Goal: Task Accomplishment & Management: Use online tool/utility

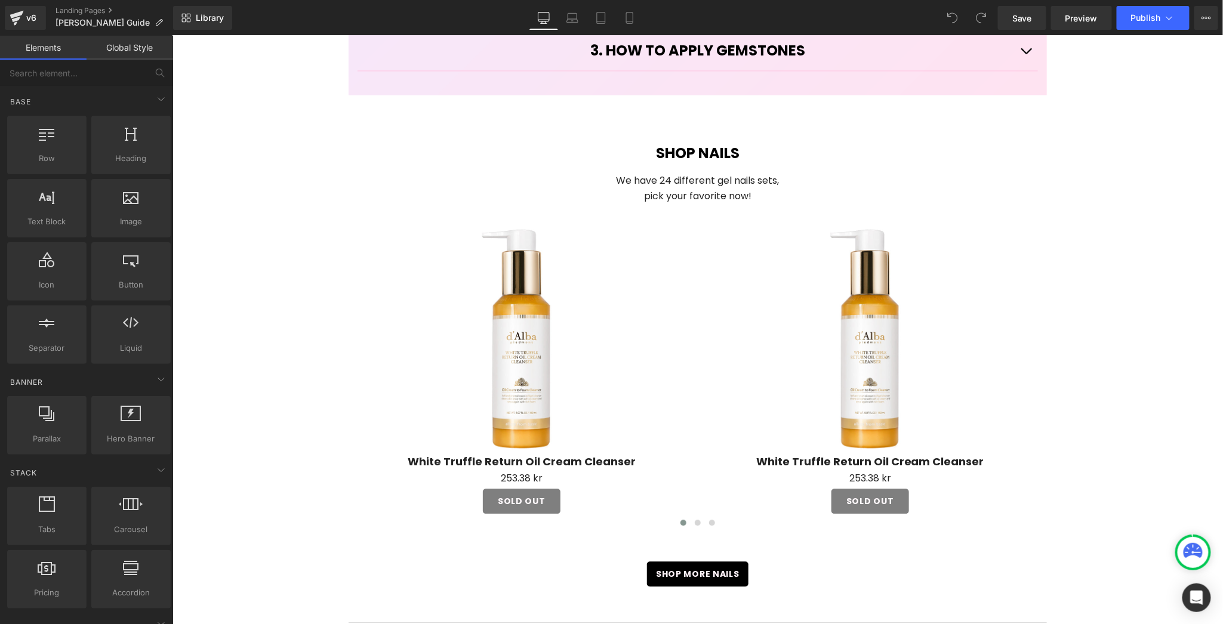
scroll to position [1128, 0]
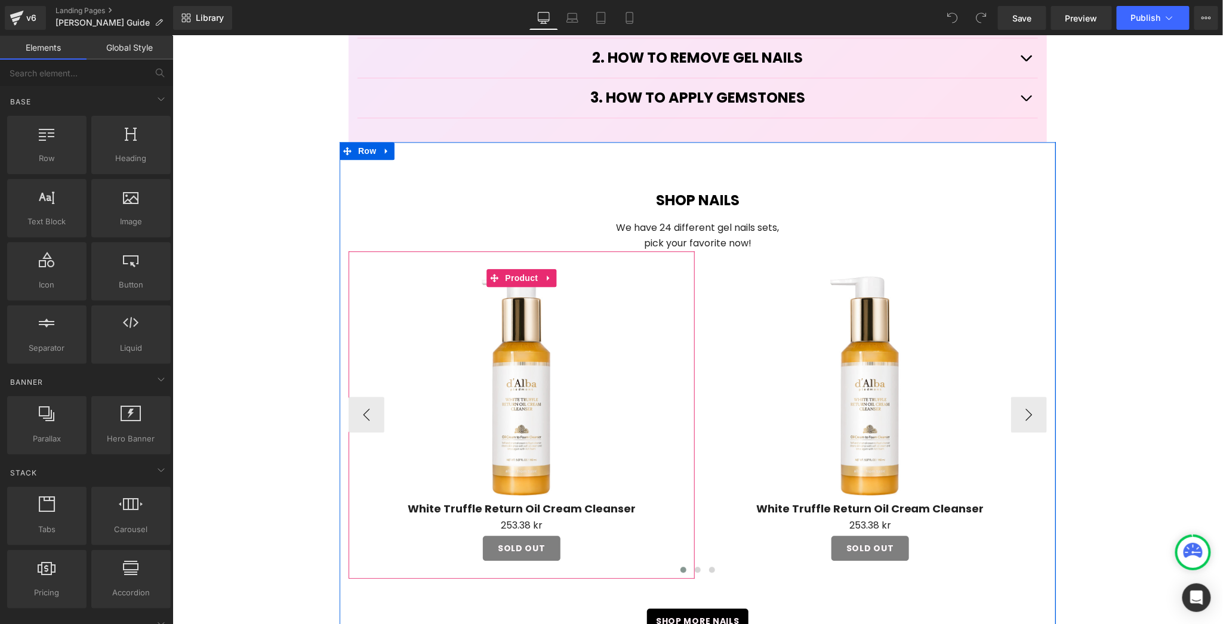
click at [514, 371] on img at bounding box center [521, 386] width 234 height 234
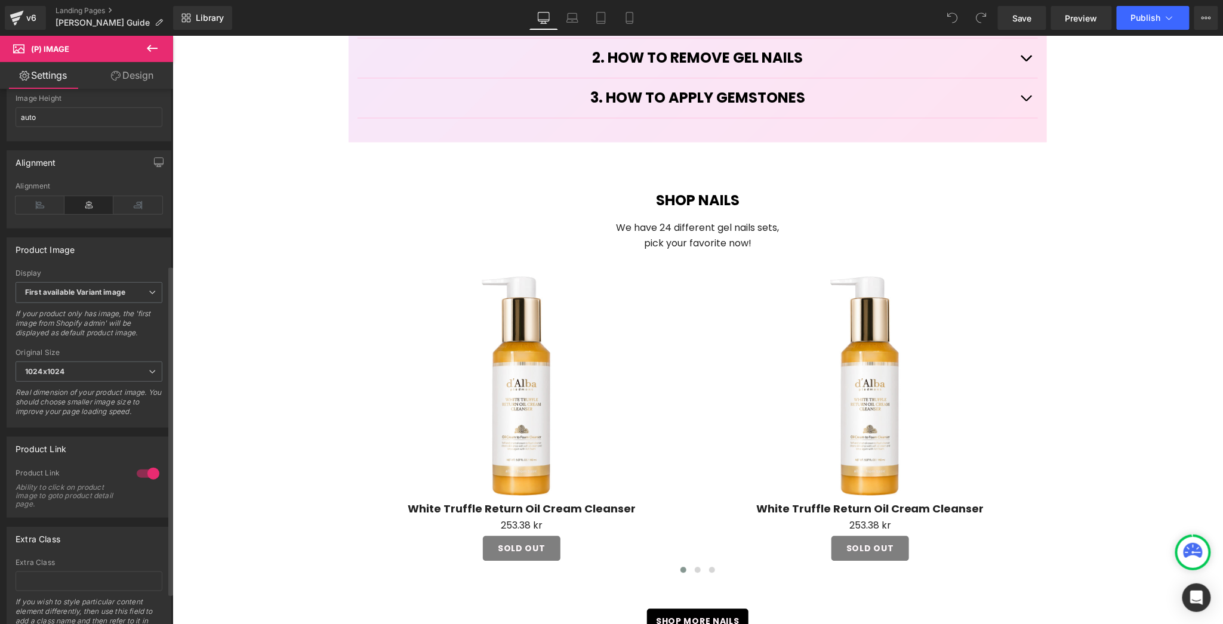
scroll to position [338, 0]
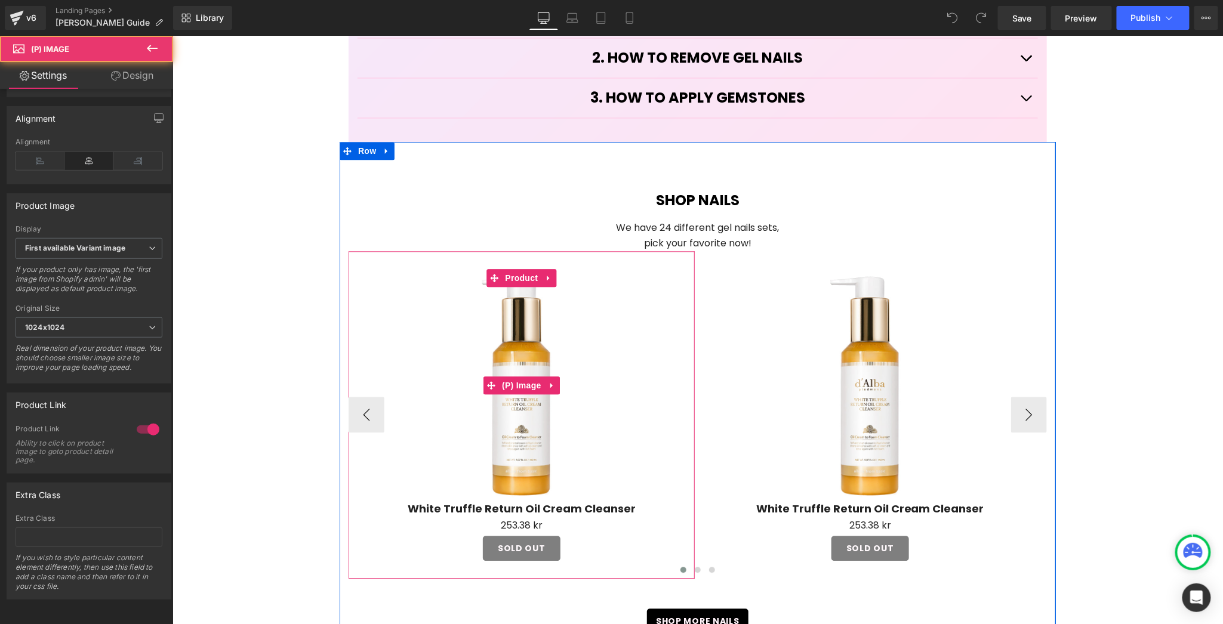
click at [515, 369] on img at bounding box center [521, 386] width 234 height 234
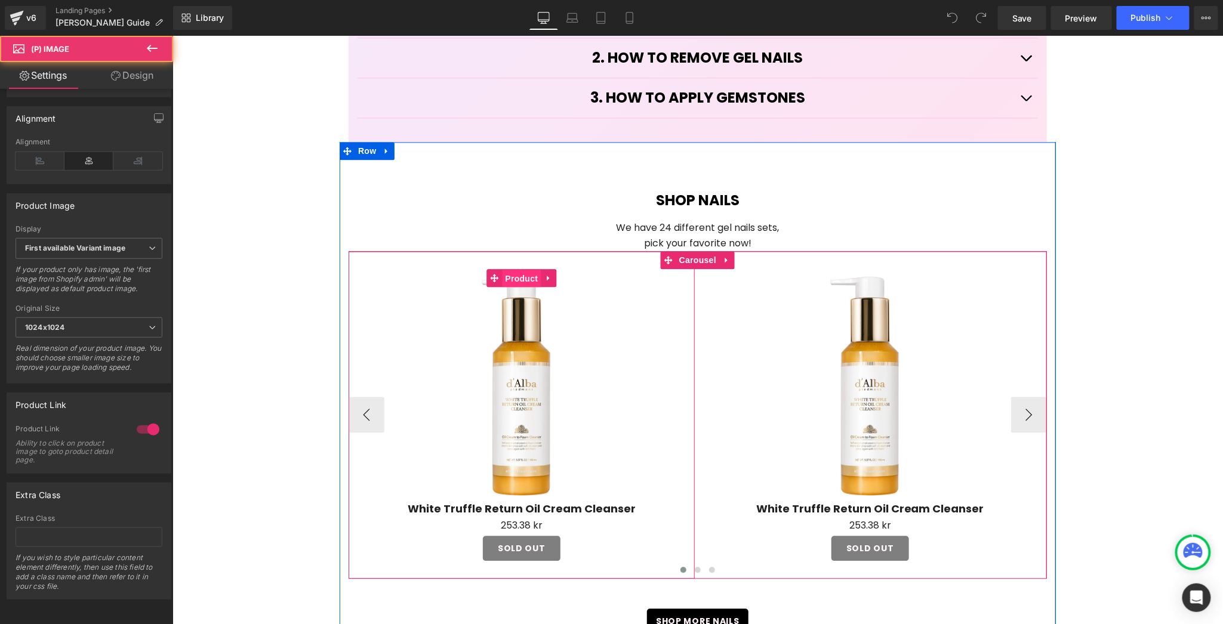
click at [516, 269] on span "Product" at bounding box center [520, 278] width 39 height 18
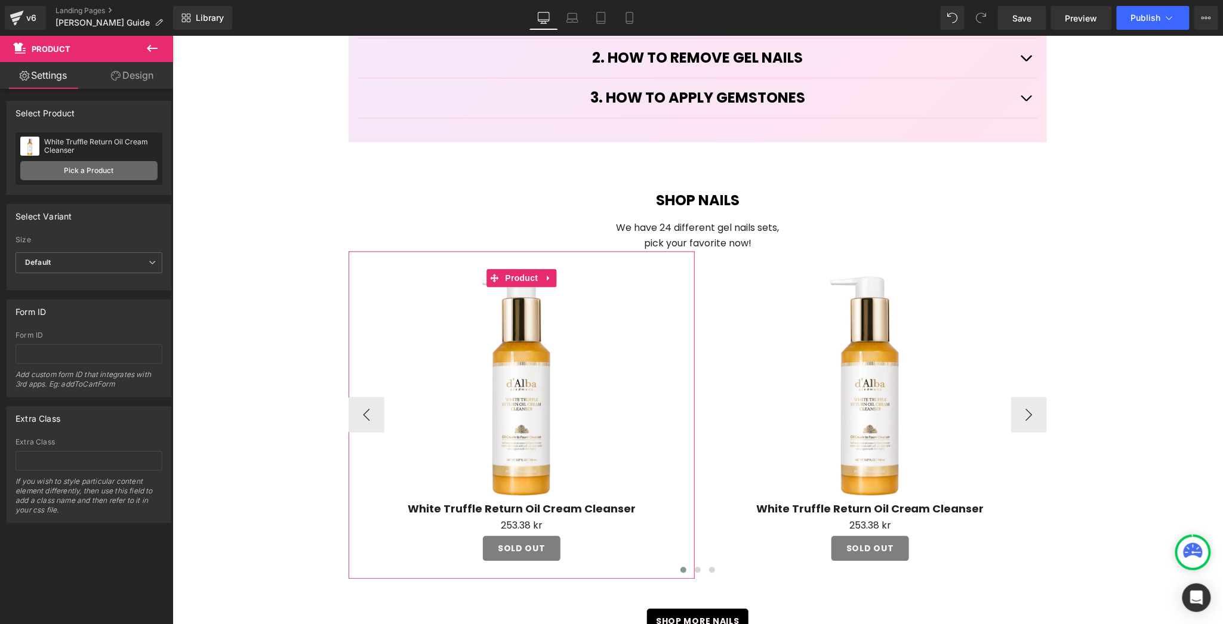
click at [119, 167] on link "Pick a Product" at bounding box center [88, 170] width 137 height 19
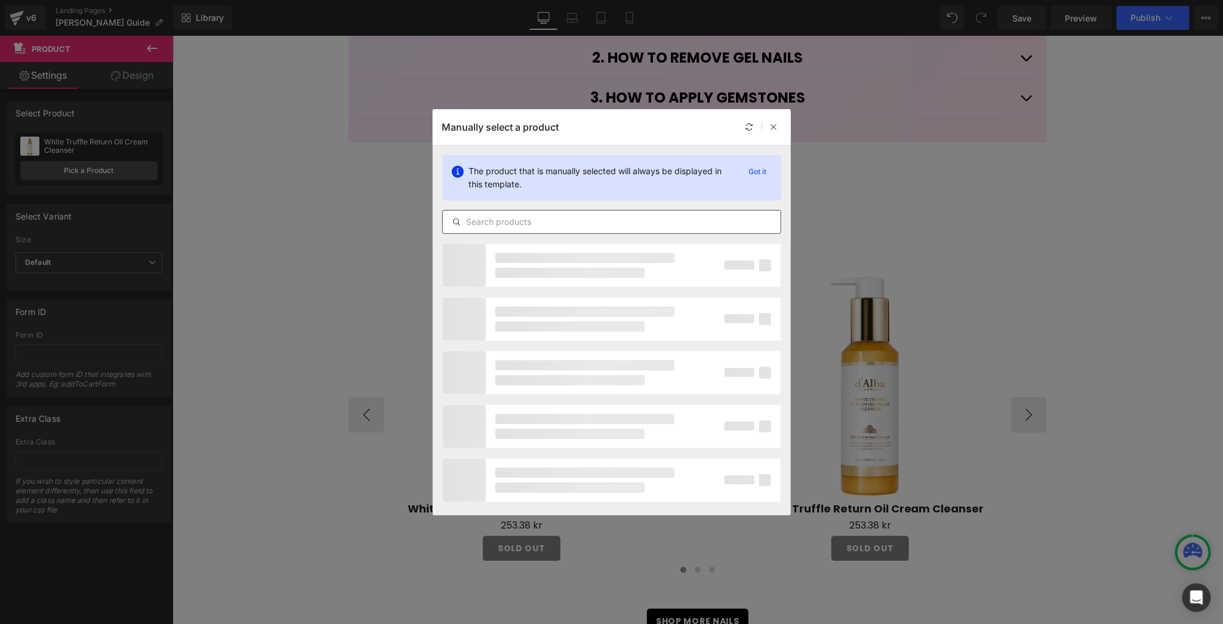
click at [588, 223] on input "text" at bounding box center [612, 222] width 338 height 14
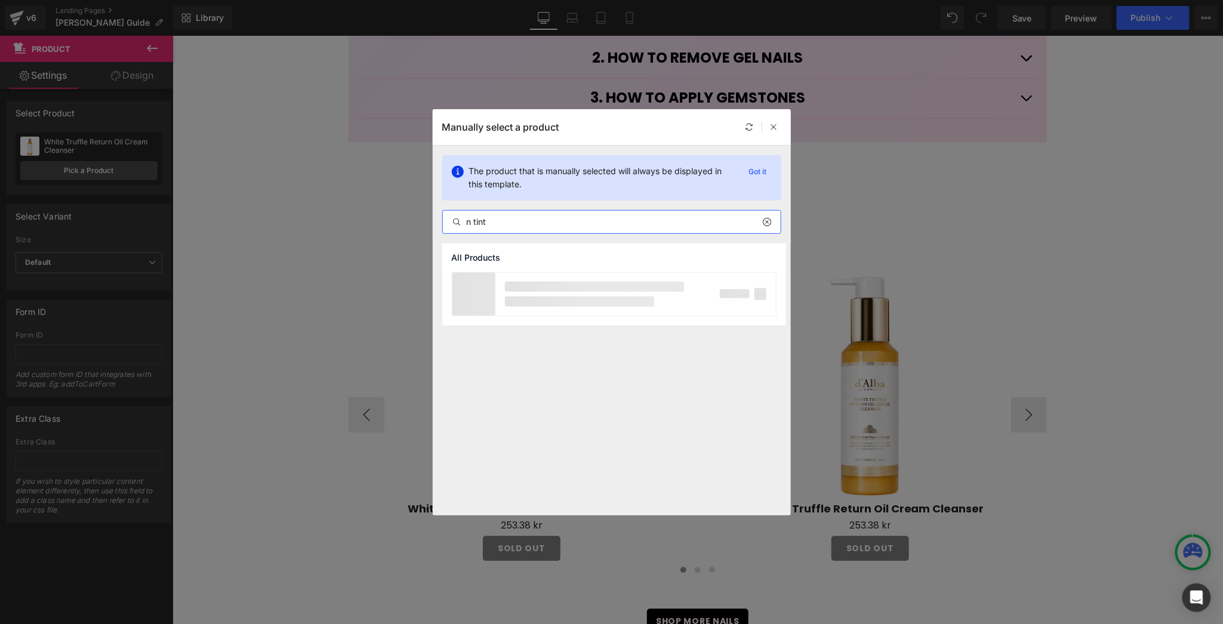
type input "n tint"
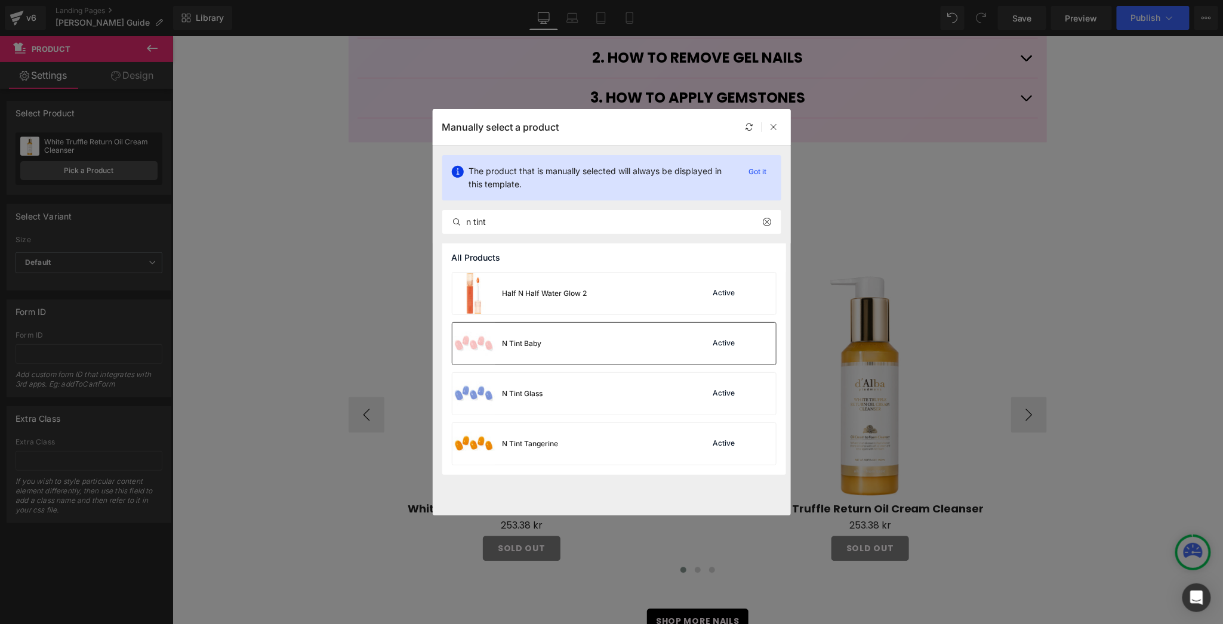
click at [567, 336] on div "N Tint Baby Active" at bounding box center [615, 344] width 324 height 42
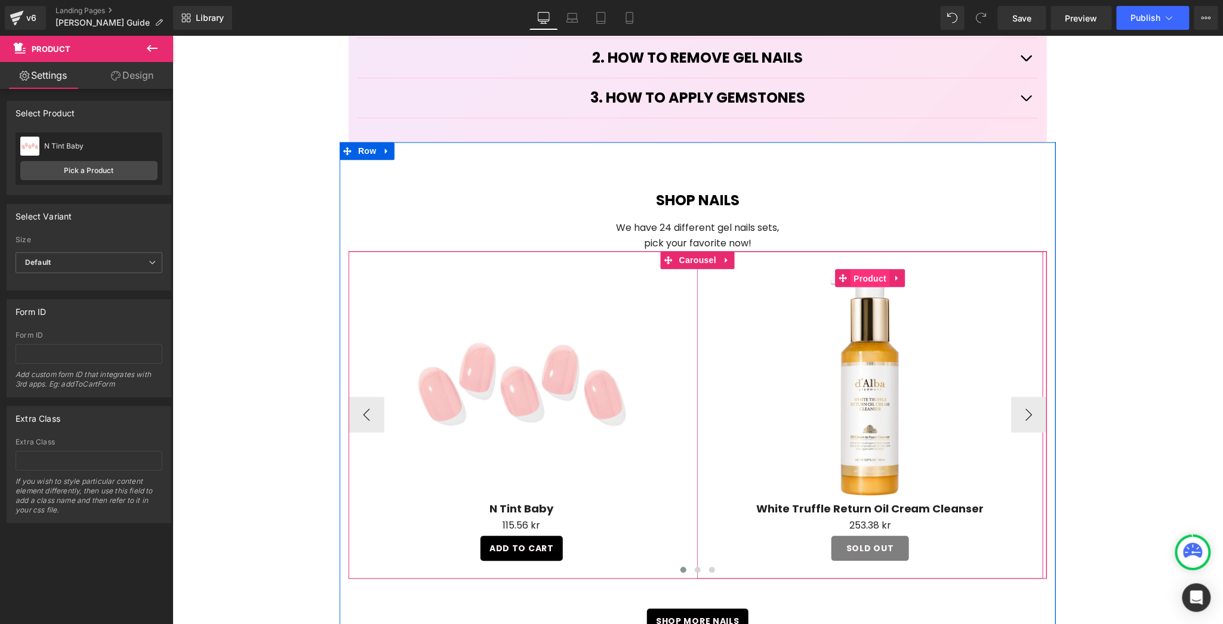
click at [856, 269] on span "Product" at bounding box center [869, 278] width 39 height 18
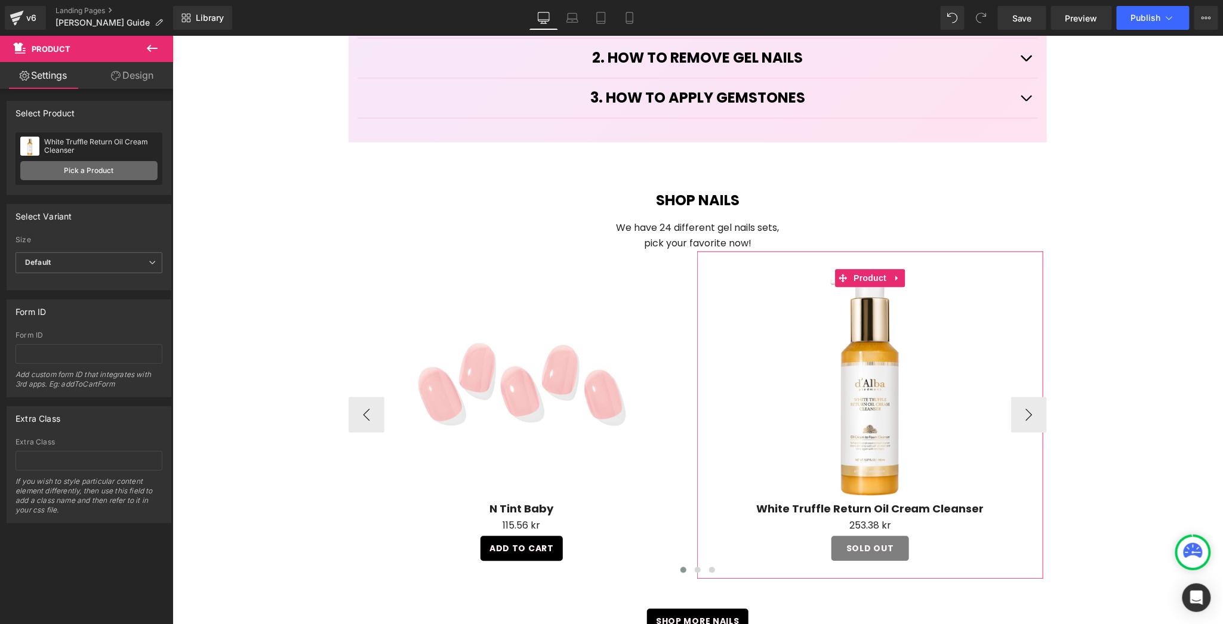
click at [79, 164] on link "Pick a Product" at bounding box center [88, 170] width 137 height 19
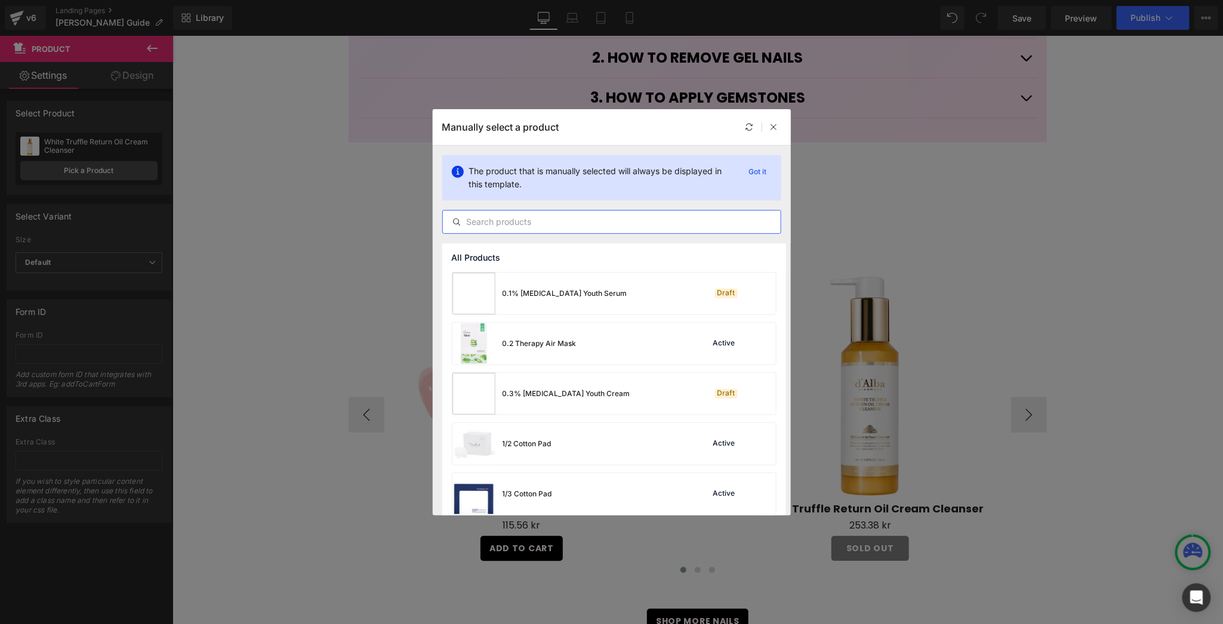
click at [594, 217] on input "text" at bounding box center [612, 222] width 338 height 14
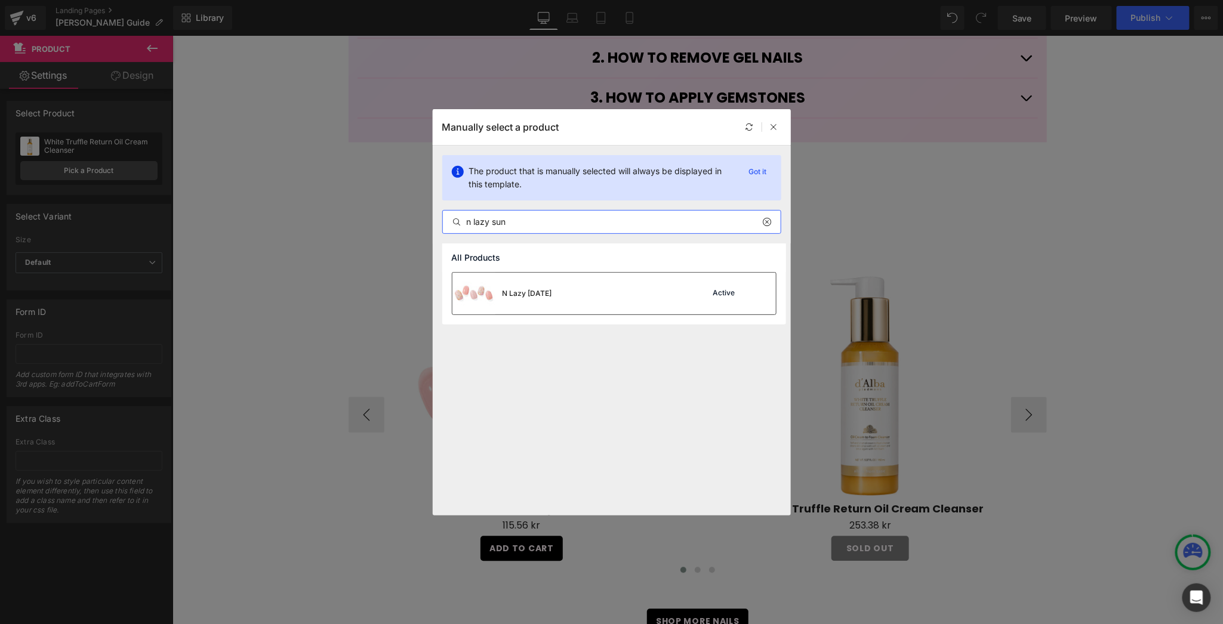
type input "n lazy sun"
click at [595, 288] on div "N Lazy [DATE] Active" at bounding box center [615, 294] width 324 height 42
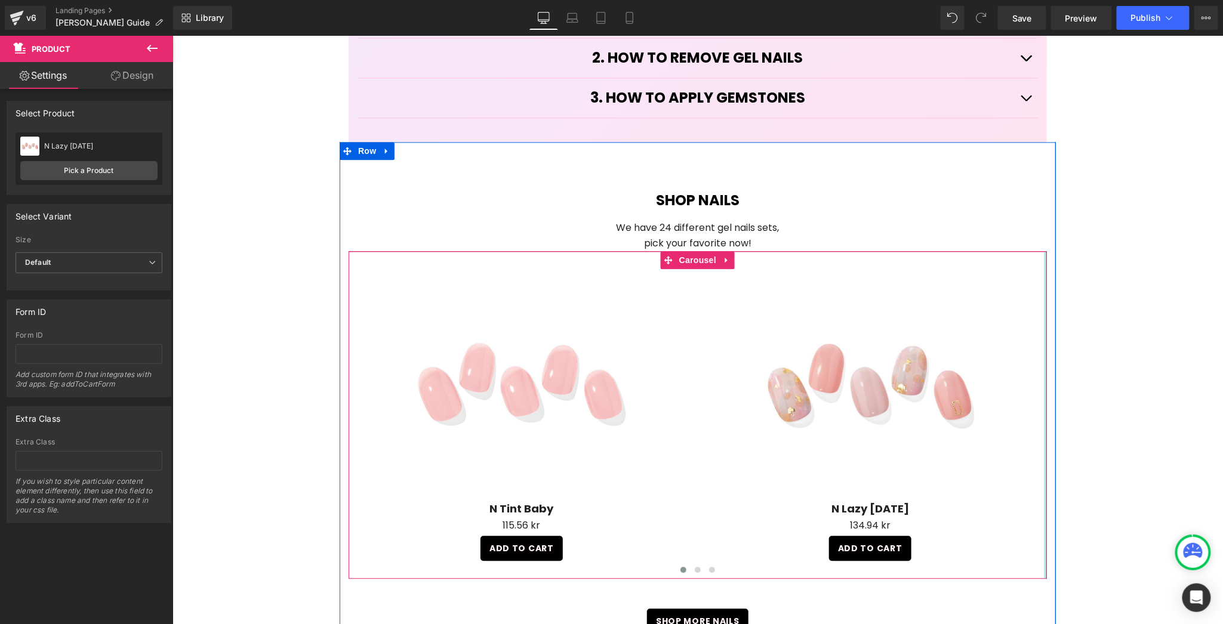
drag, startPoint x: 1040, startPoint y: 384, endPoint x: 740, endPoint y: 621, distance: 382.5
click at [1133, 433] on div "Text Block Image Image Row [PERSON_NAME] Heading Pro-finish gel nails at home! …" at bounding box center [697, 159] width 1051 height 2212
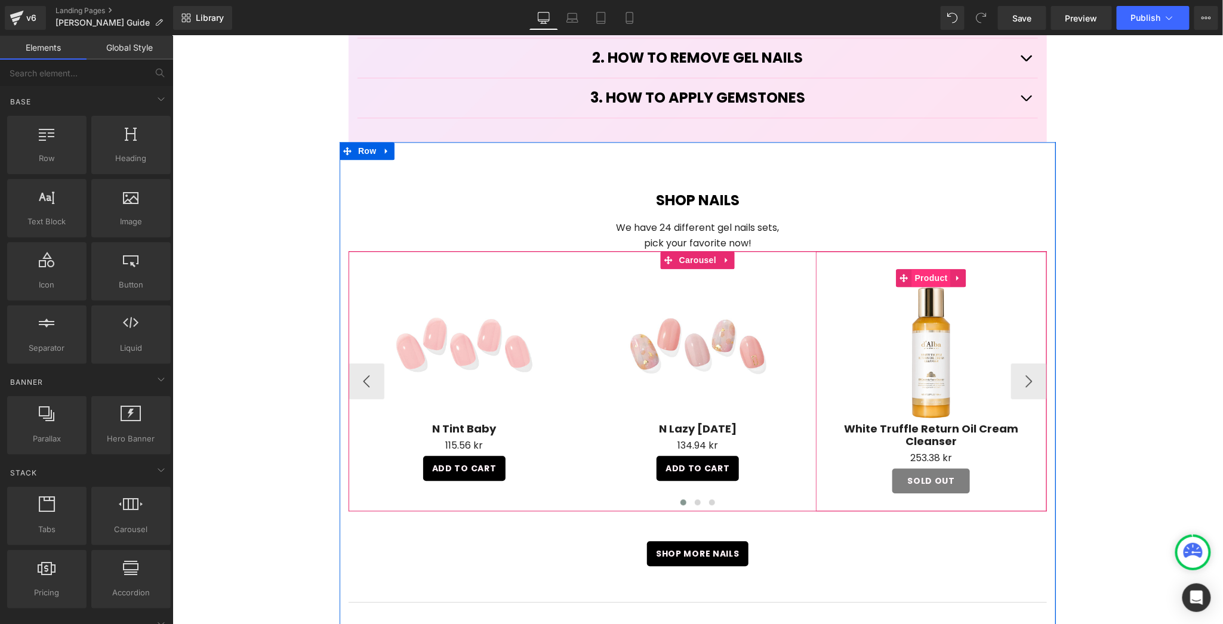
click at [919, 269] on span "Product" at bounding box center [931, 278] width 39 height 18
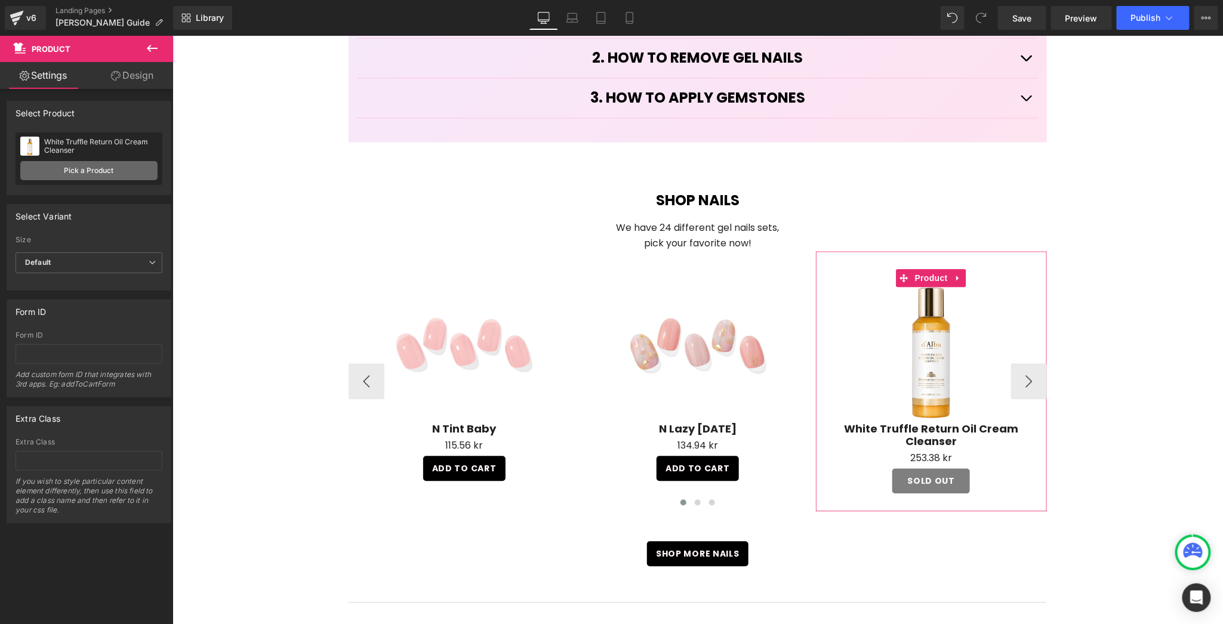
click at [85, 166] on link "Pick a Product" at bounding box center [88, 170] width 137 height 19
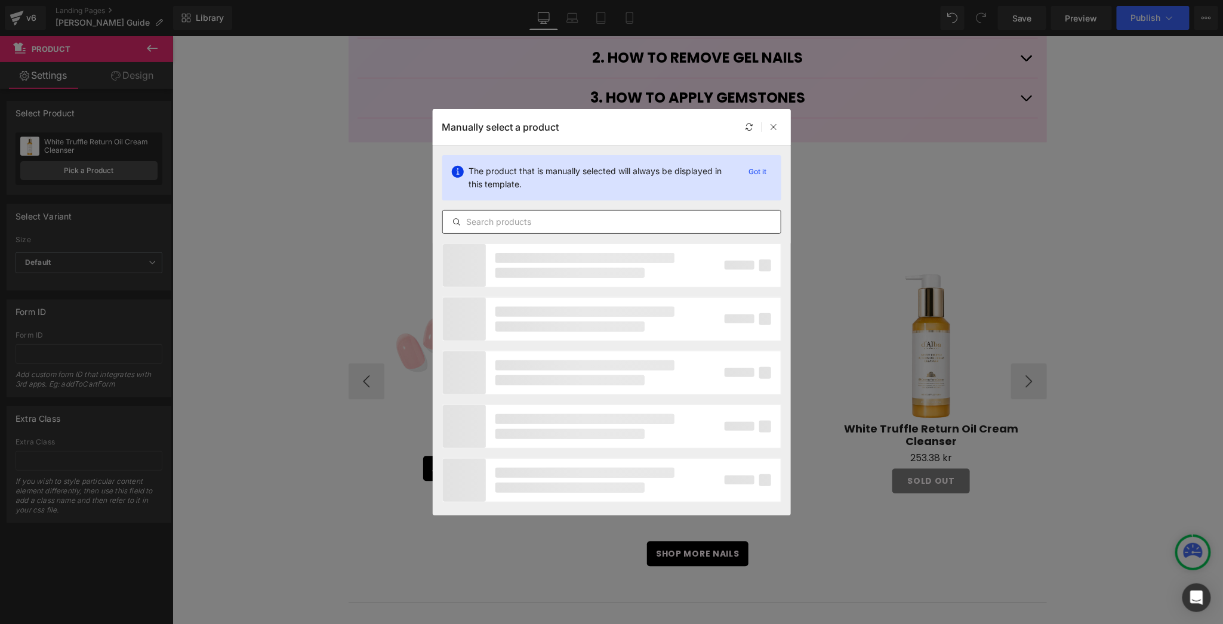
click at [570, 216] on input "text" at bounding box center [612, 222] width 338 height 14
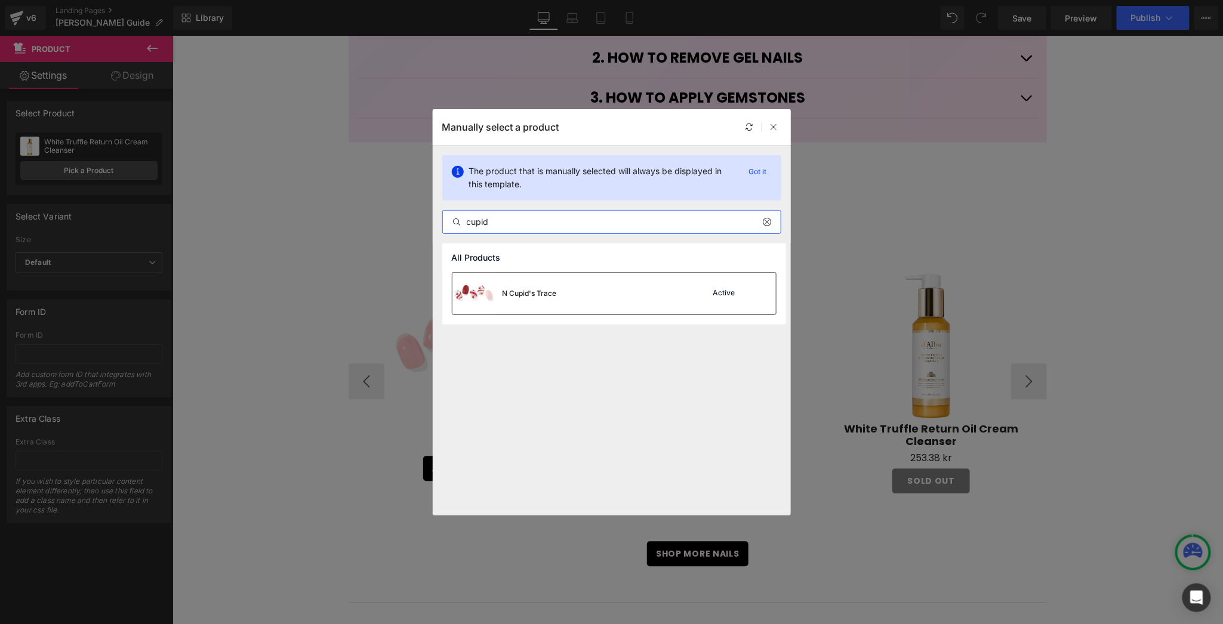
type input "cupid"
click at [559, 296] on div "N Cupid's Trace Active" at bounding box center [615, 294] width 324 height 42
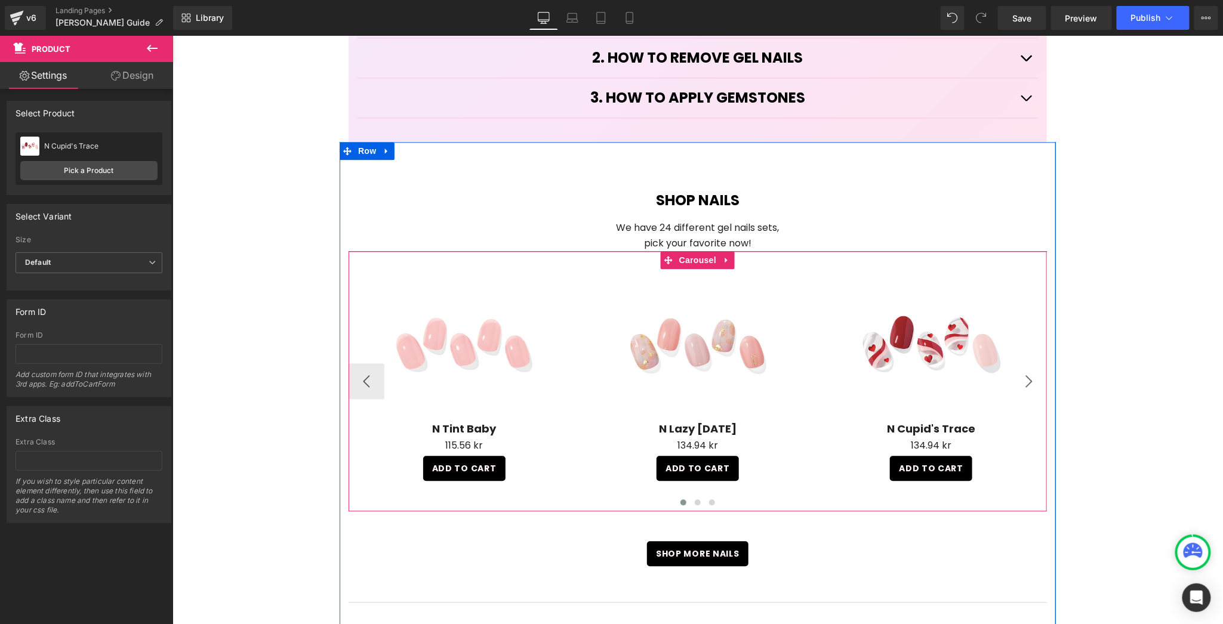
click at [1029, 363] on button "›" at bounding box center [1029, 381] width 36 height 36
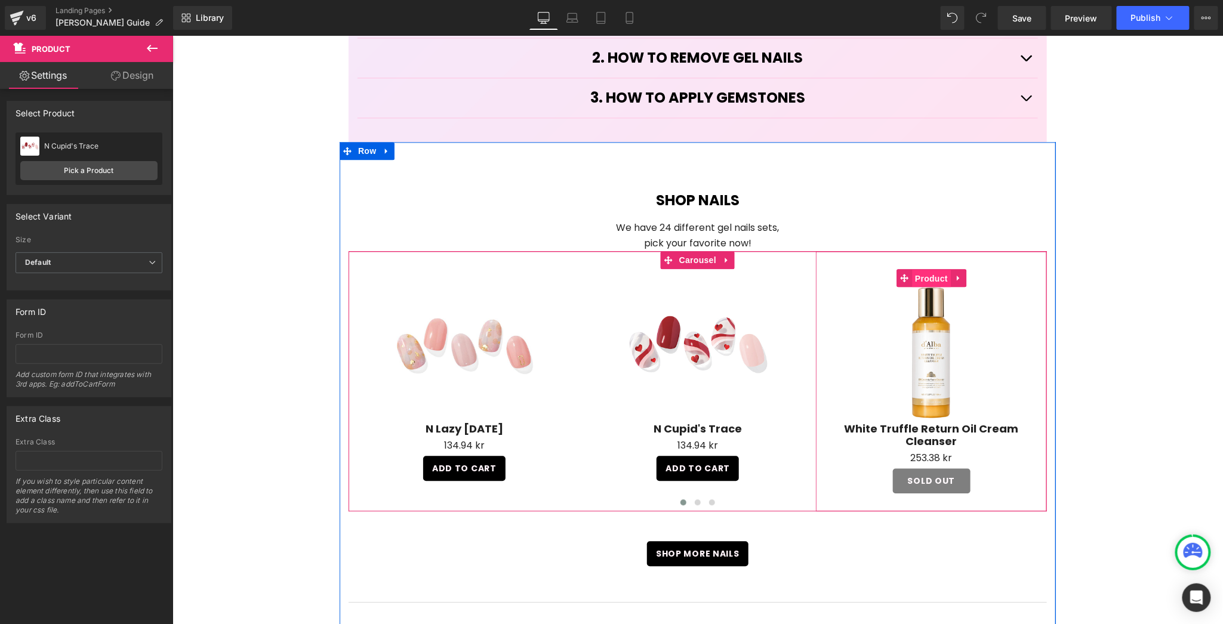
click at [928, 269] on span "Product" at bounding box center [931, 278] width 39 height 18
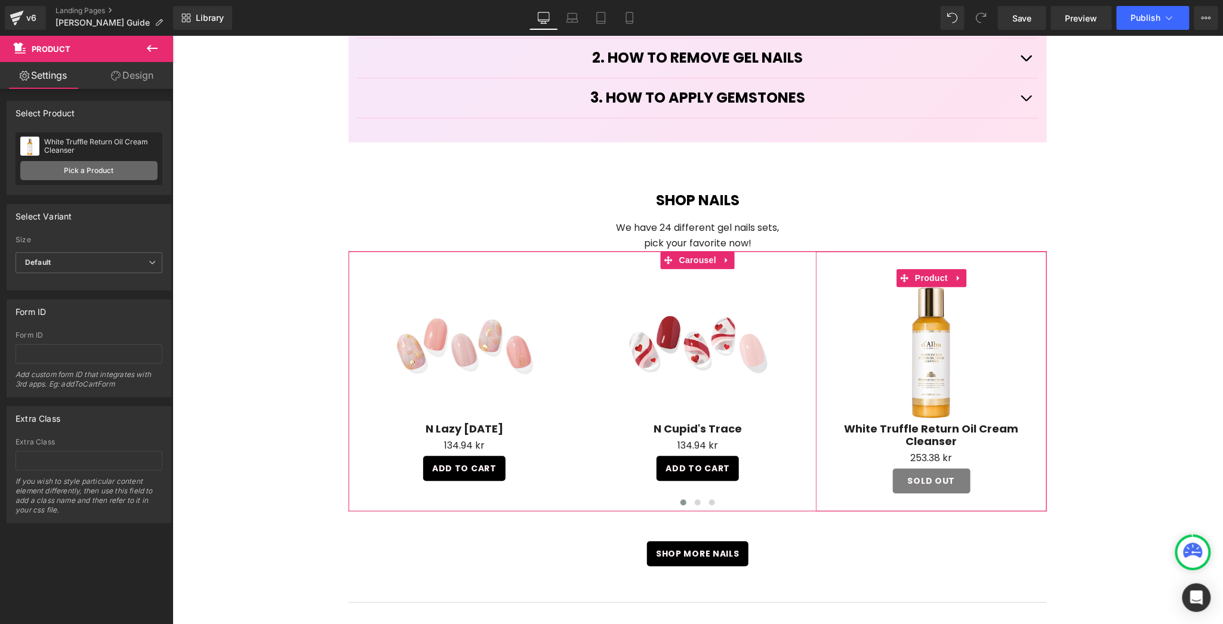
click at [79, 168] on link "Pick a Product" at bounding box center [88, 170] width 137 height 19
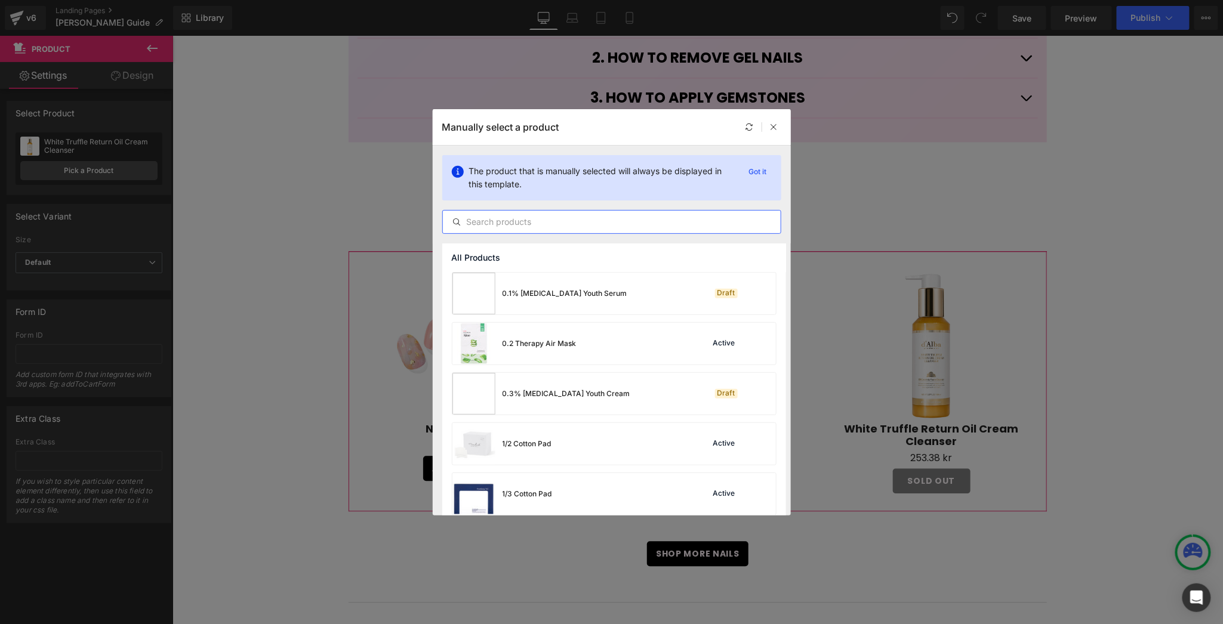
click at [549, 221] on input "text" at bounding box center [612, 222] width 338 height 14
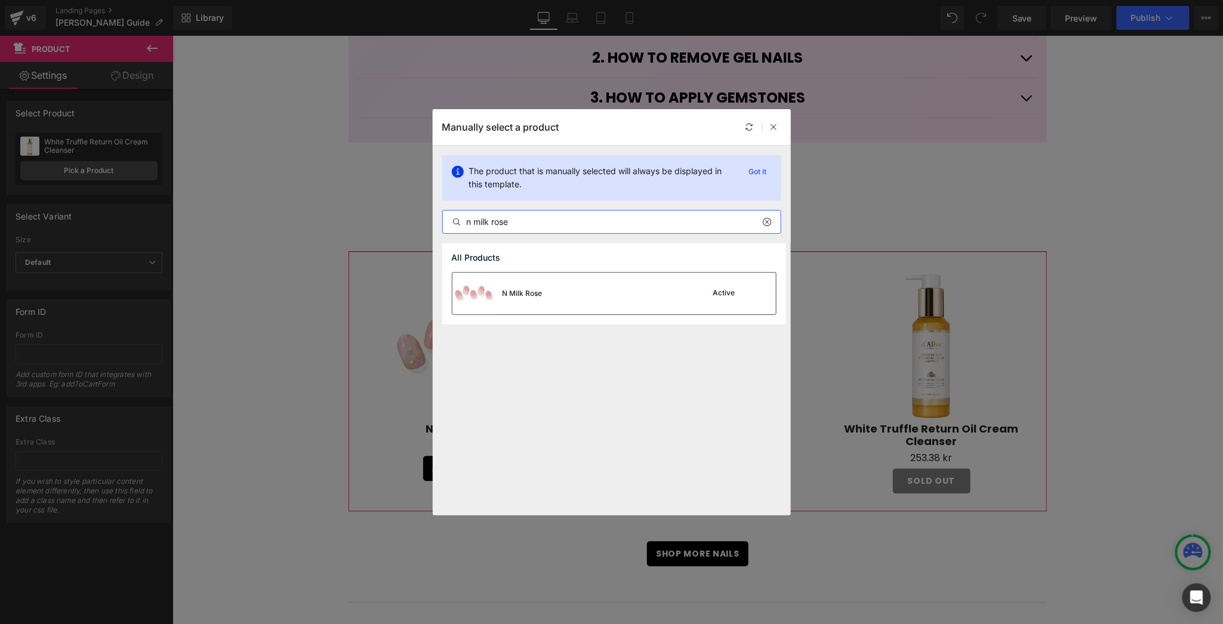
type input "n milk rose"
click at [542, 282] on div "N Milk Rose" at bounding box center [498, 294] width 90 height 42
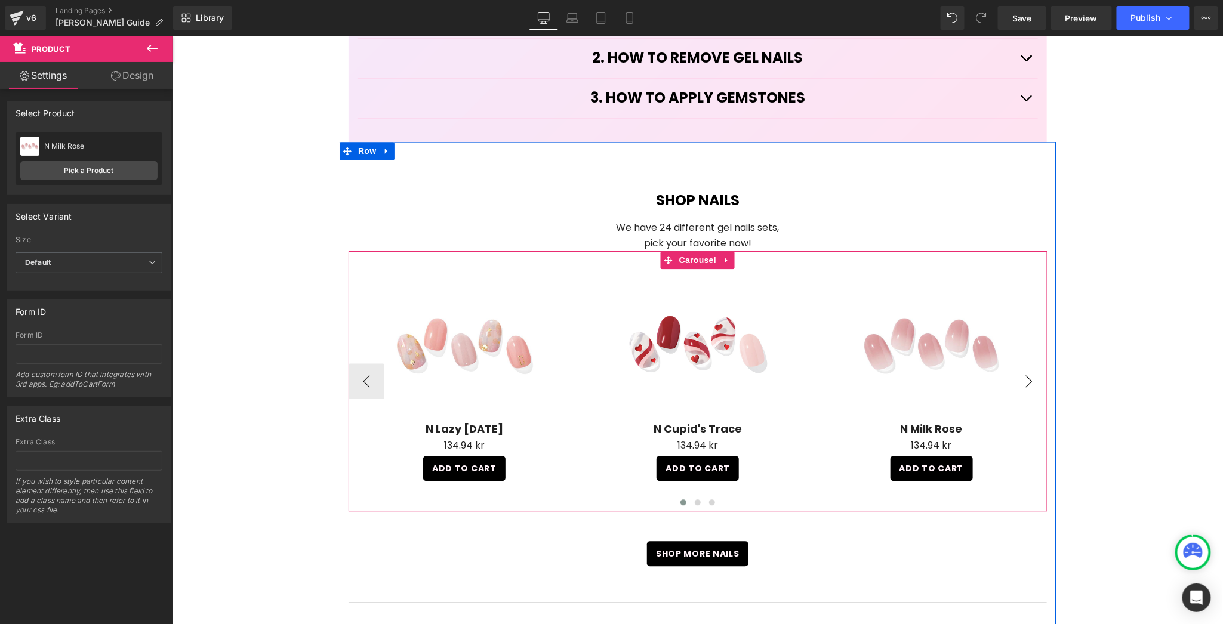
click at [1030, 363] on button "›" at bounding box center [1029, 381] width 36 height 36
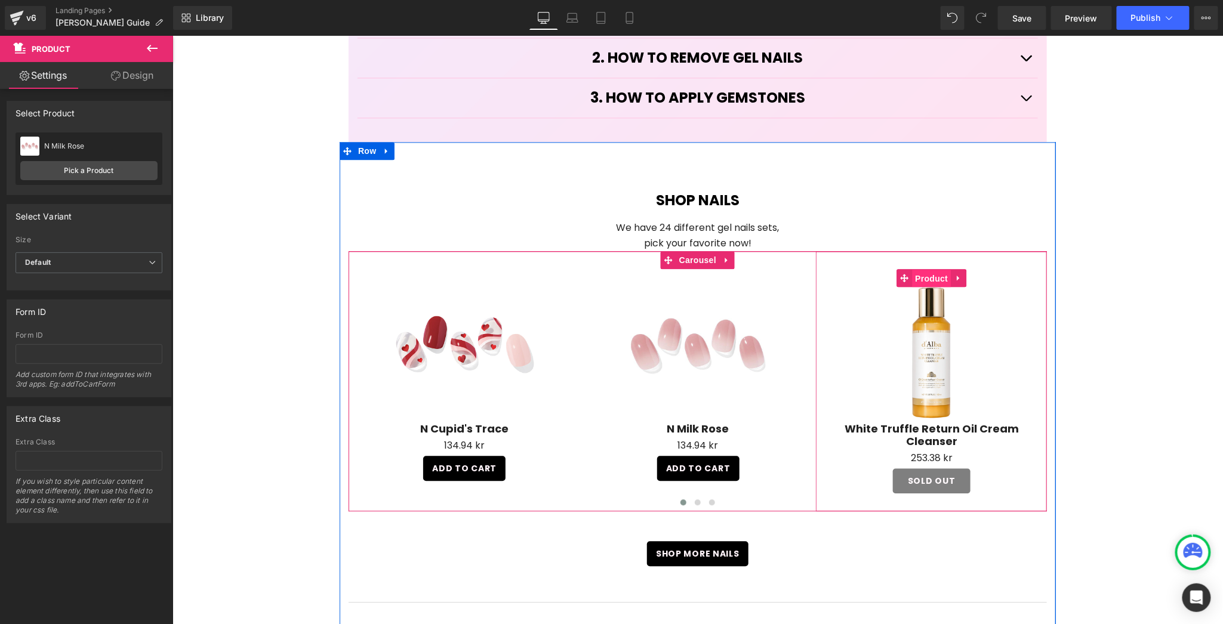
click at [923, 269] on span "Product" at bounding box center [931, 278] width 39 height 18
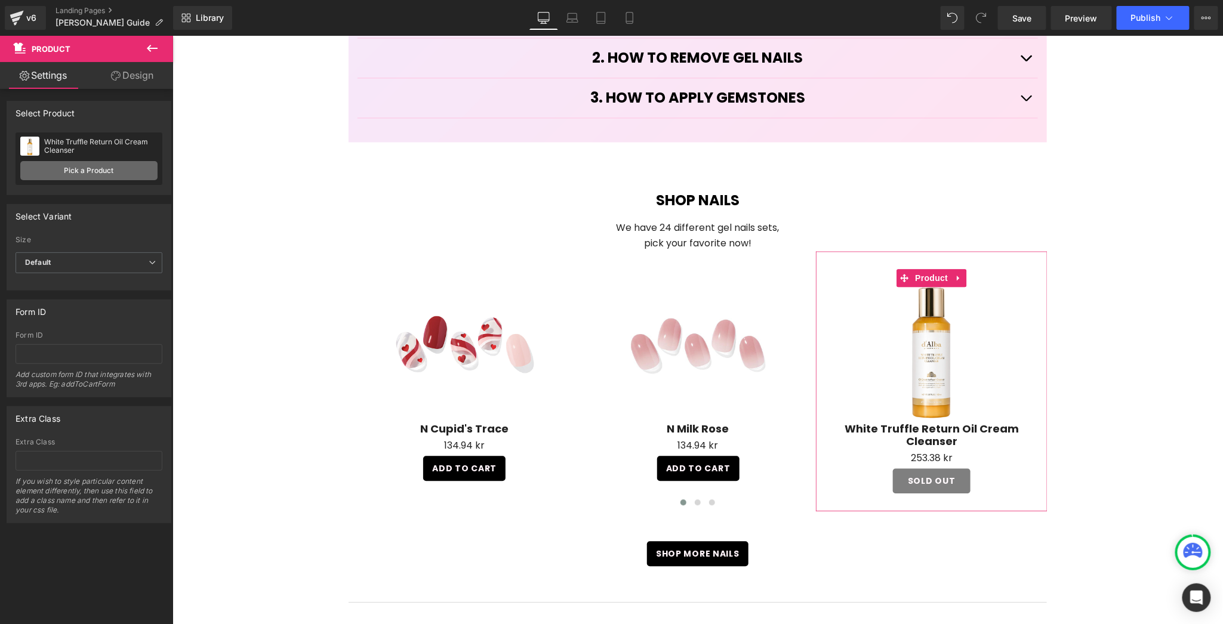
click at [113, 165] on link "Pick a Product" at bounding box center [88, 170] width 137 height 19
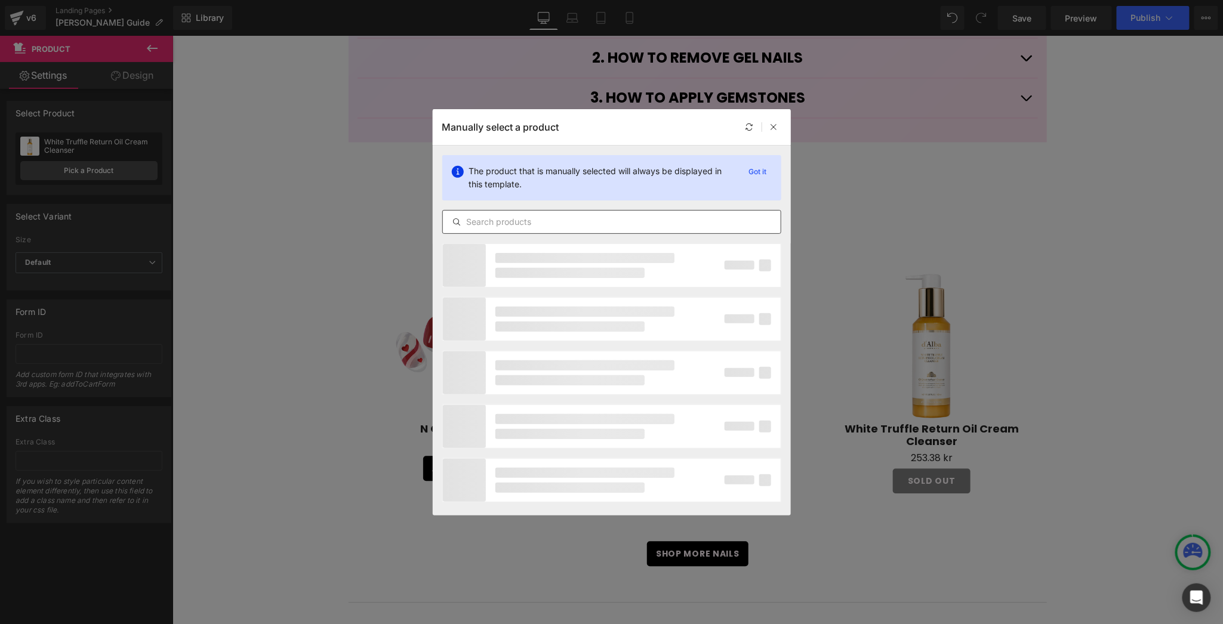
click at [556, 218] on input "text" at bounding box center [612, 222] width 338 height 14
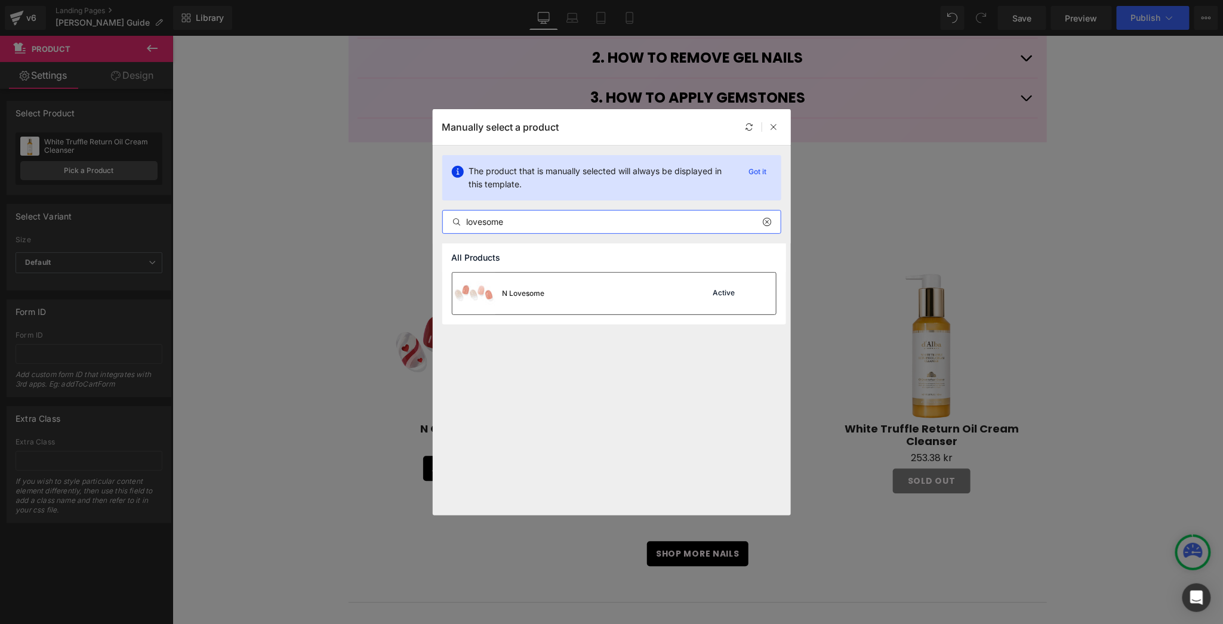
type input "lovesome"
drag, startPoint x: 578, startPoint y: 305, endPoint x: 426, endPoint y: 250, distance: 161.5
click at [578, 305] on div "N Lovesome Active" at bounding box center [615, 294] width 324 height 42
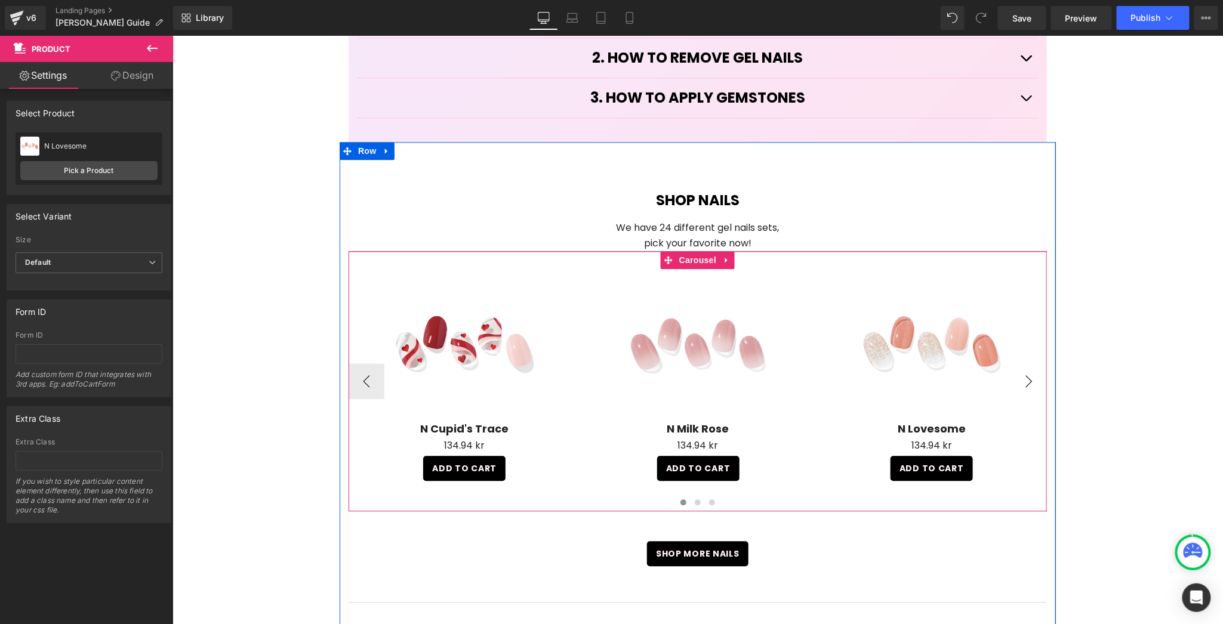
click at [1032, 363] on button "›" at bounding box center [1029, 381] width 36 height 36
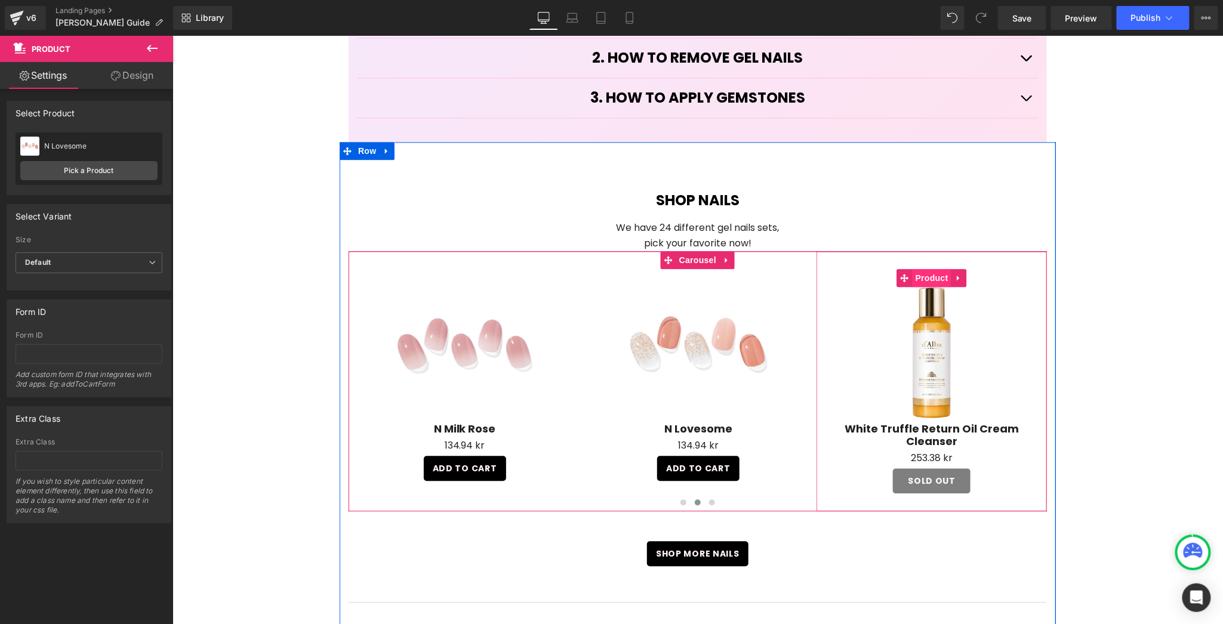
click at [930, 269] on span "Product" at bounding box center [931, 278] width 39 height 18
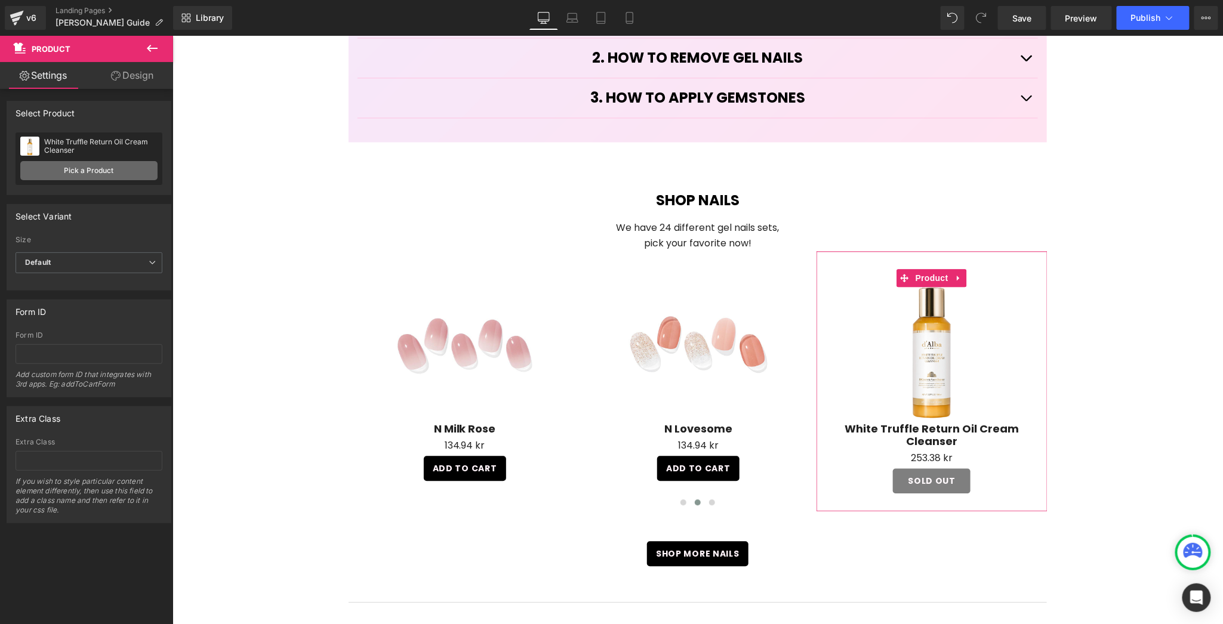
click at [67, 168] on link "Pick a Product" at bounding box center [88, 170] width 137 height 19
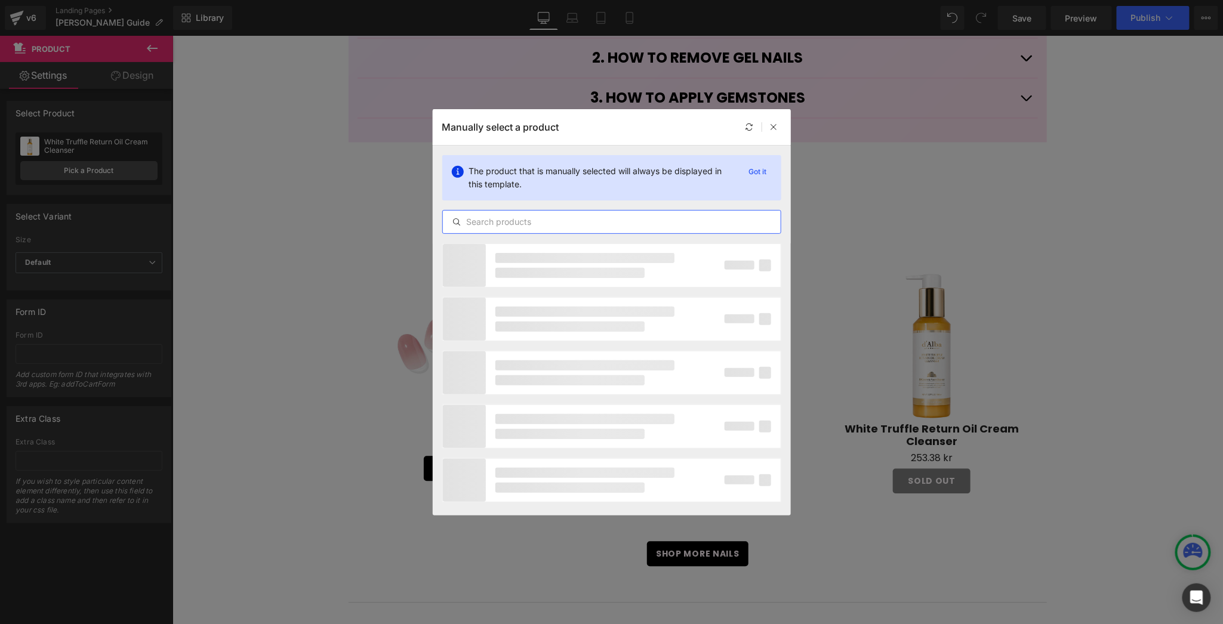
click at [599, 227] on input "text" at bounding box center [612, 222] width 338 height 14
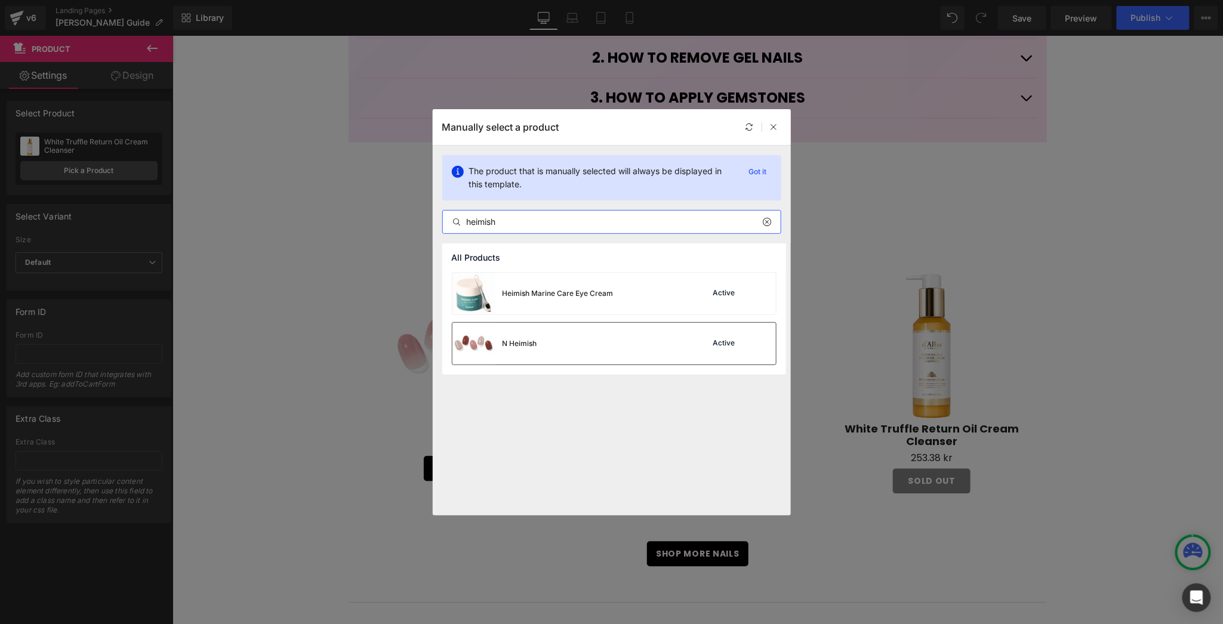
type input "heimish"
click at [570, 343] on div "N Heimish Active" at bounding box center [615, 344] width 324 height 42
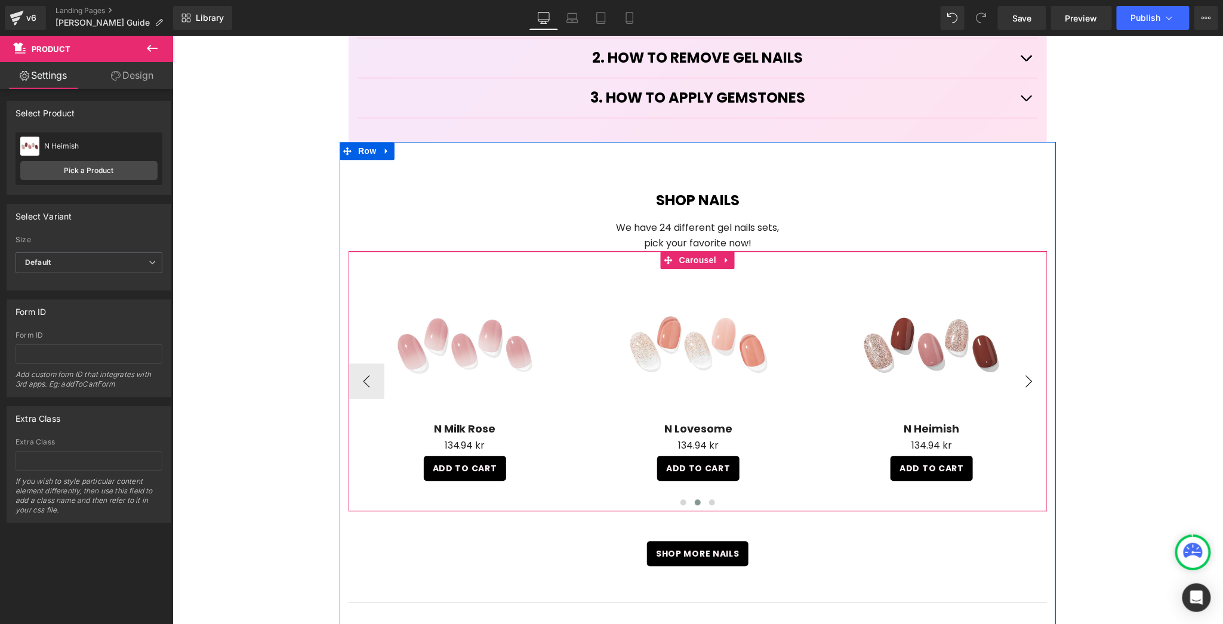
click at [1028, 363] on button "›" at bounding box center [1029, 381] width 36 height 36
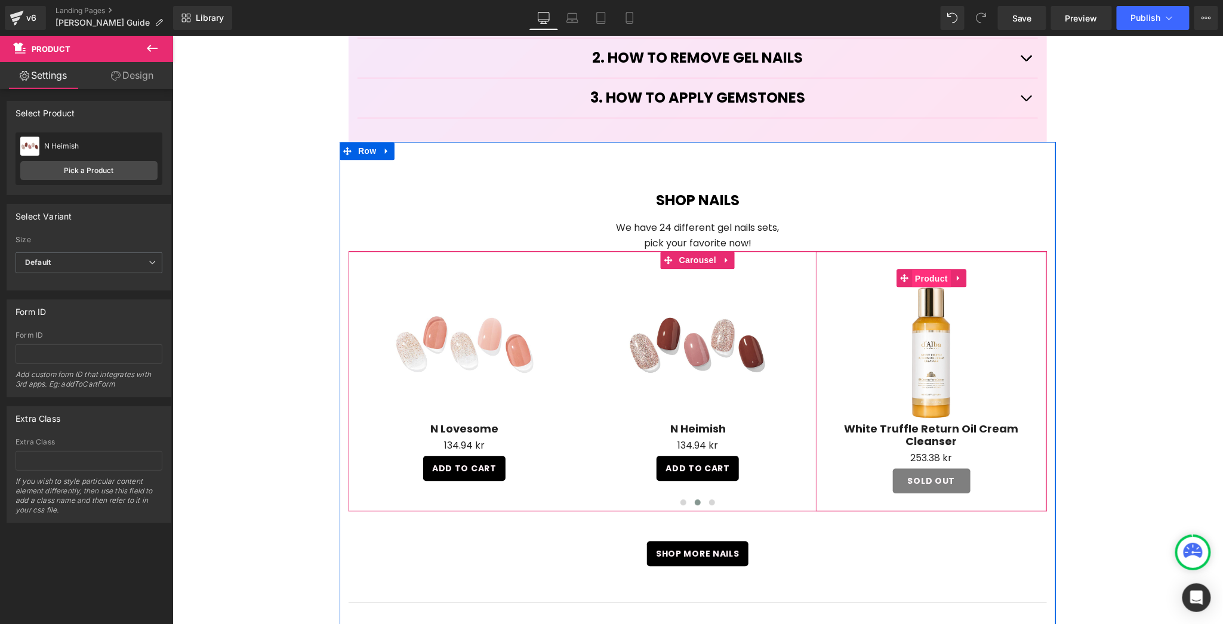
click at [918, 269] on span "Product" at bounding box center [931, 278] width 39 height 18
click at [927, 269] on span "Product" at bounding box center [931, 278] width 39 height 18
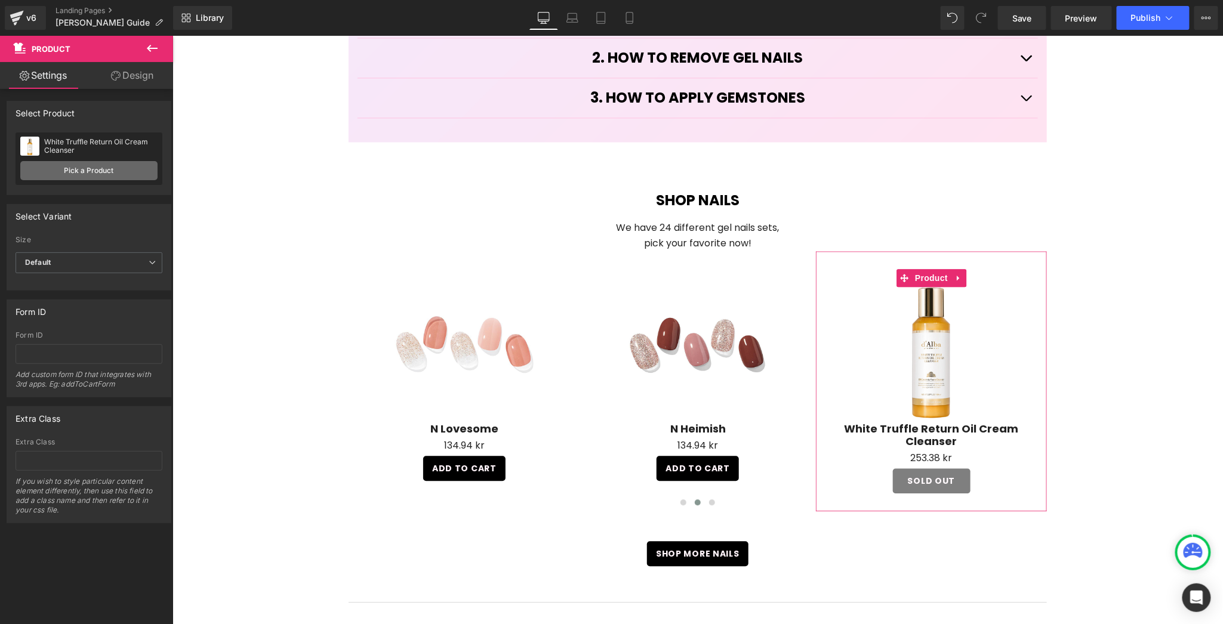
click at [91, 163] on link "Pick a Product" at bounding box center [88, 170] width 137 height 19
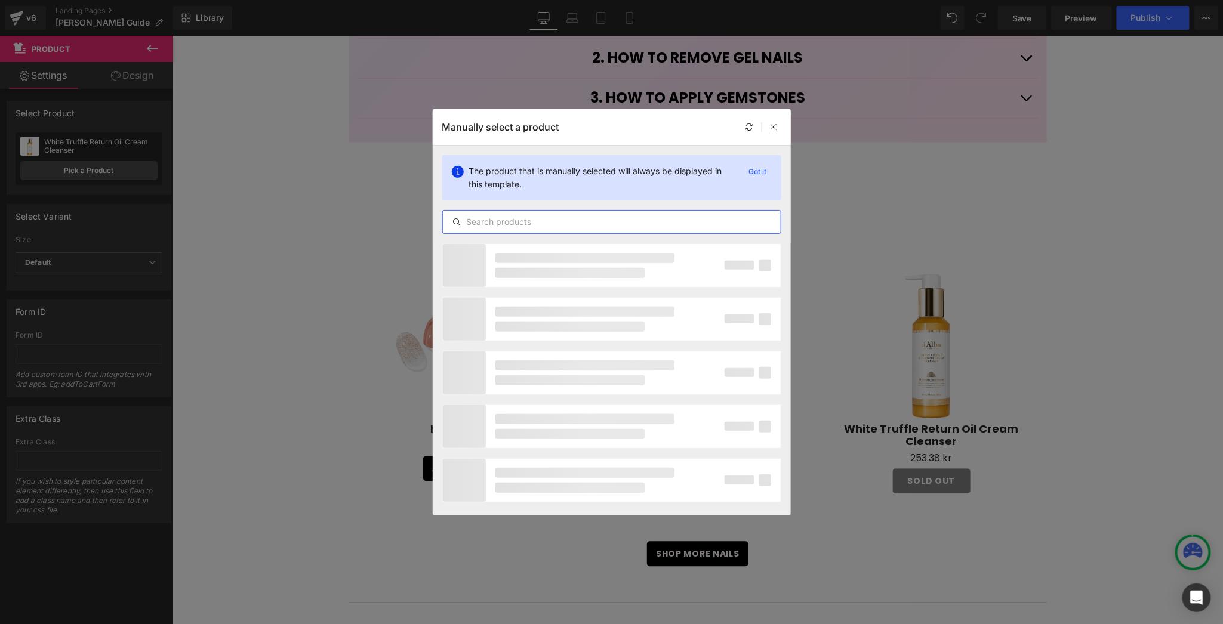
click at [605, 218] on input "text" at bounding box center [612, 222] width 338 height 14
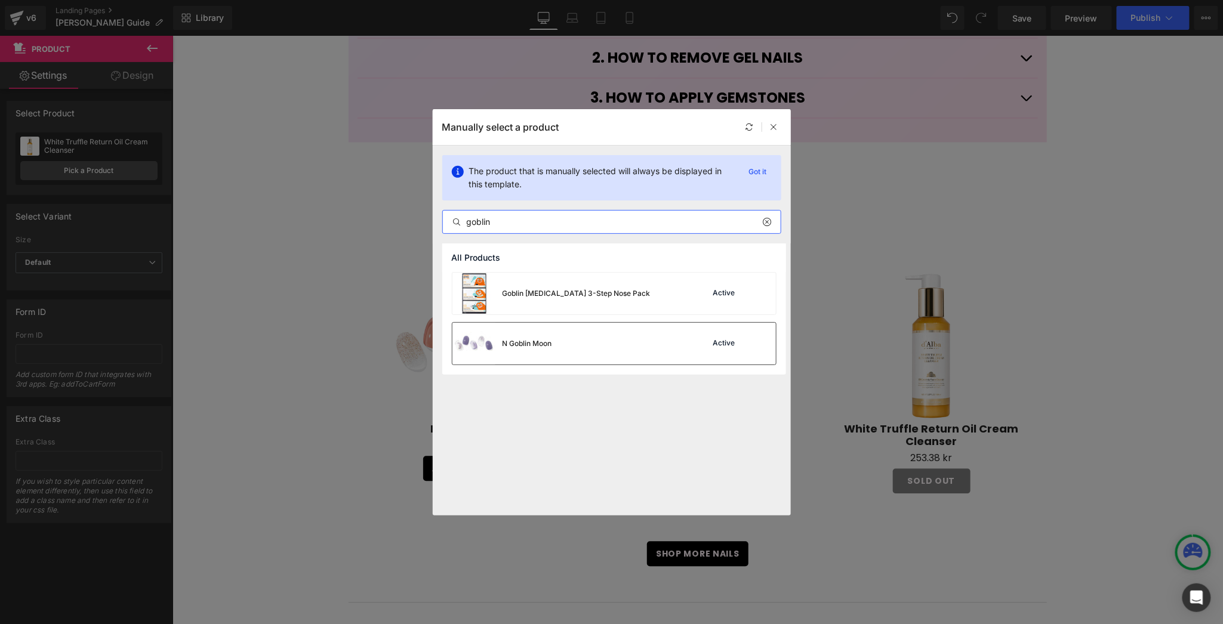
type input "goblin"
click at [608, 349] on div "N Goblin Moon Active" at bounding box center [615, 344] width 324 height 42
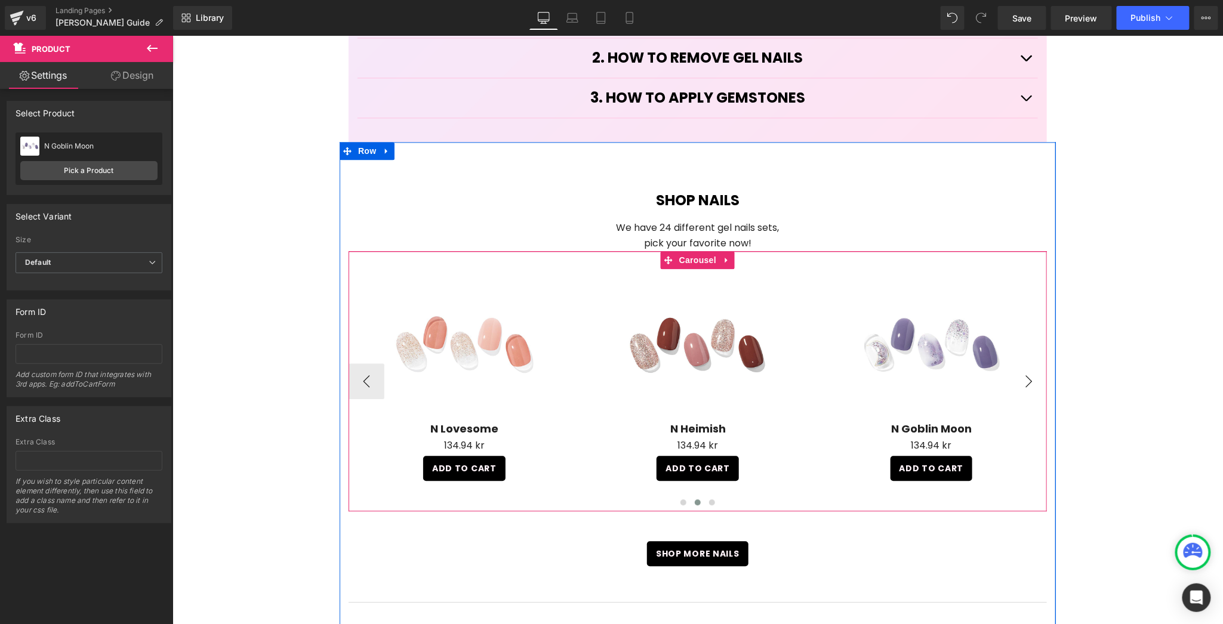
click at [1017, 363] on button "›" at bounding box center [1029, 381] width 36 height 36
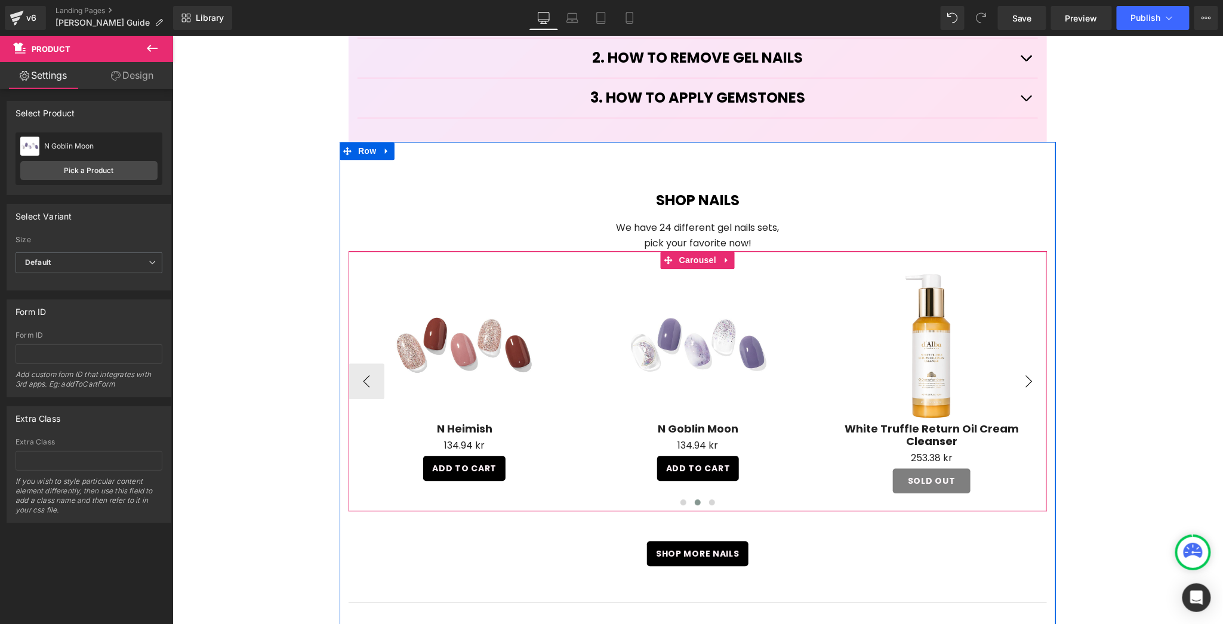
click at [1017, 363] on button "›" at bounding box center [1029, 381] width 36 height 36
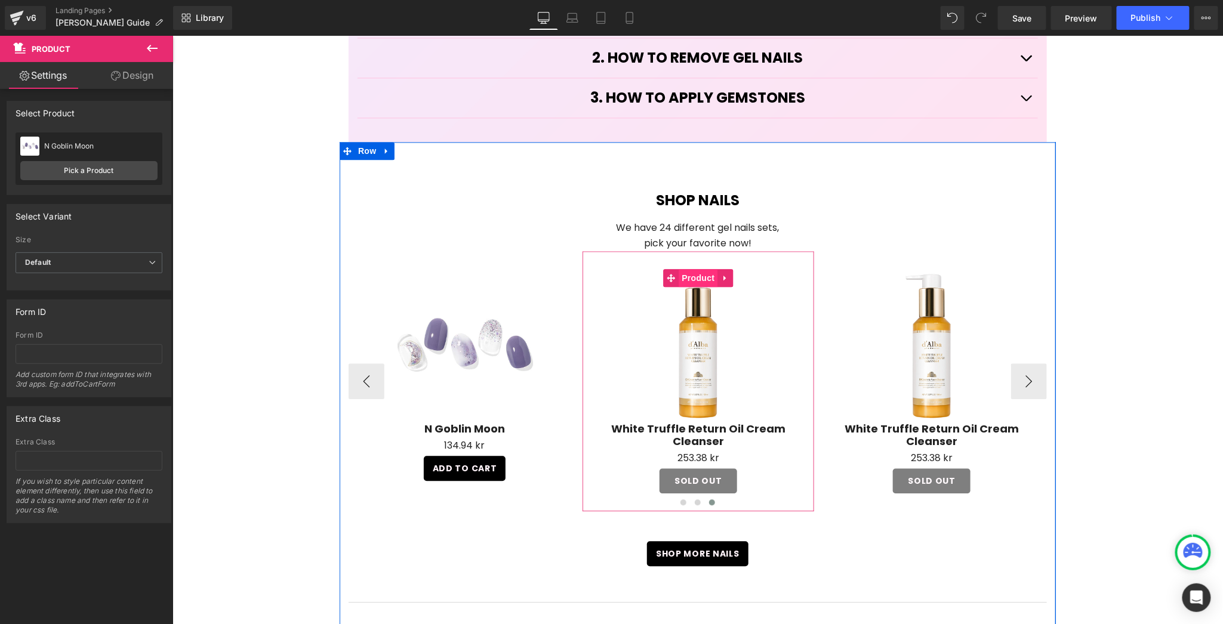
click at [685, 269] on span "Product" at bounding box center [697, 278] width 39 height 18
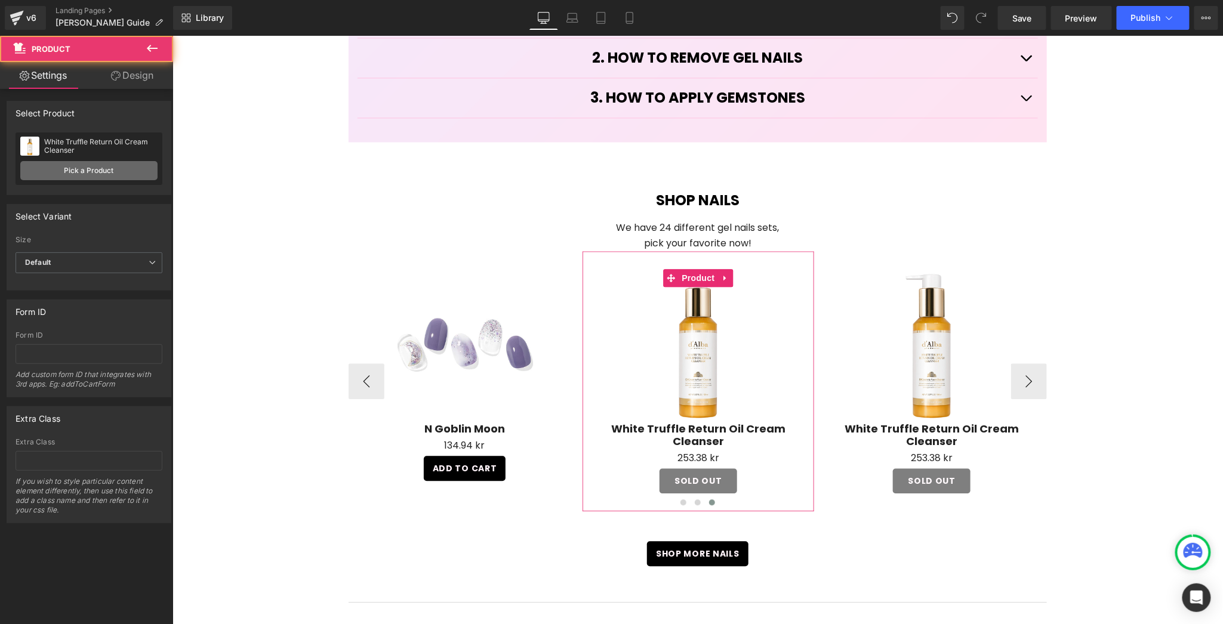
click at [60, 165] on link "Pick a Product" at bounding box center [88, 170] width 137 height 19
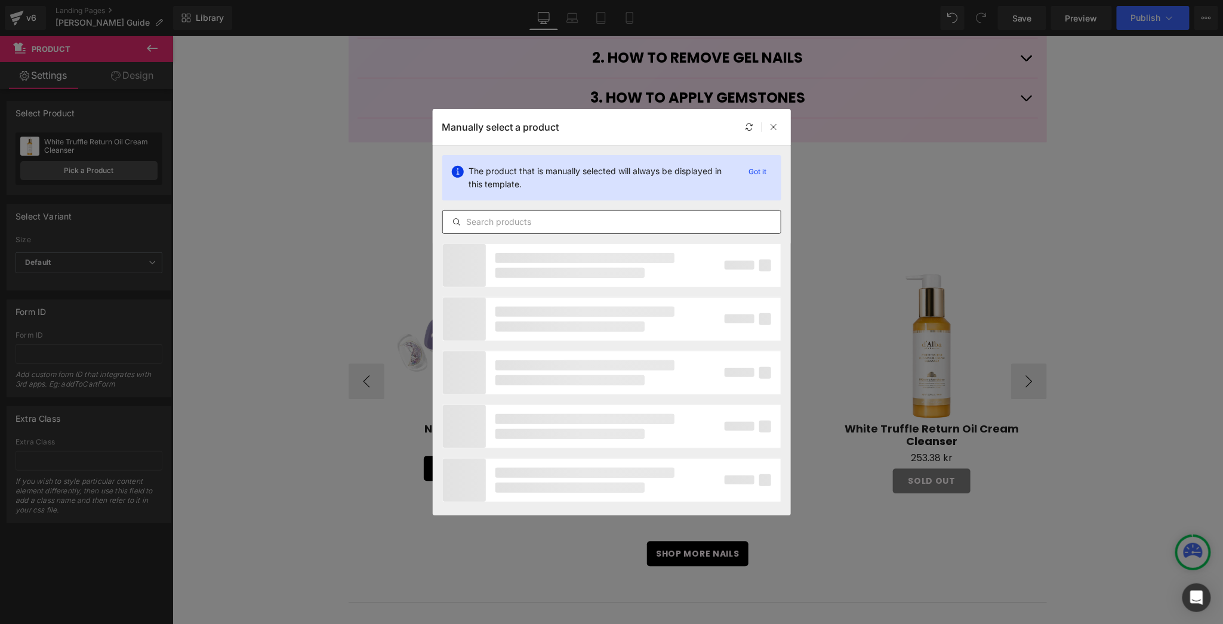
click at [571, 211] on div at bounding box center [611, 222] width 339 height 24
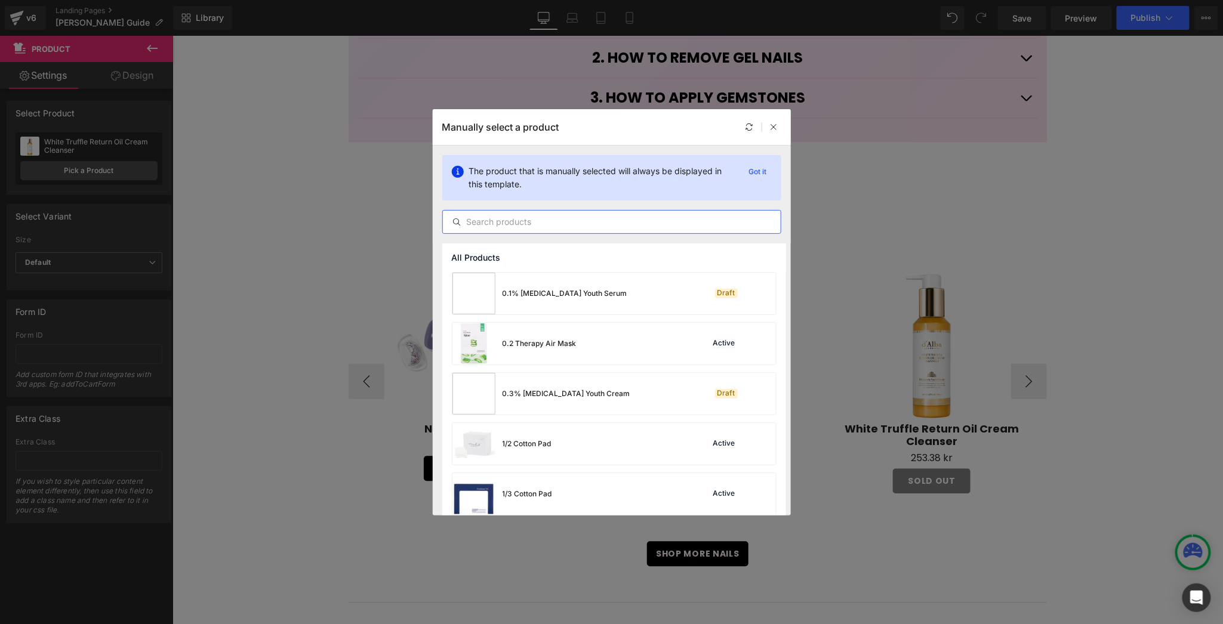
click at [570, 219] on input "text" at bounding box center [612, 222] width 338 height 14
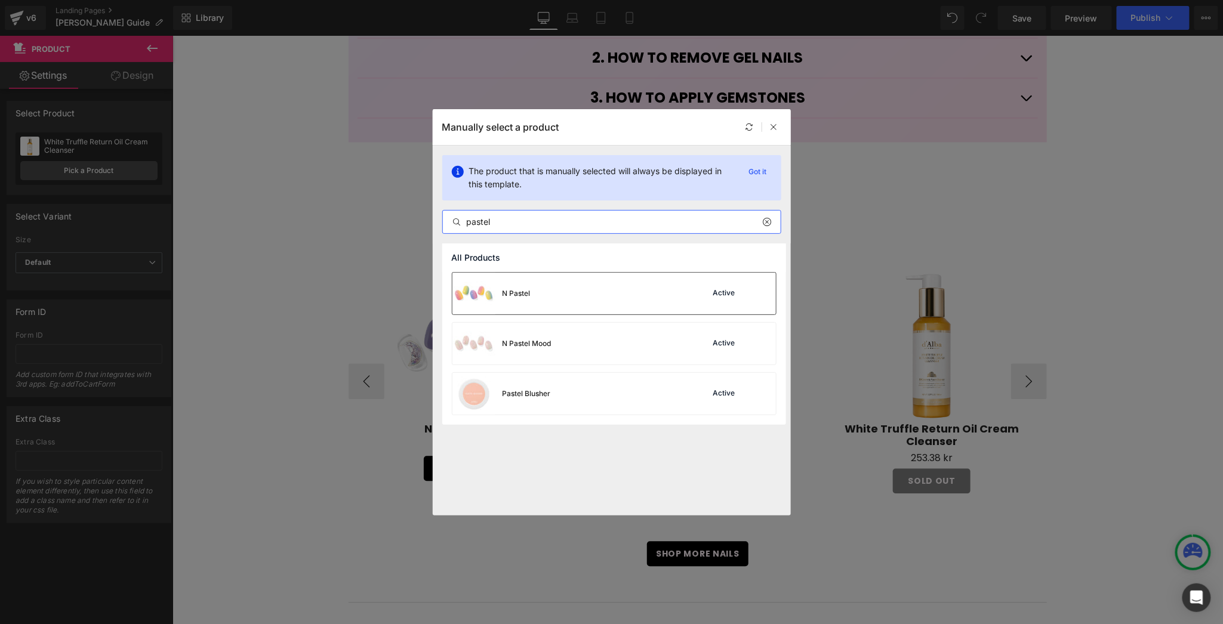
type input "pastel"
click at [576, 300] on div "N Pastel Active" at bounding box center [615, 294] width 324 height 42
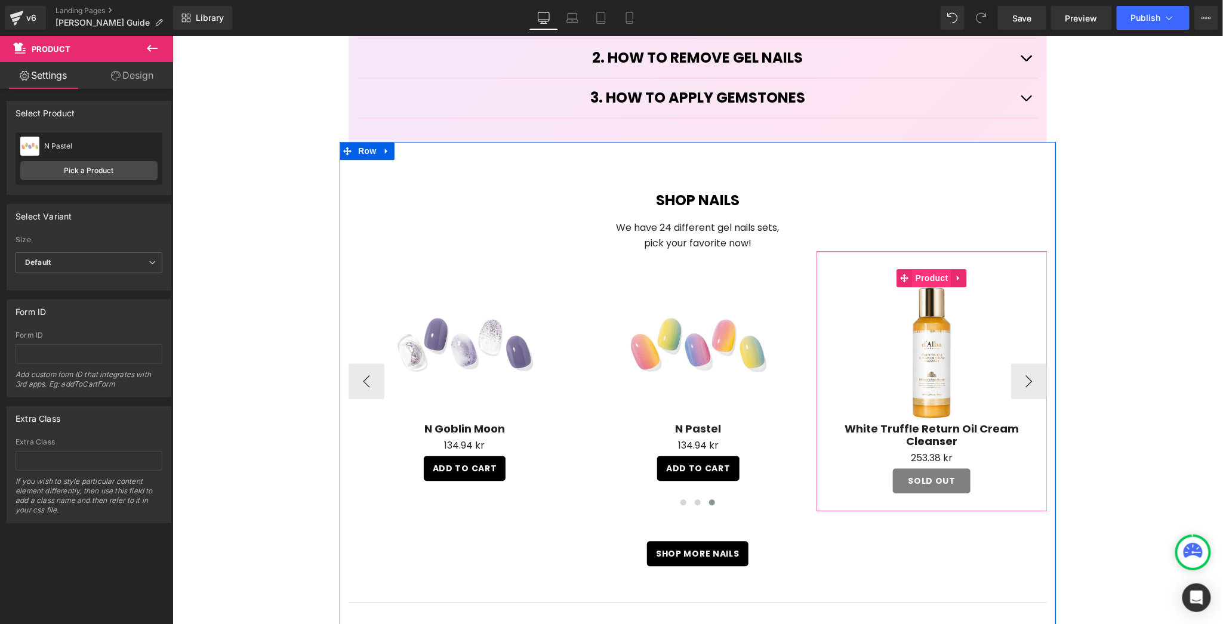
click at [919, 269] on span "Product" at bounding box center [931, 278] width 39 height 18
click at [915, 269] on span "Product" at bounding box center [931, 278] width 39 height 18
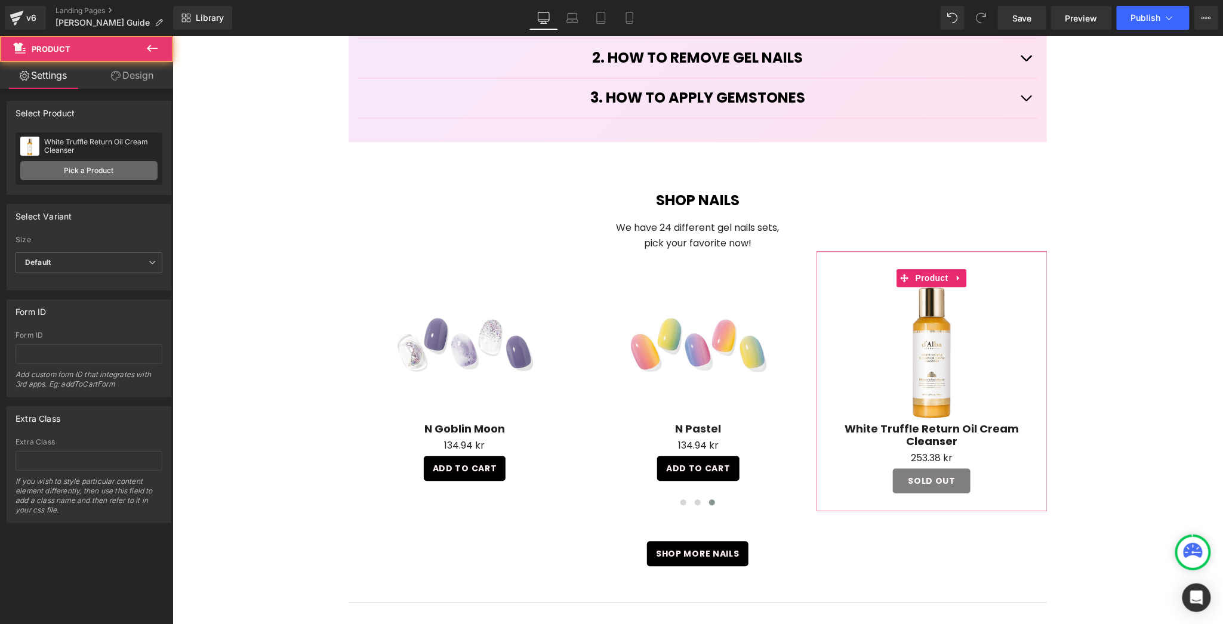
click at [106, 168] on link "Pick a Product" at bounding box center [88, 170] width 137 height 19
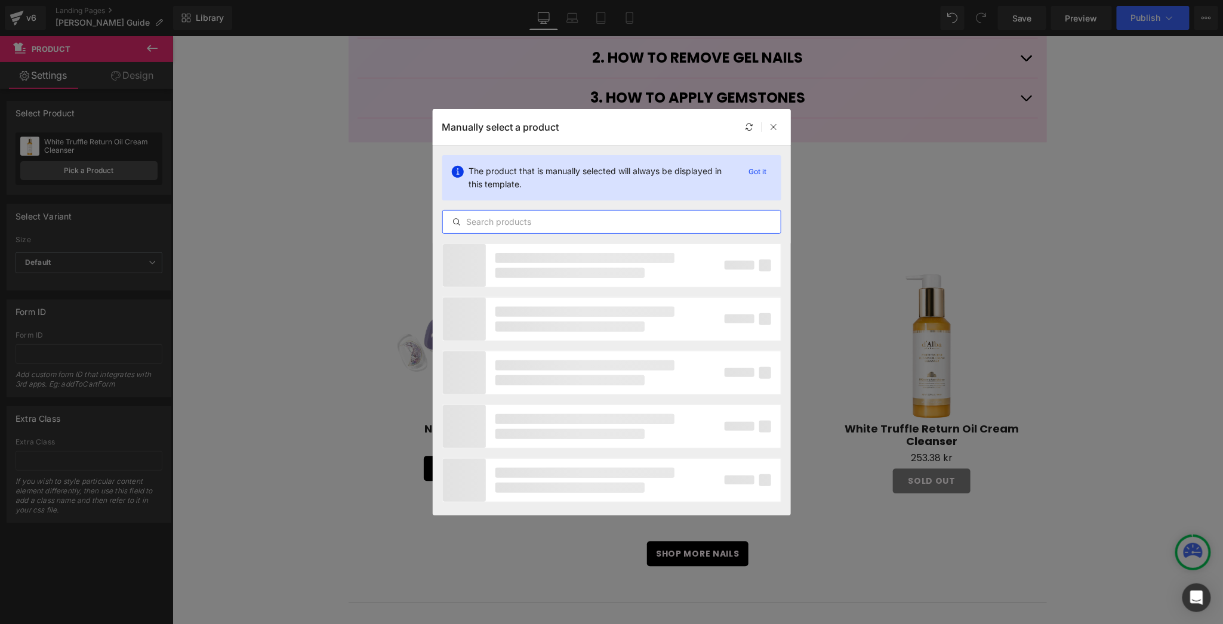
click at [682, 224] on input "text" at bounding box center [612, 222] width 338 height 14
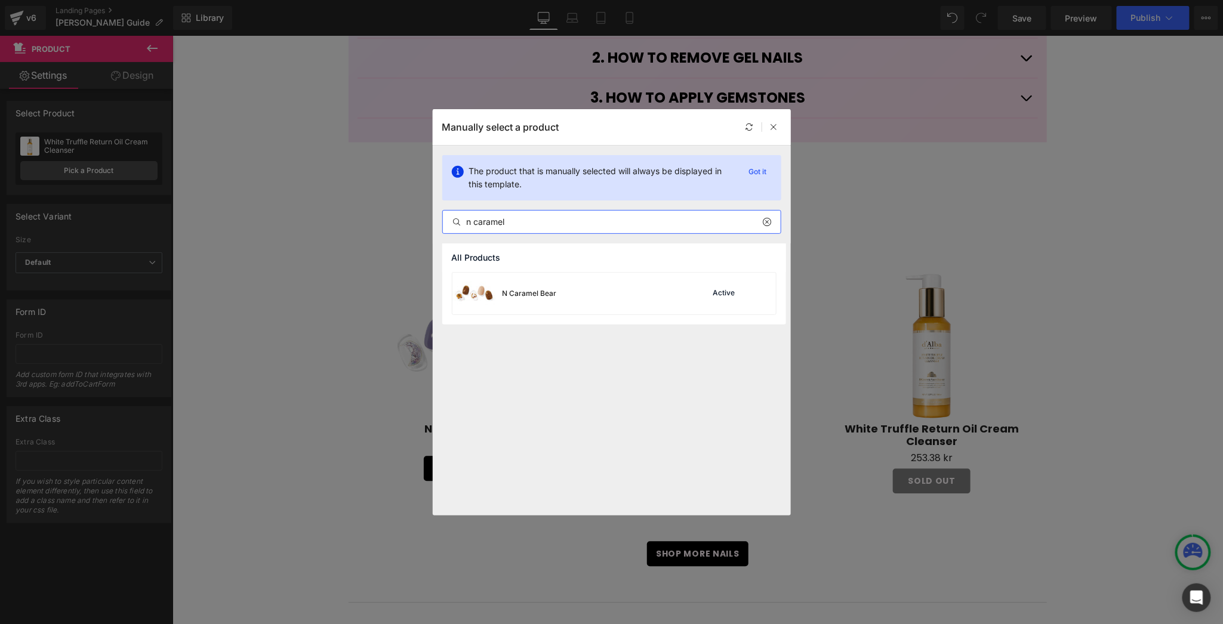
type input "n caramel"
click at [622, 298] on div "N Caramel Bear Active" at bounding box center [615, 294] width 324 height 42
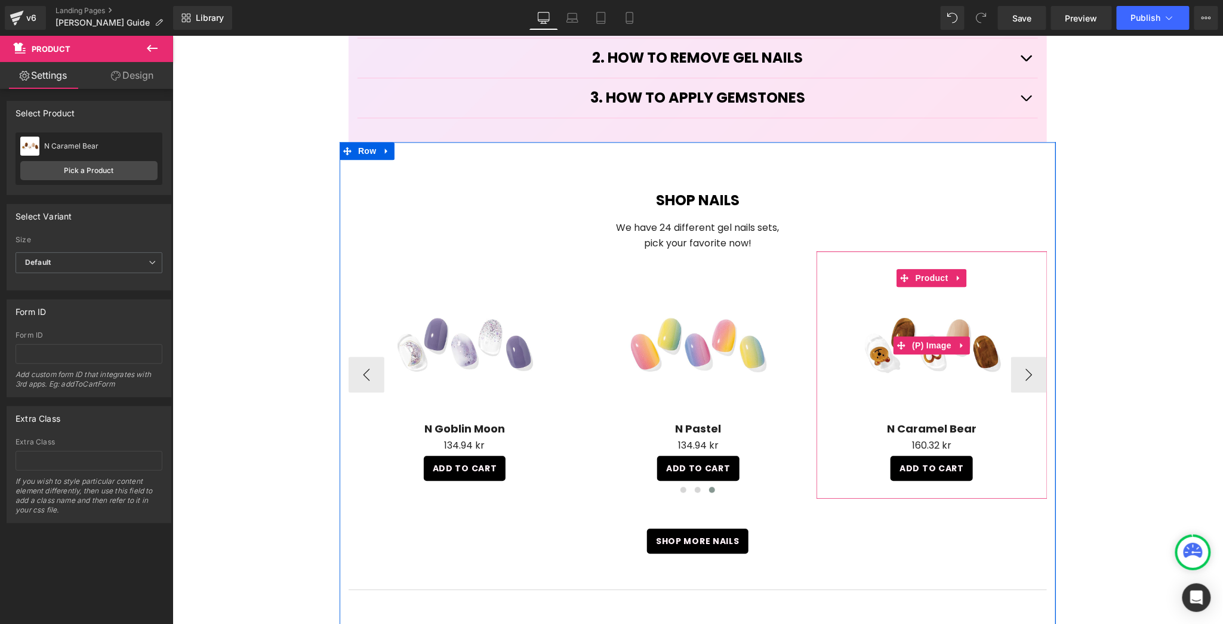
click at [1032, 341] on link "Sale Off" at bounding box center [931, 345] width 219 height 153
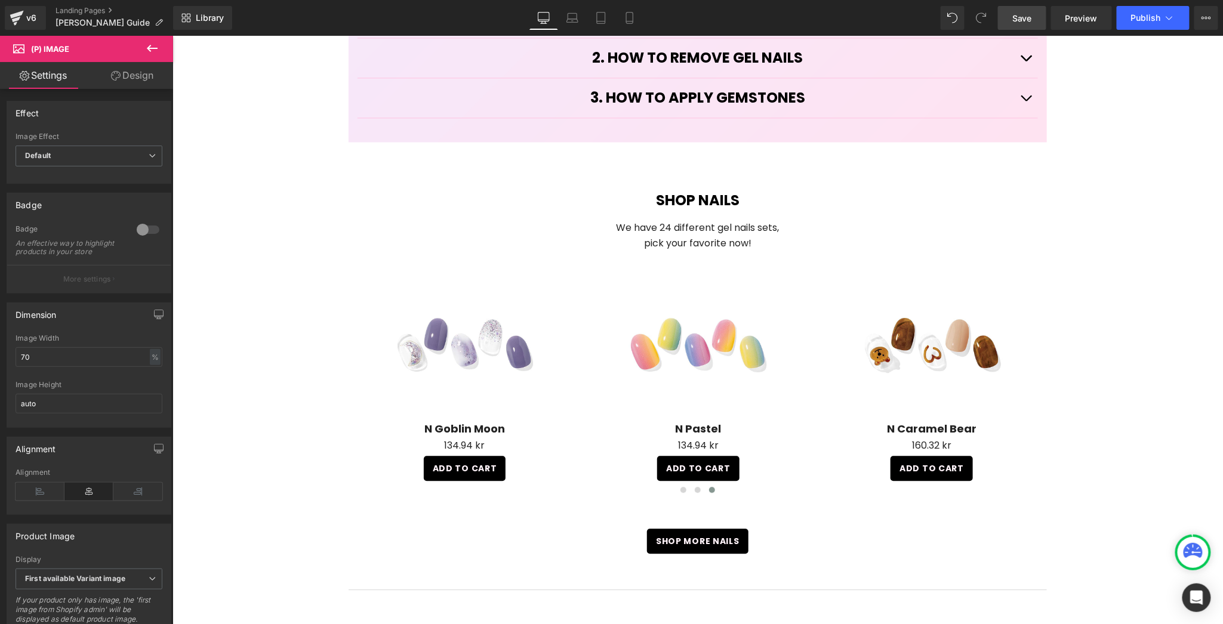
click at [1026, 21] on span "Save" at bounding box center [1023, 18] width 20 height 13
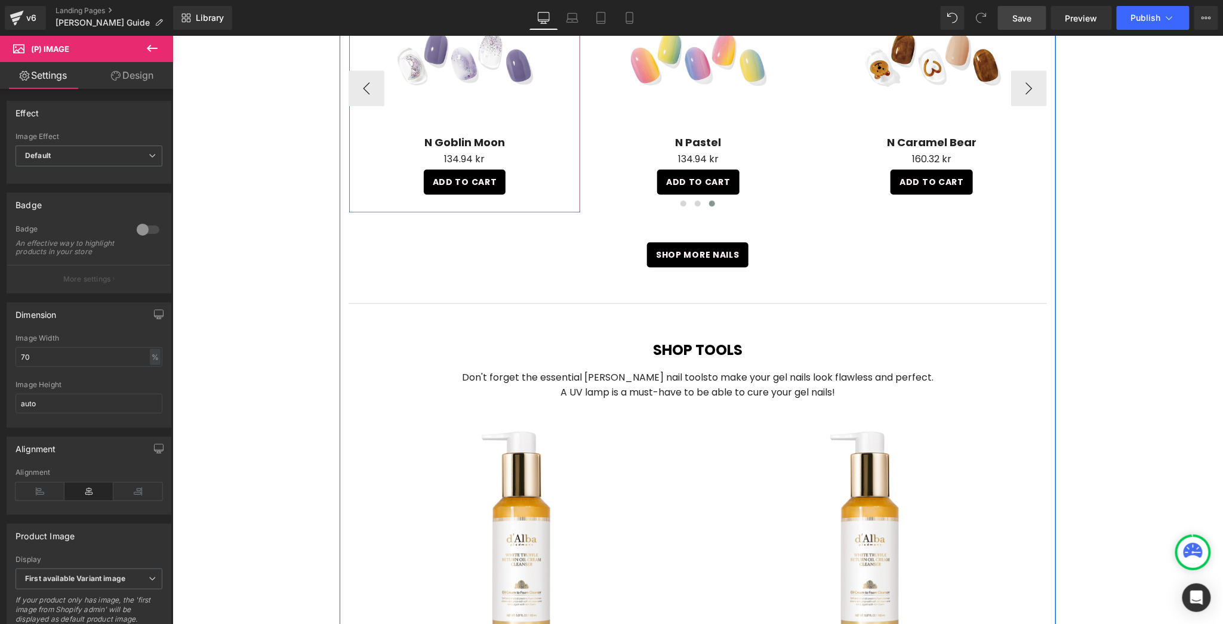
scroll to position [1653, 0]
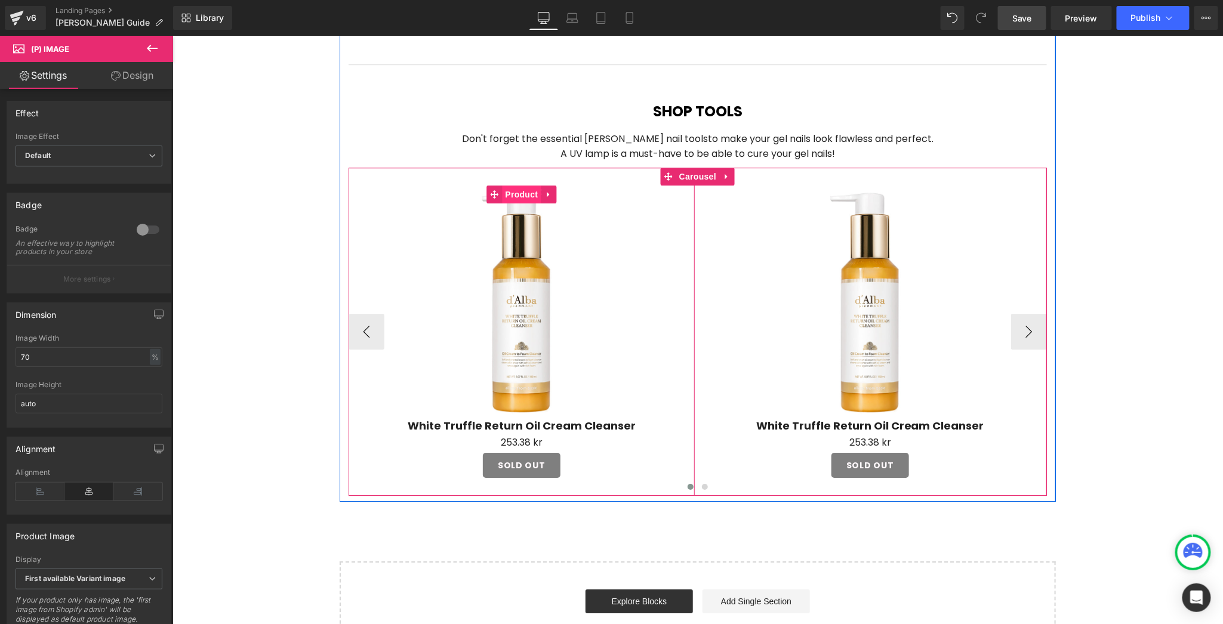
click at [521, 185] on span "Product" at bounding box center [520, 194] width 39 height 18
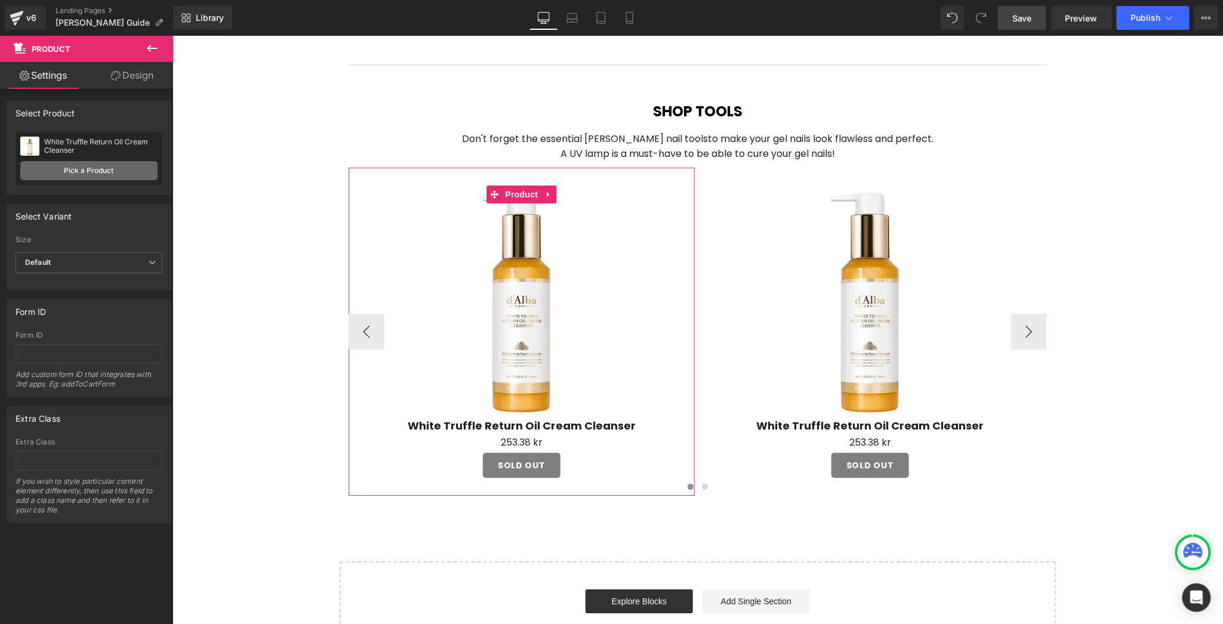
click at [82, 166] on link "Pick a Product" at bounding box center [88, 170] width 137 height 19
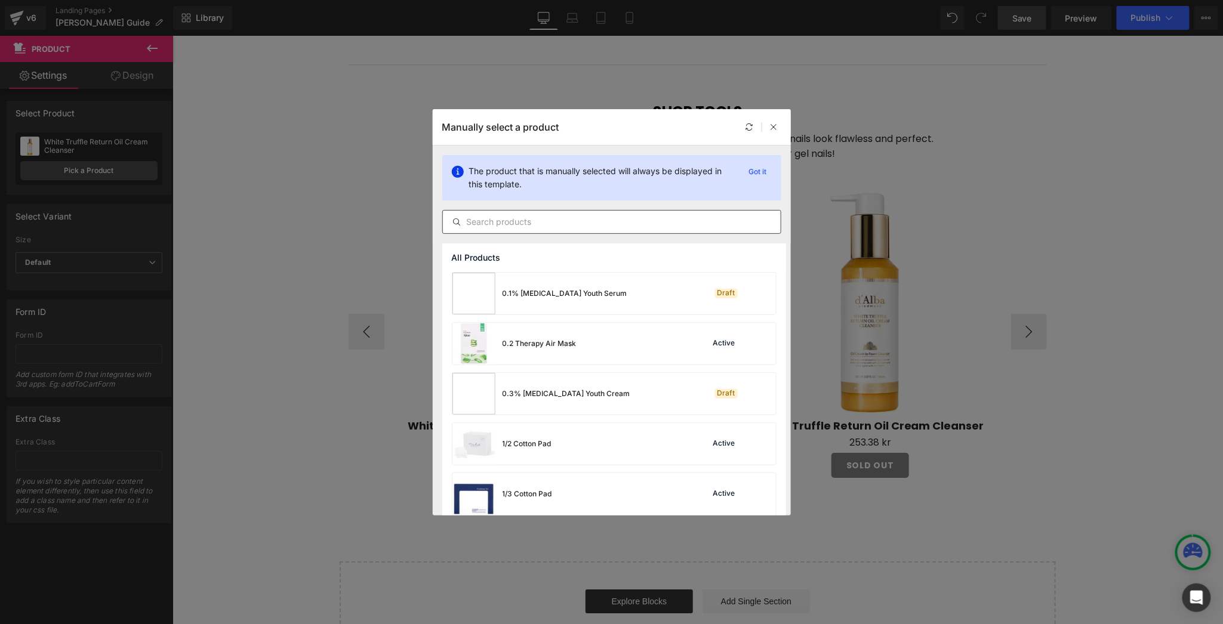
click at [559, 224] on input "text" at bounding box center [612, 222] width 338 height 14
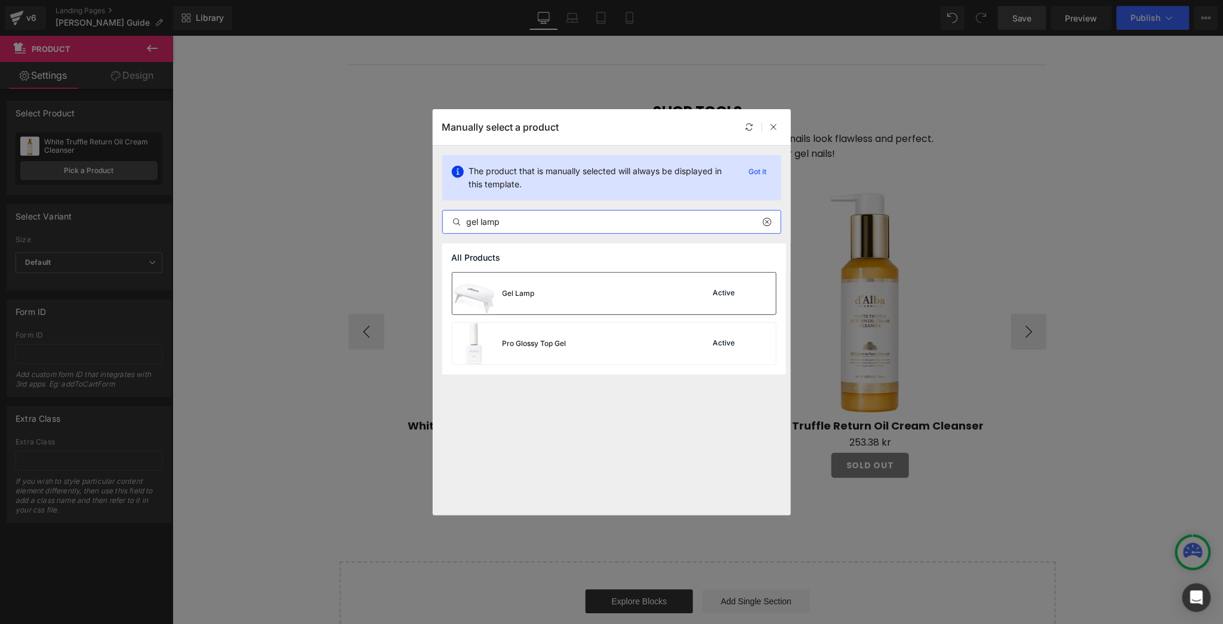
type input "gel lamp"
click at [585, 287] on div "Gel Lamp Active" at bounding box center [615, 294] width 324 height 42
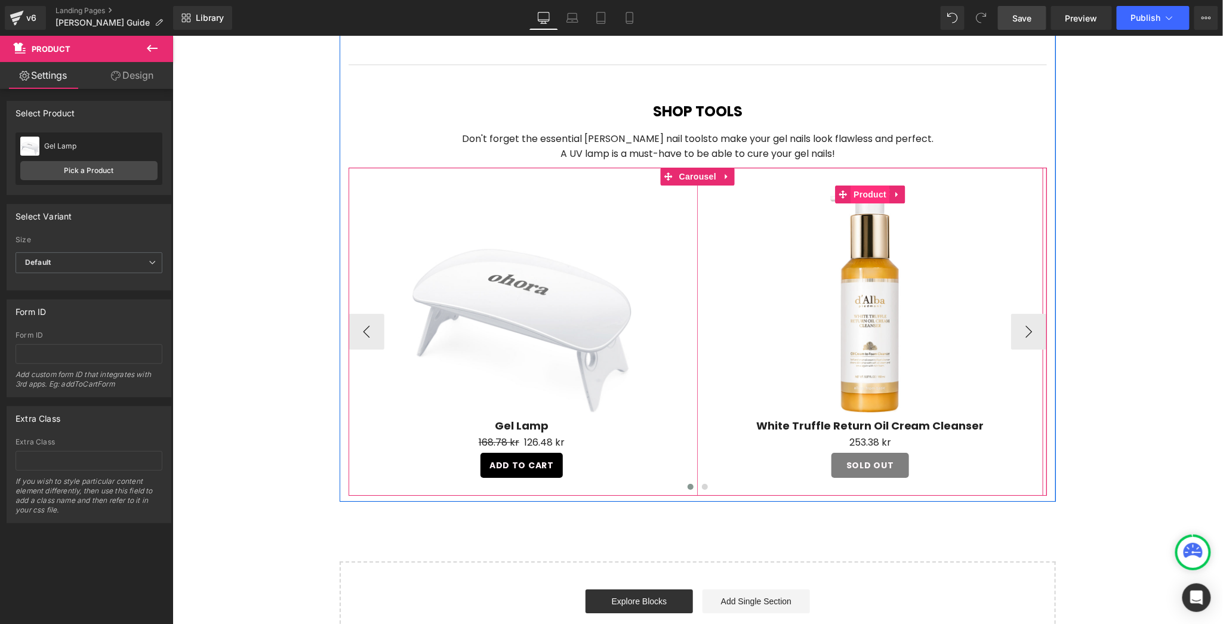
click at [850, 185] on span "Product" at bounding box center [869, 194] width 39 height 18
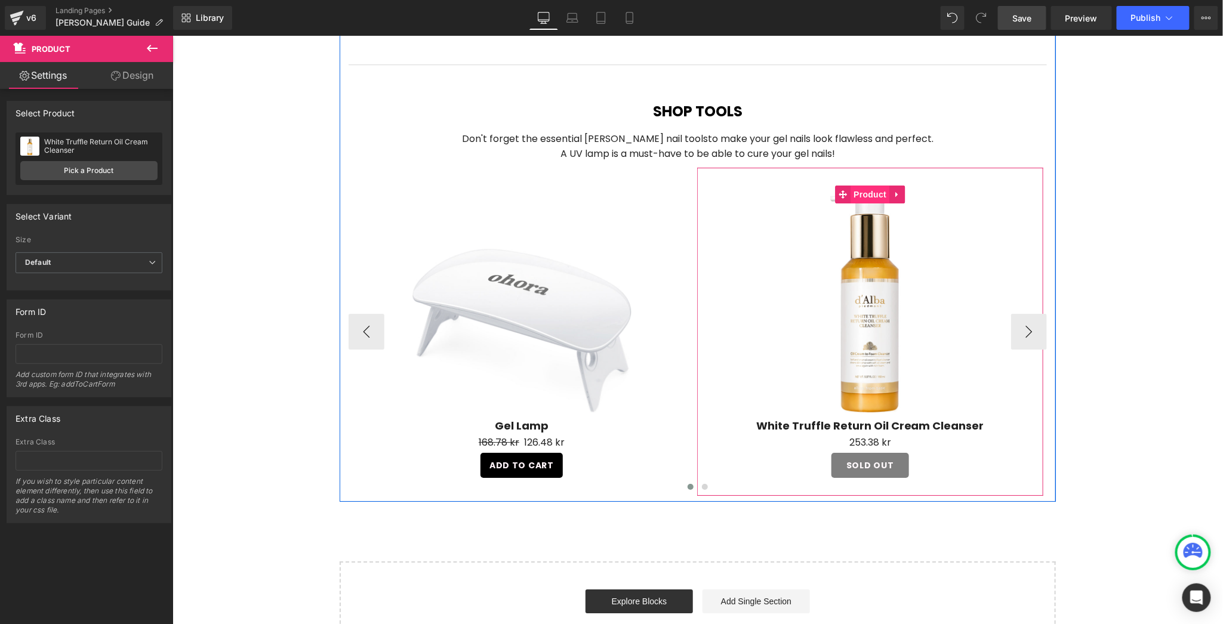
click at [871, 185] on span "Product" at bounding box center [869, 194] width 39 height 18
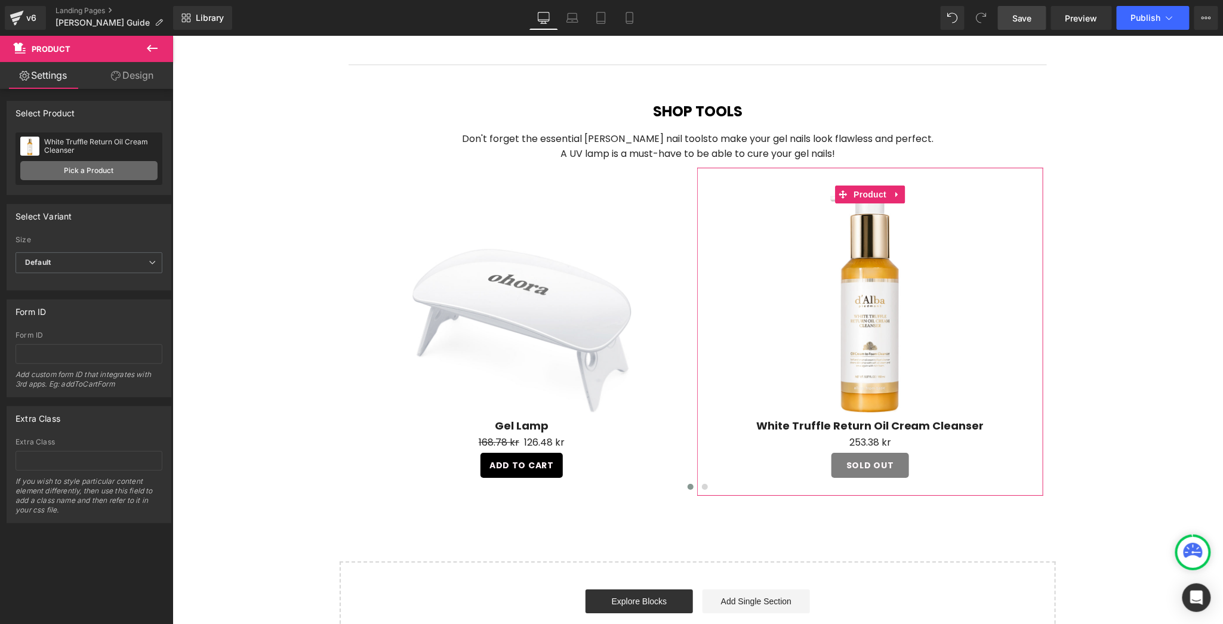
click at [75, 170] on link "Pick a Product" at bounding box center [88, 170] width 137 height 19
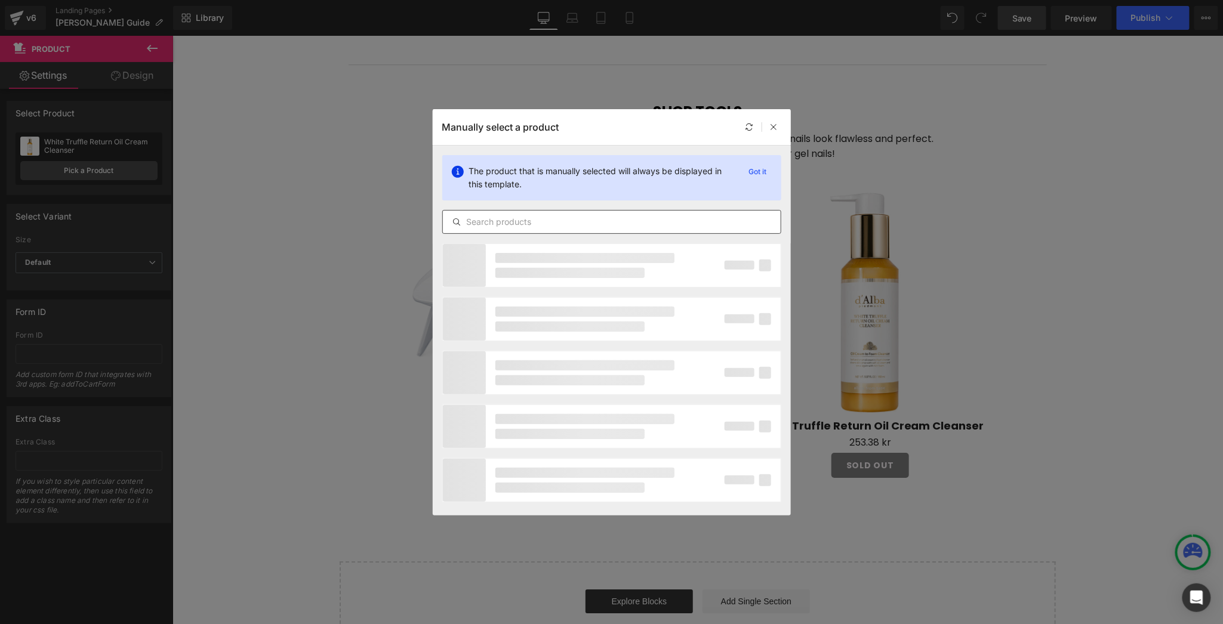
click at [580, 229] on div at bounding box center [611, 222] width 339 height 24
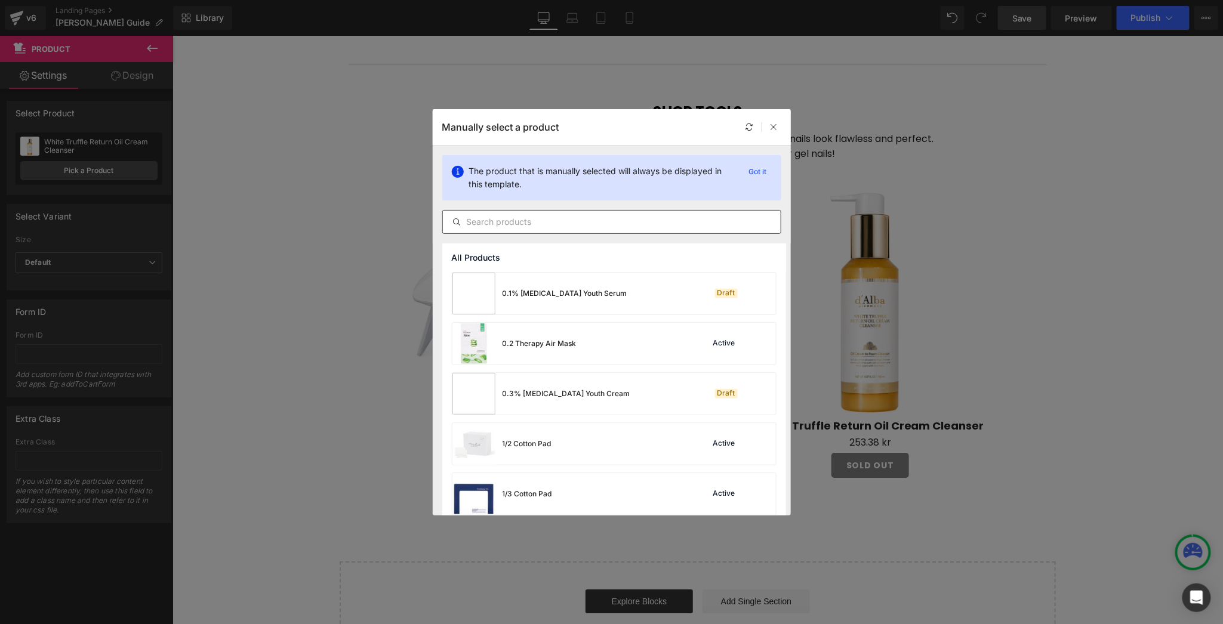
click at [579, 214] on div at bounding box center [611, 222] width 339 height 24
click at [580, 217] on input "text" at bounding box center [612, 222] width 338 height 14
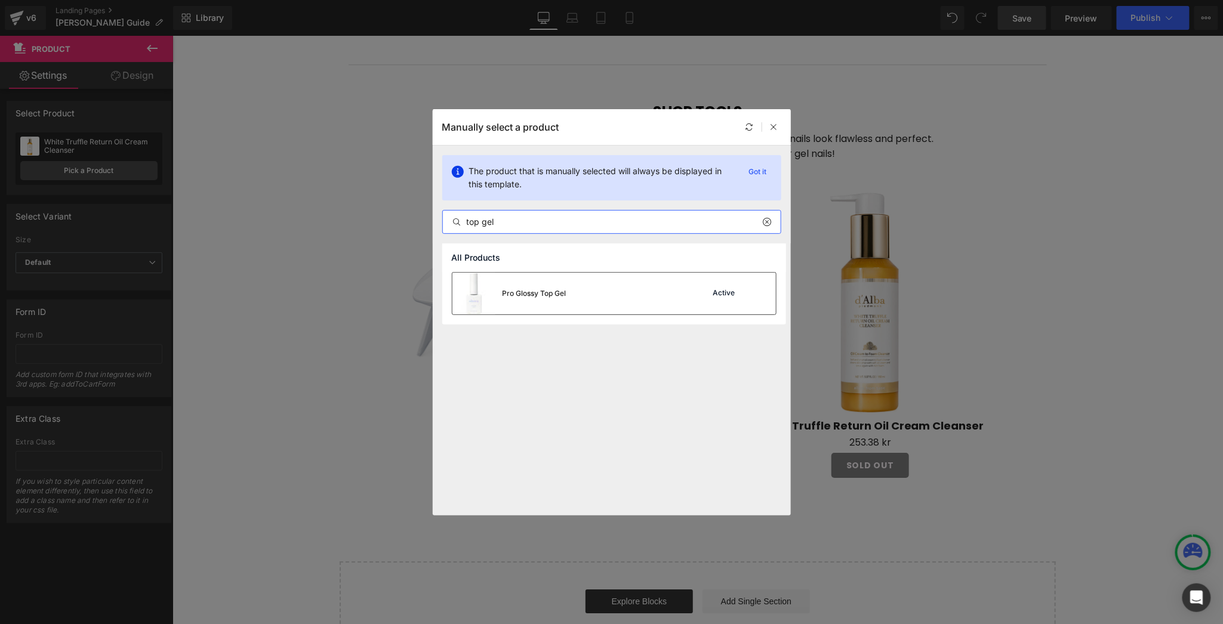
type input "top gel"
click at [516, 294] on div "Pro Glossy Top Gel" at bounding box center [535, 293] width 64 height 11
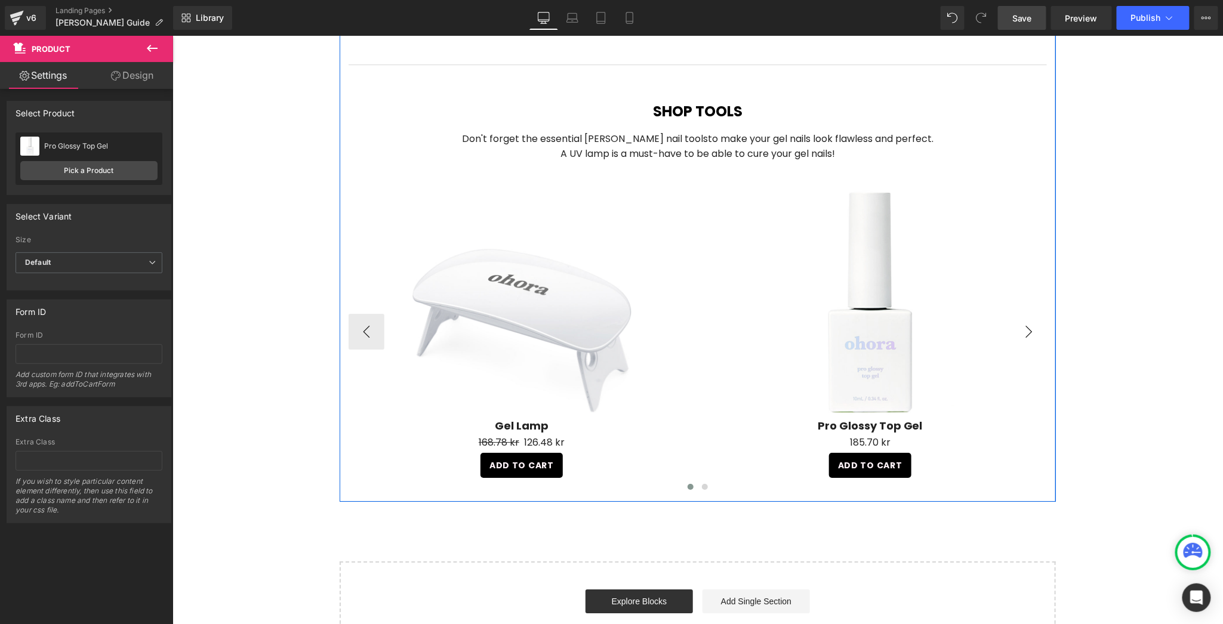
click at [1030, 313] on button "›" at bounding box center [1029, 331] width 36 height 36
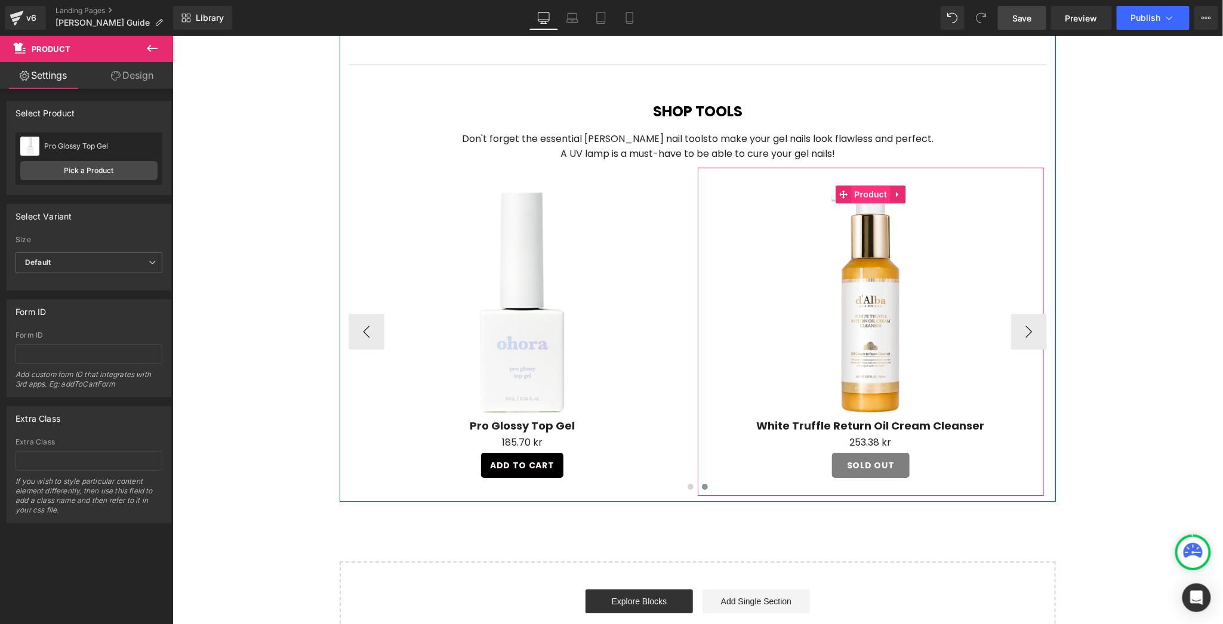
click at [864, 185] on span "Product" at bounding box center [870, 194] width 39 height 18
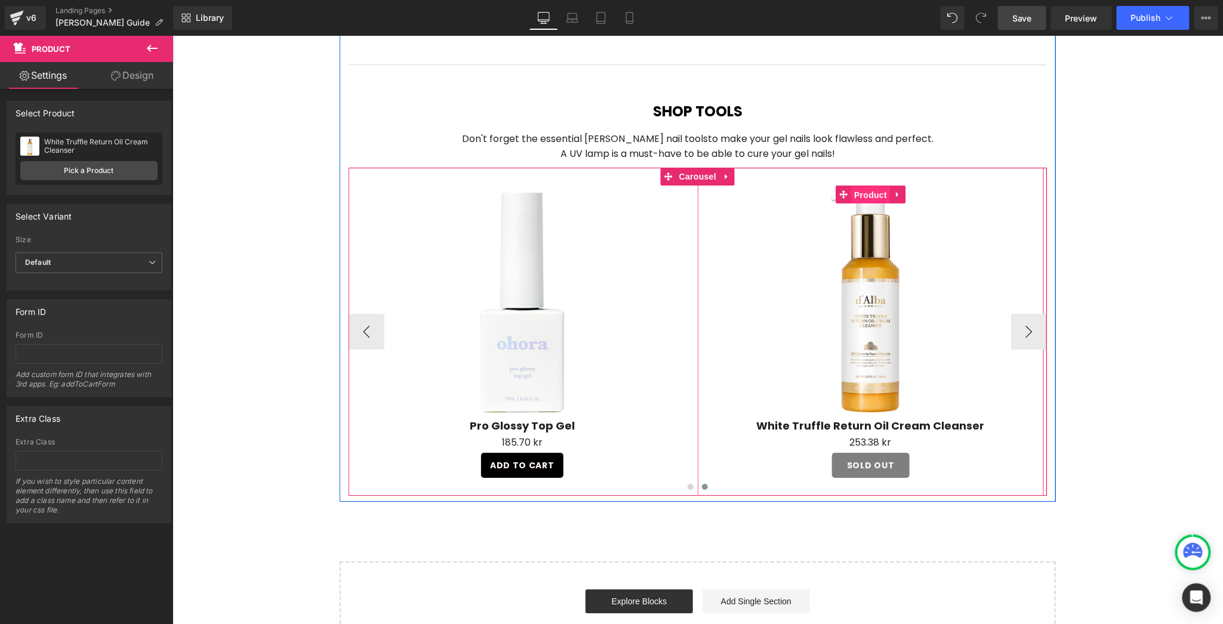
click at [859, 186] on span "Product" at bounding box center [870, 195] width 39 height 18
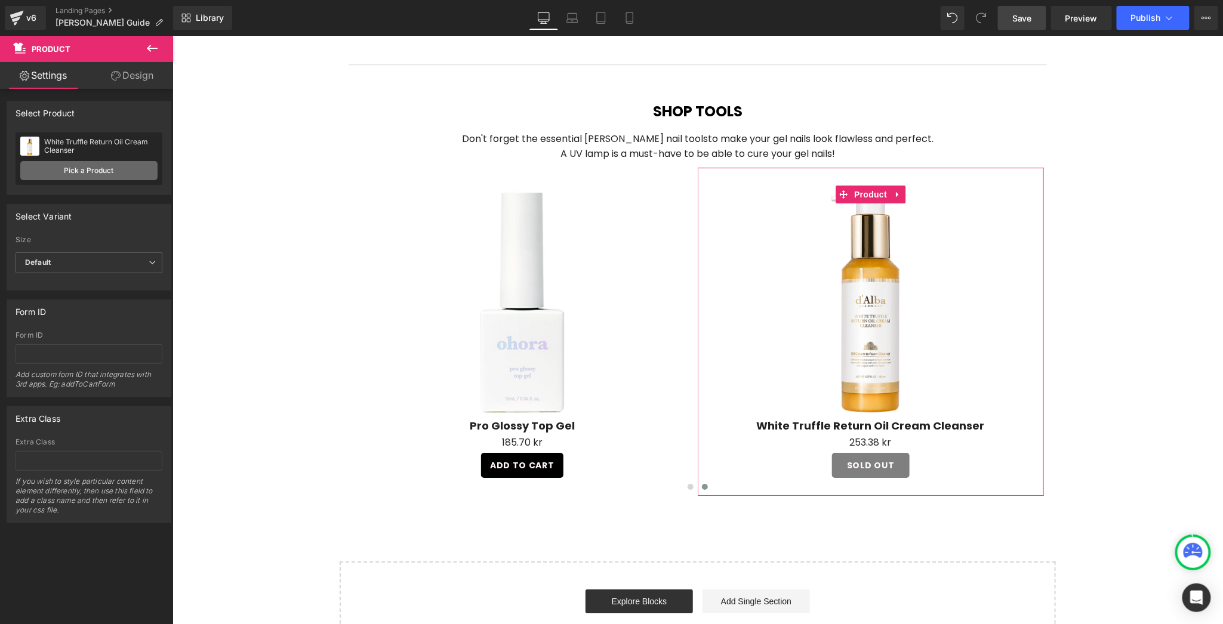
click at [128, 166] on link "Pick a Product" at bounding box center [88, 170] width 137 height 19
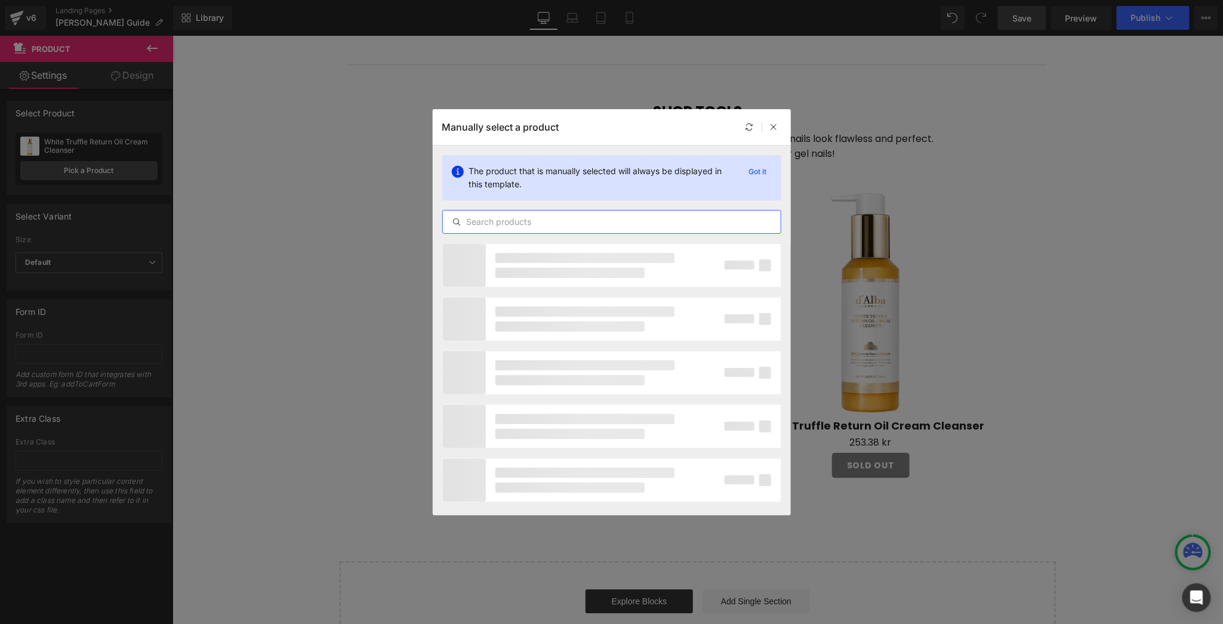
click at [605, 219] on input "text" at bounding box center [612, 222] width 338 height 14
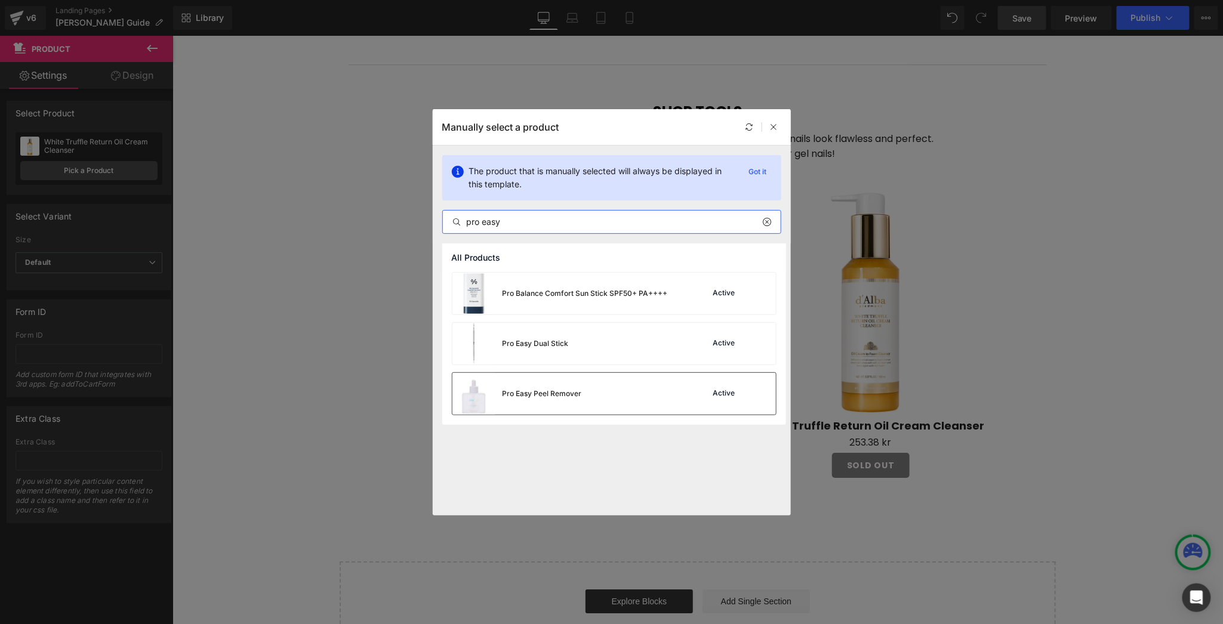
type input "pro easy"
click at [636, 392] on div "Pro Easy Peel Remover Active" at bounding box center [615, 394] width 324 height 42
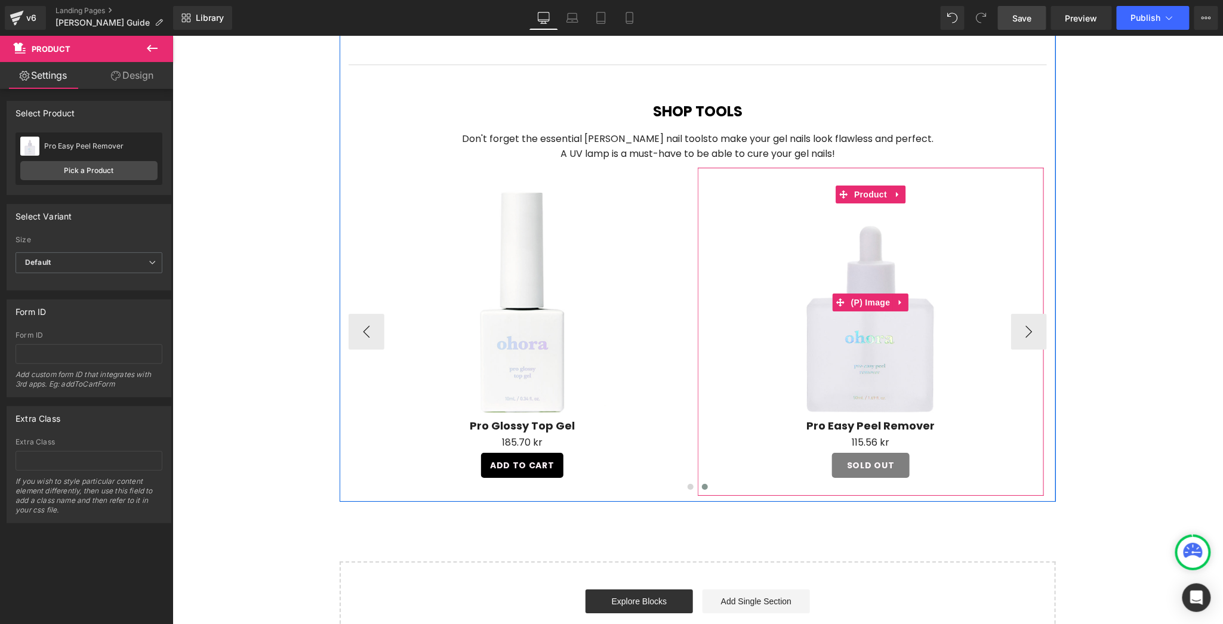
click at [1019, 307] on link "Sale Off" at bounding box center [870, 302] width 334 height 234
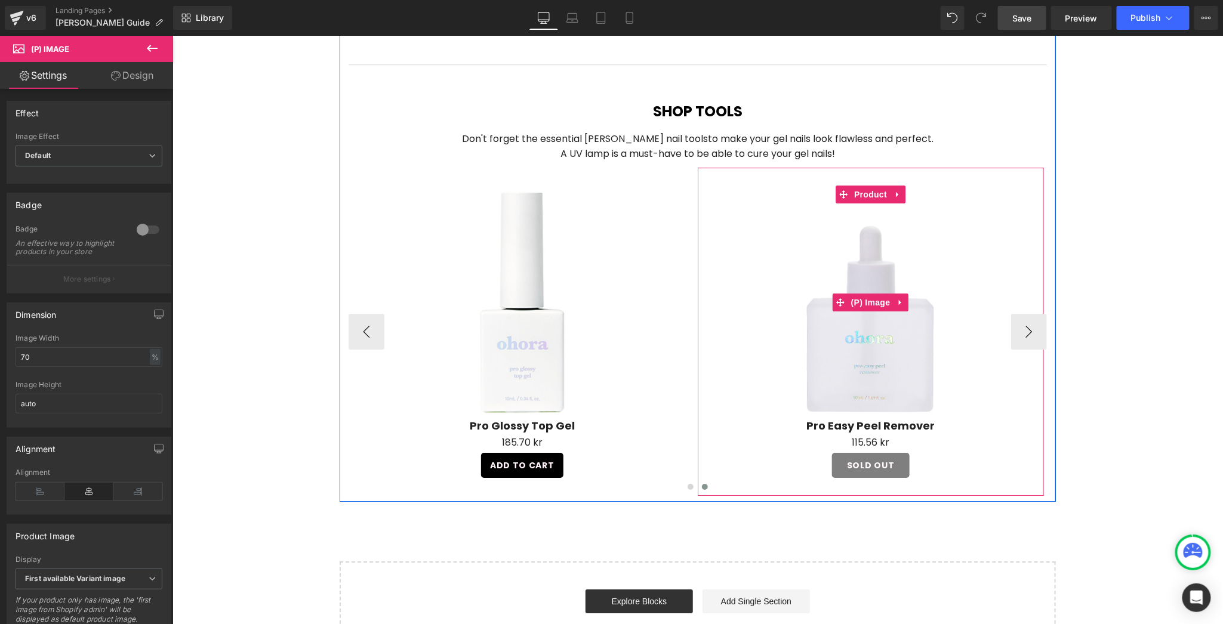
click at [1019, 299] on link "Sale Off" at bounding box center [870, 302] width 334 height 234
click at [1029, 301] on link "Sale Off" at bounding box center [870, 302] width 334 height 234
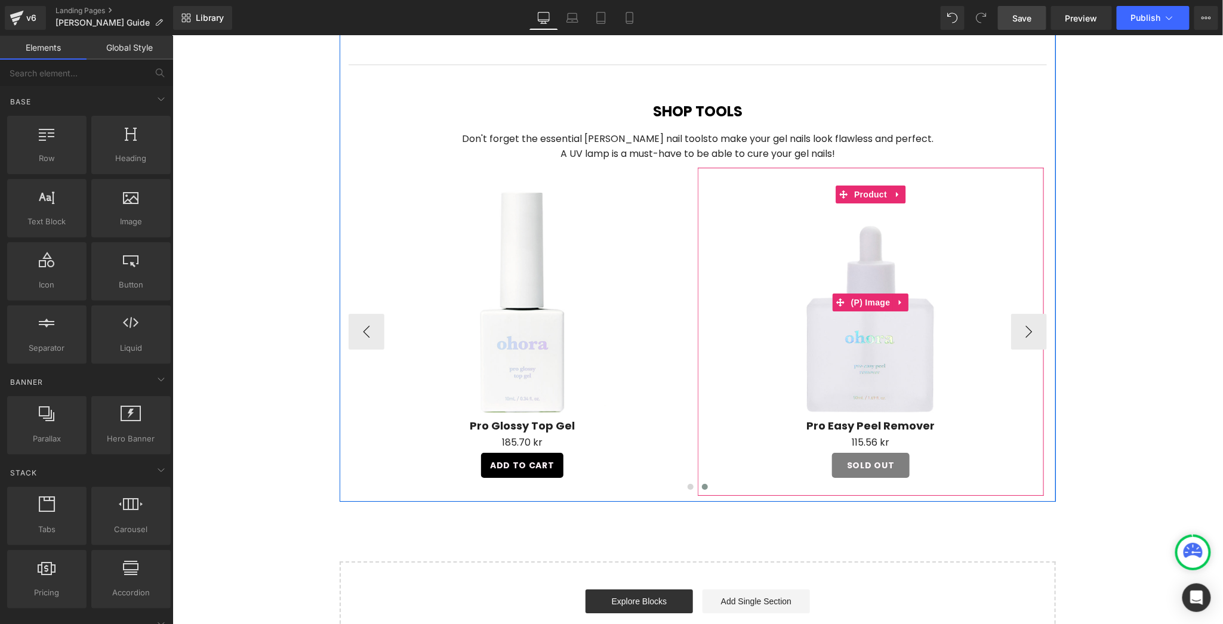
click at [1026, 305] on link "Sale Off" at bounding box center [870, 302] width 334 height 234
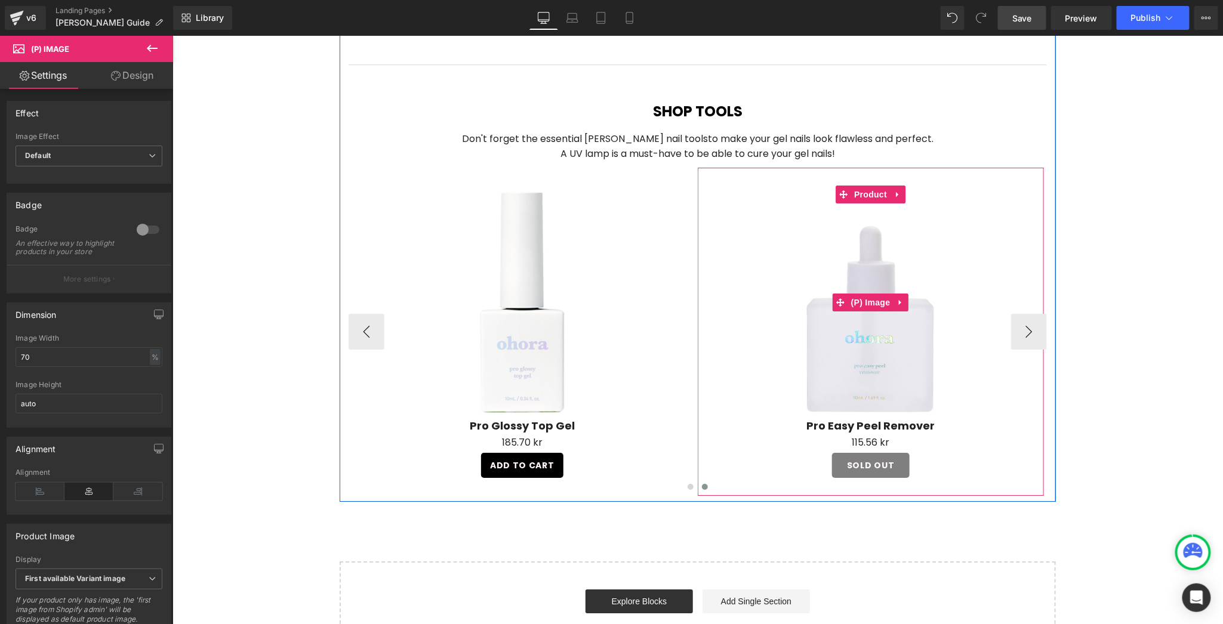
click at [1026, 305] on link "Sale Off" at bounding box center [870, 302] width 334 height 234
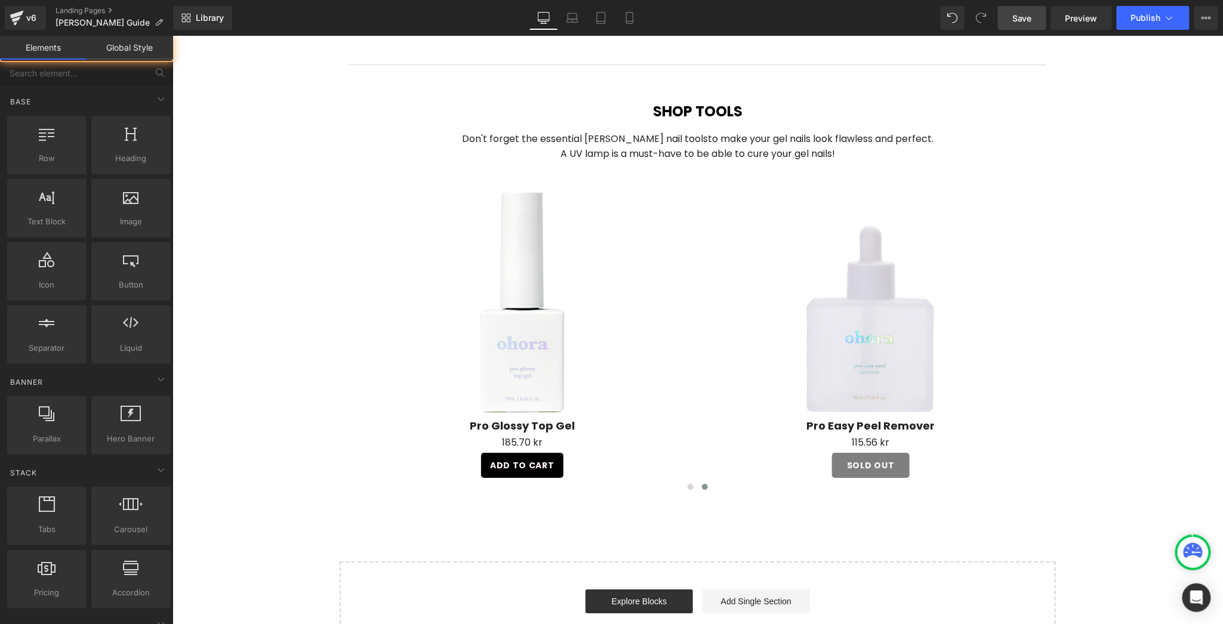
scroll to position [1749, 0]
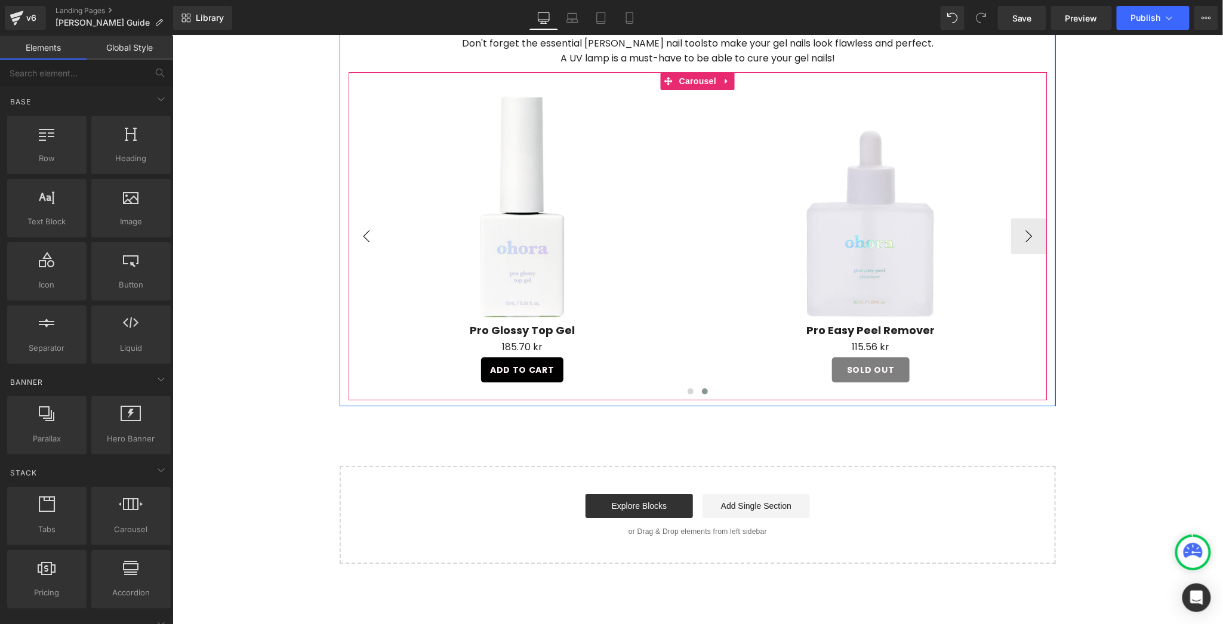
click at [367, 218] on button "‹" at bounding box center [366, 236] width 36 height 36
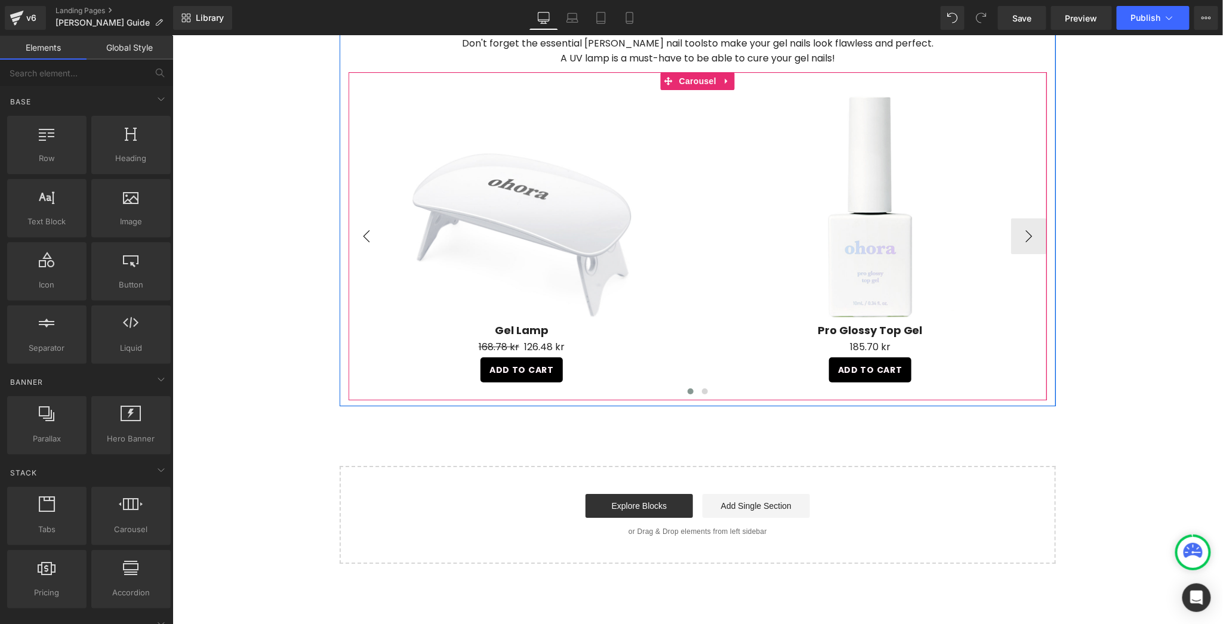
click at [367, 209] on link "Sale Off" at bounding box center [521, 207] width 334 height 234
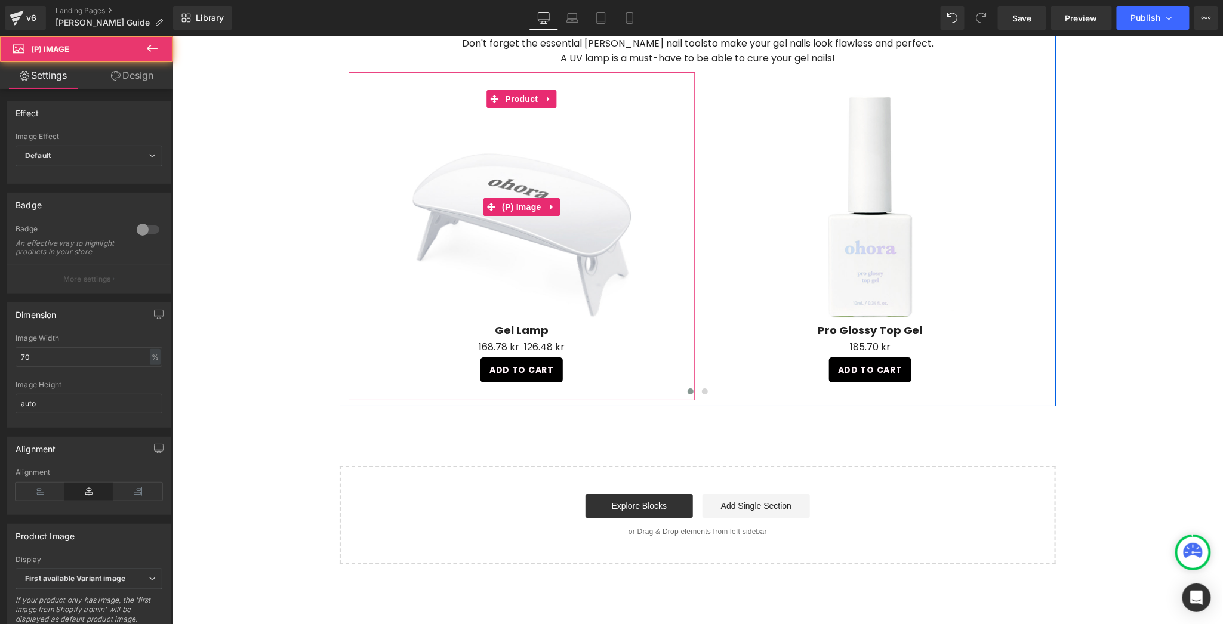
click at [359, 207] on link "Sale Off" at bounding box center [521, 207] width 334 height 234
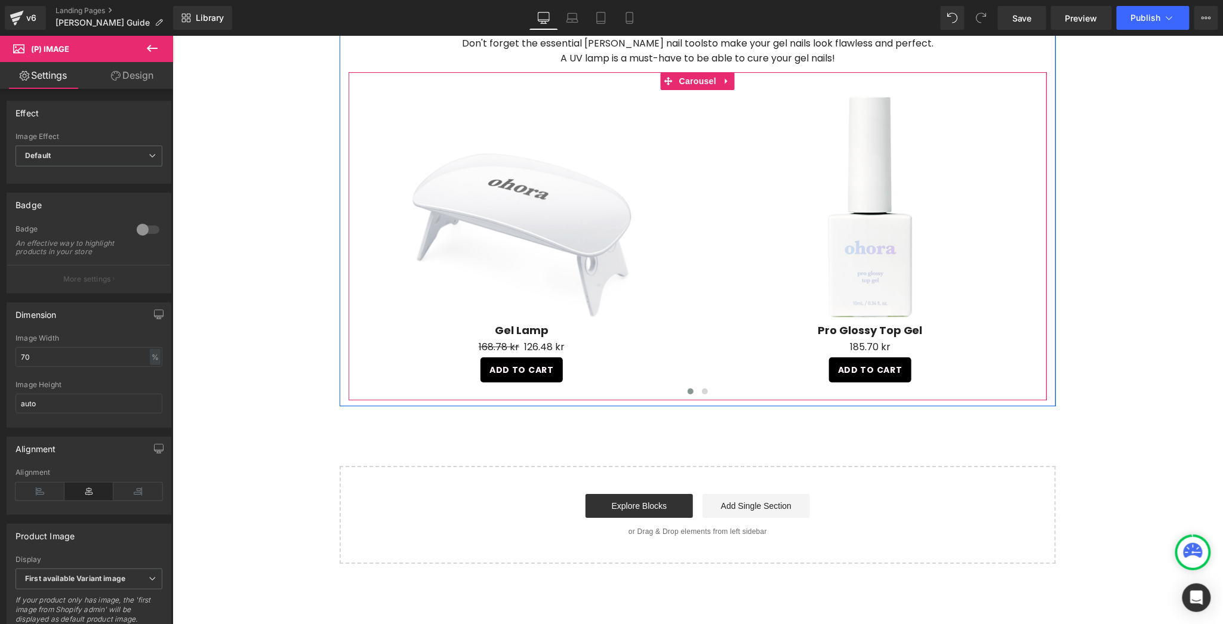
click at [1047, 218] on button "›" at bounding box center [1065, 236] width 36 height 36
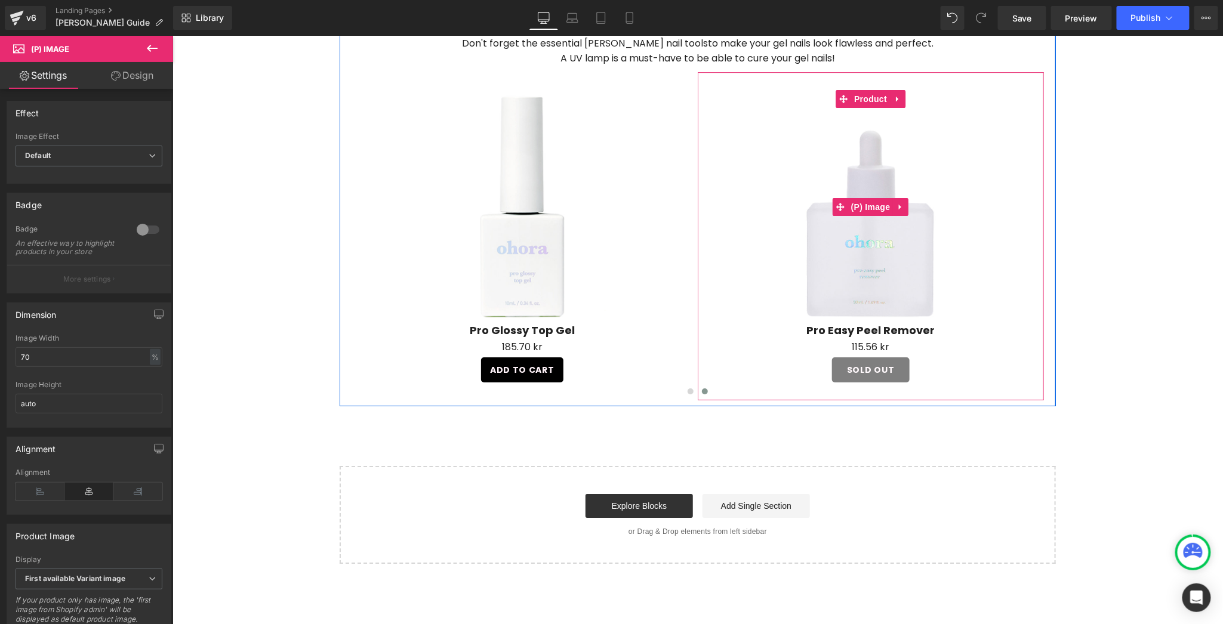
click at [1029, 204] on link "Sale Off" at bounding box center [870, 207] width 334 height 234
click at [1024, 207] on link "Sale Off" at bounding box center [870, 207] width 334 height 234
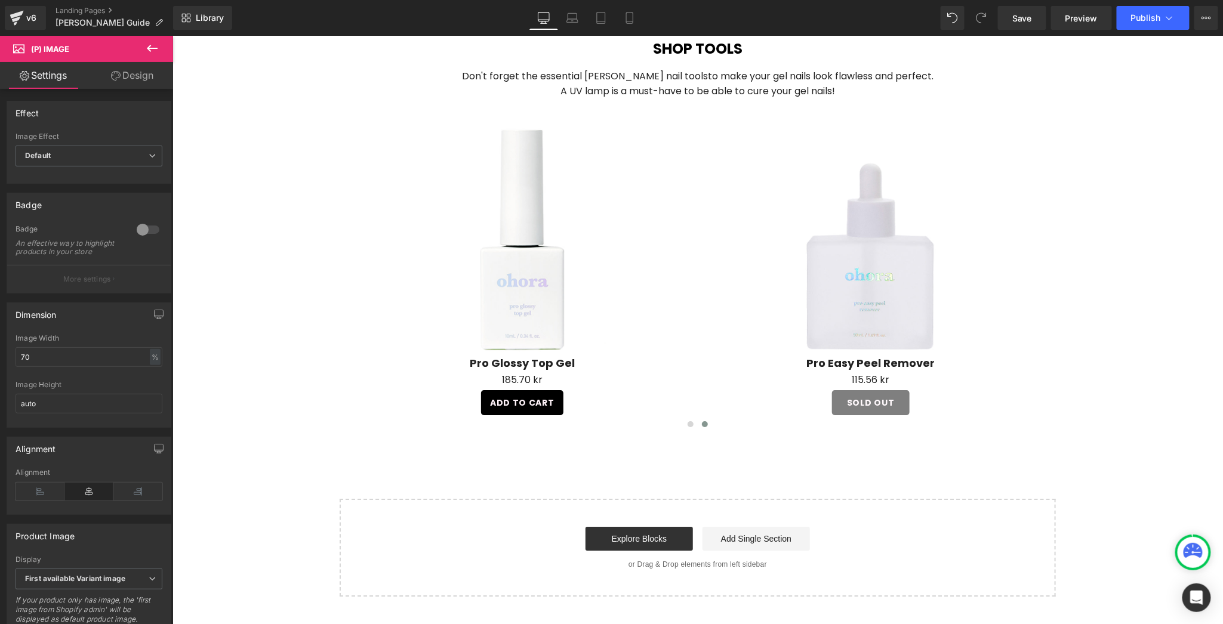
scroll to position [1558, 0]
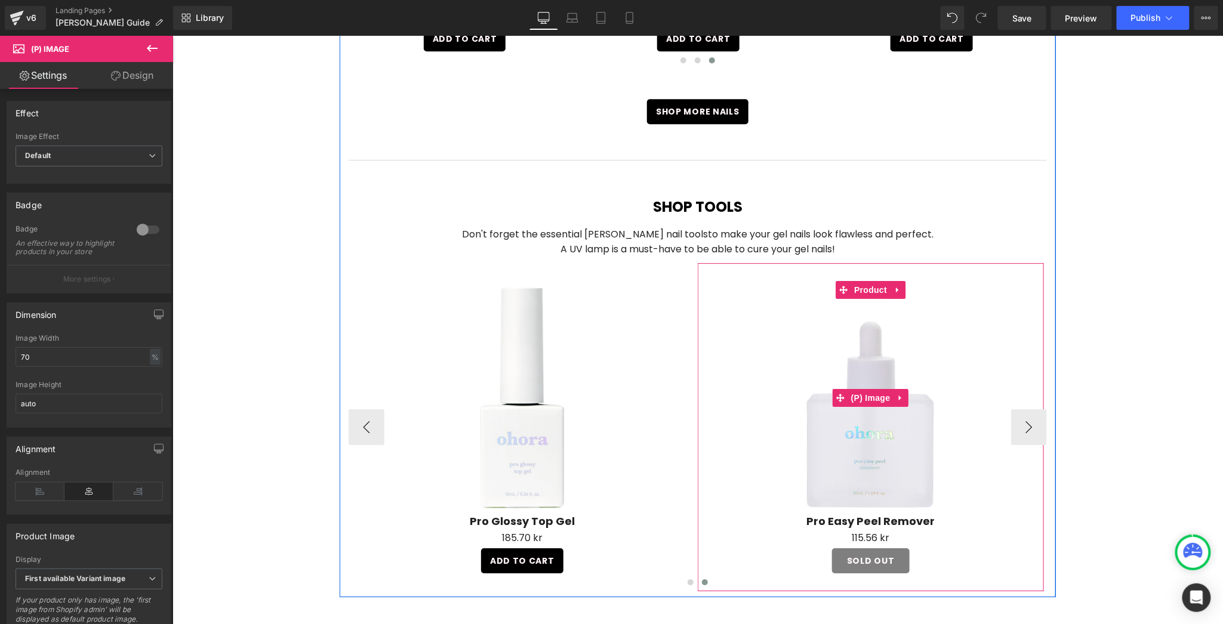
click at [1023, 401] on link "Sale Off" at bounding box center [870, 398] width 334 height 234
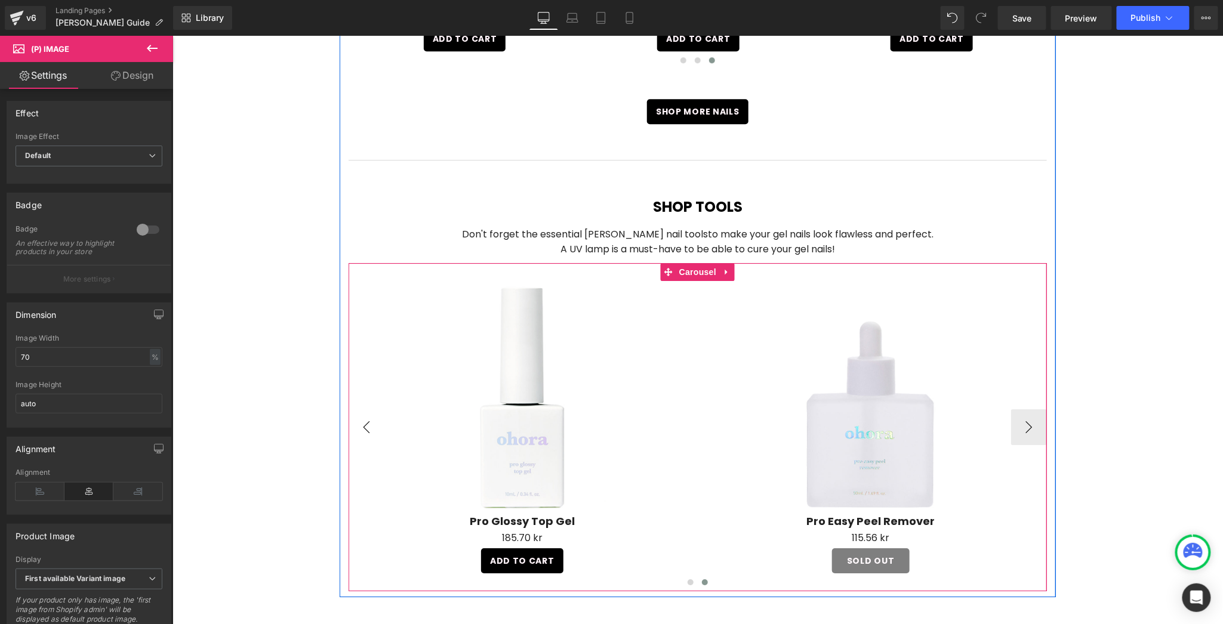
click at [366, 409] on button "‹" at bounding box center [366, 427] width 36 height 36
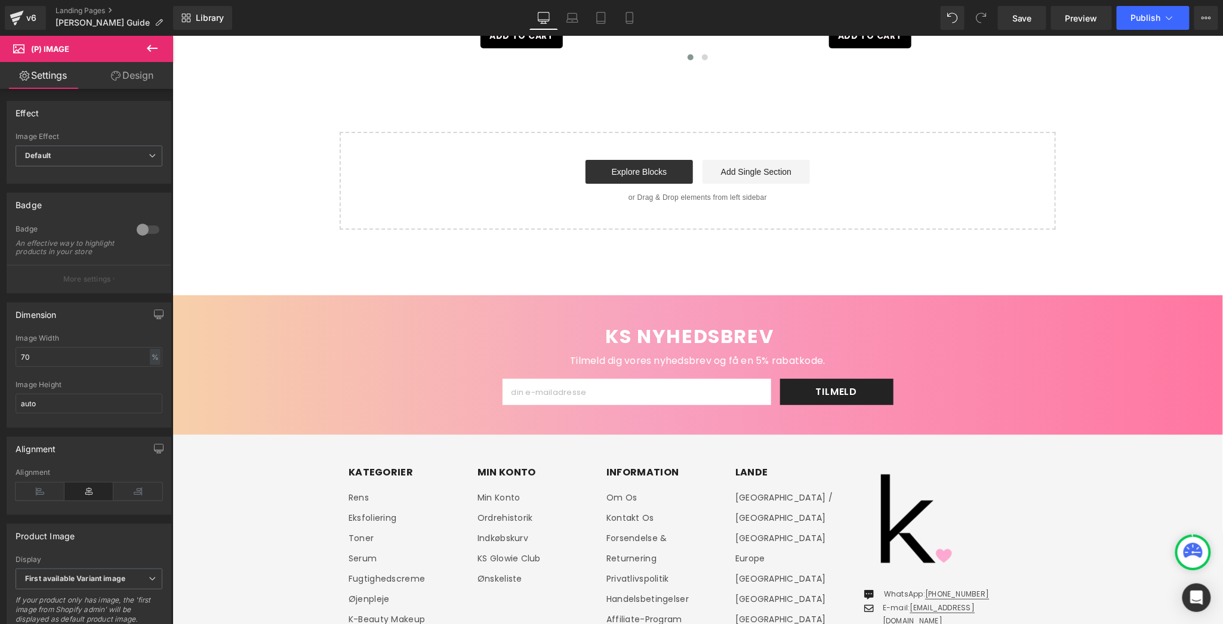
scroll to position [1749, 0]
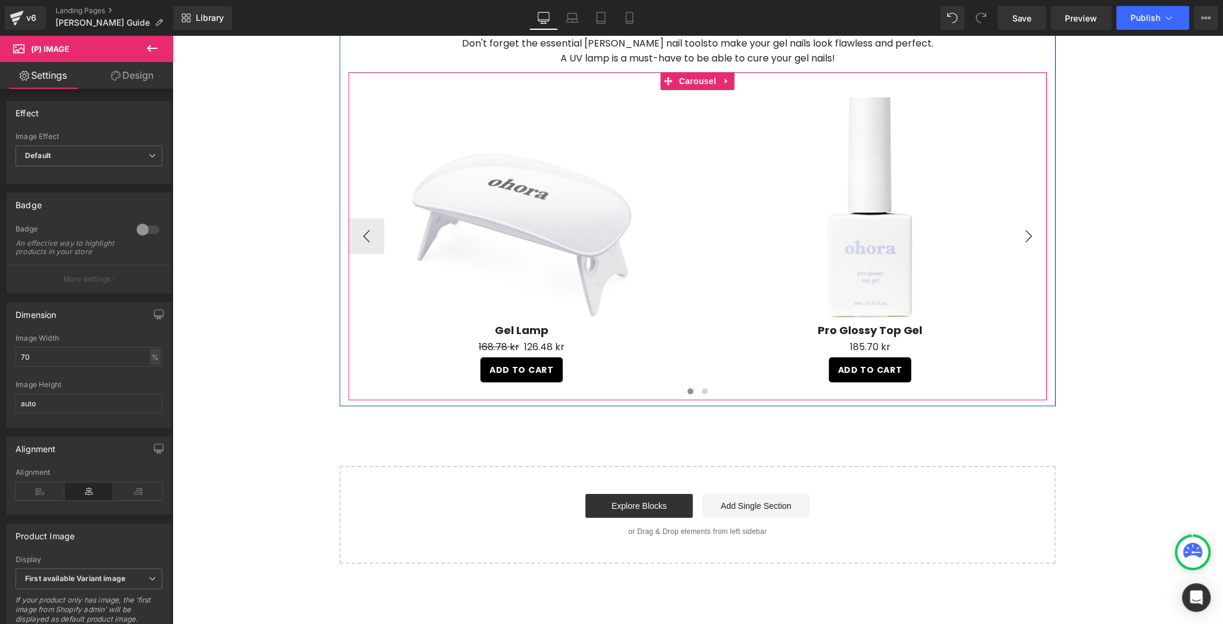
click at [1028, 218] on button "›" at bounding box center [1029, 236] width 36 height 36
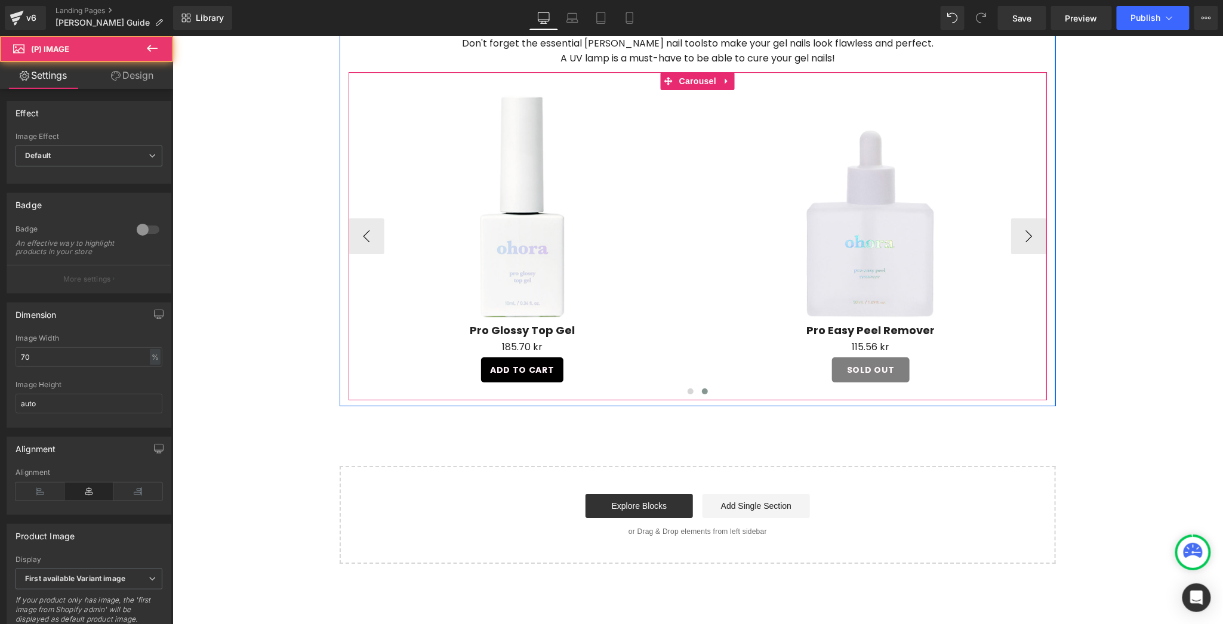
click at [1028, 214] on link "Sale Off" at bounding box center [870, 207] width 334 height 234
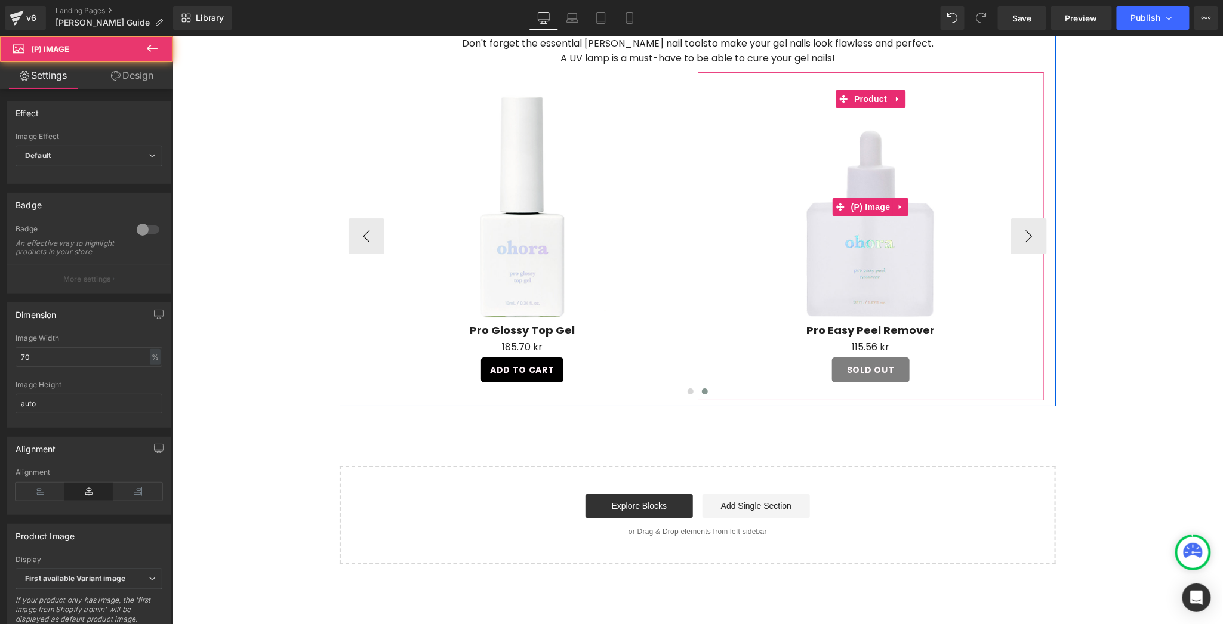
click at [1024, 201] on link "Sale Off" at bounding box center [870, 207] width 334 height 234
click at [1024, 208] on link "Sale Off" at bounding box center [870, 207] width 334 height 234
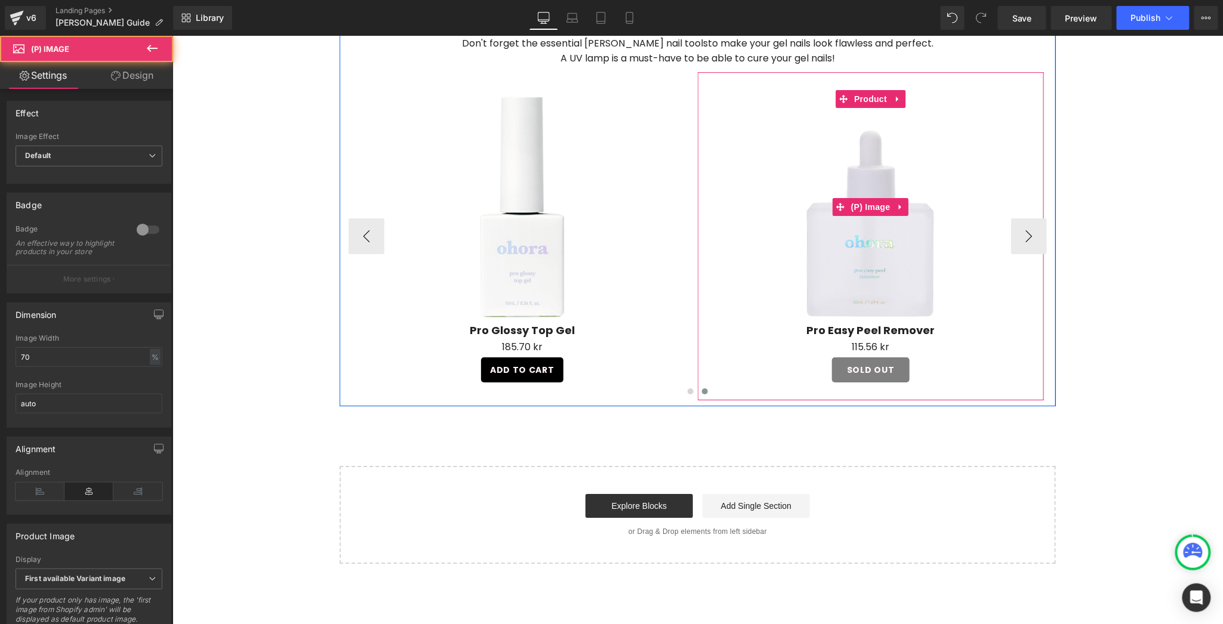
click at [1024, 208] on link "Sale Off" at bounding box center [870, 207] width 334 height 234
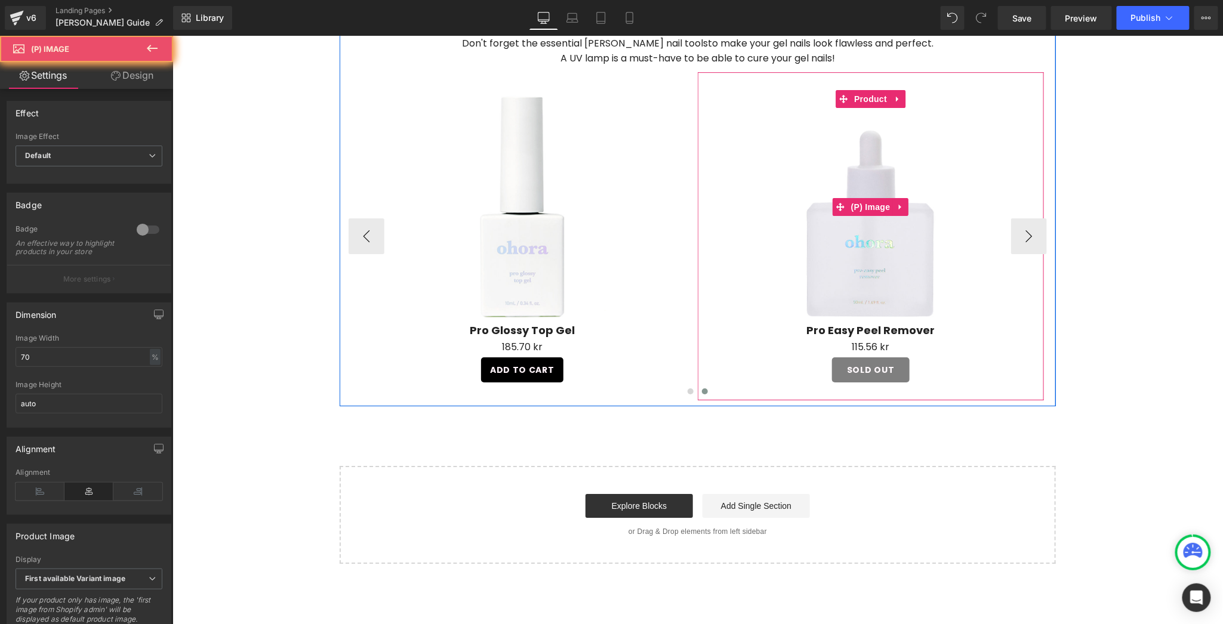
click at [1024, 208] on link "Sale Off" at bounding box center [870, 207] width 334 height 234
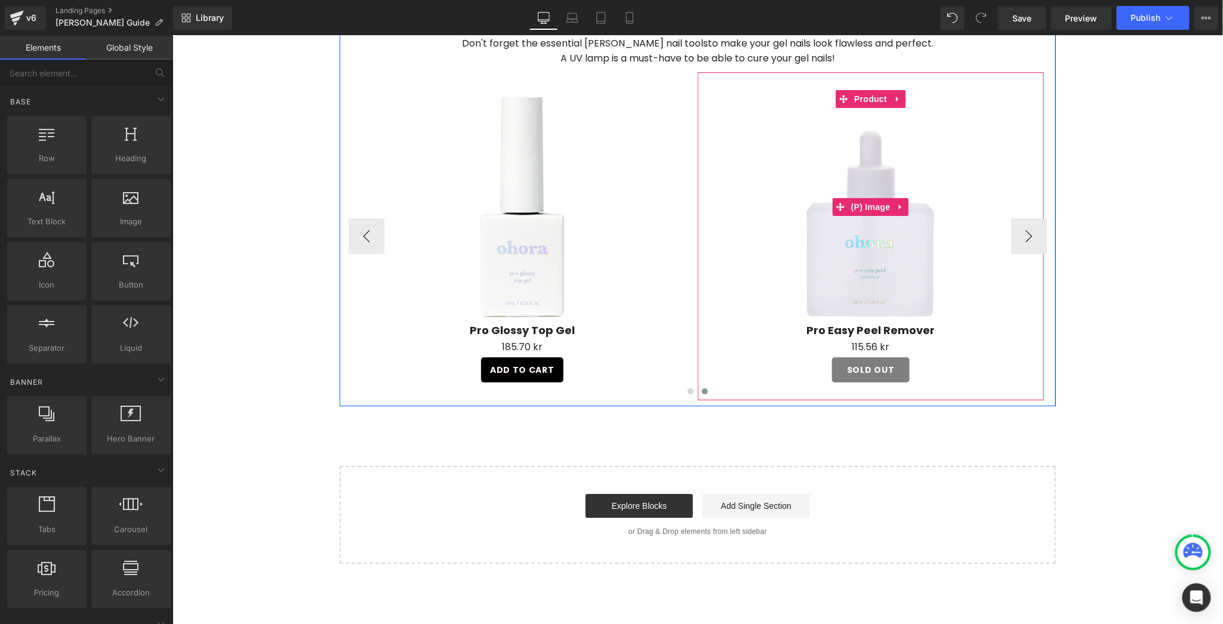
click at [1019, 206] on link "Sale Off" at bounding box center [870, 207] width 334 height 234
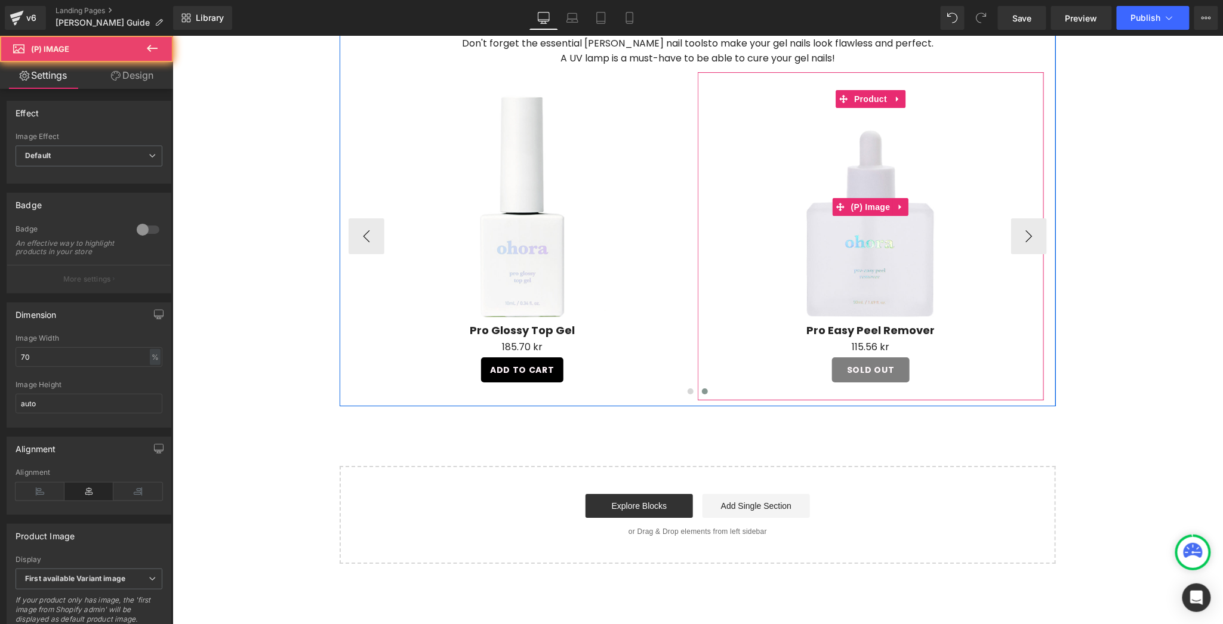
click at [1019, 206] on link "Sale Off" at bounding box center [870, 207] width 334 height 234
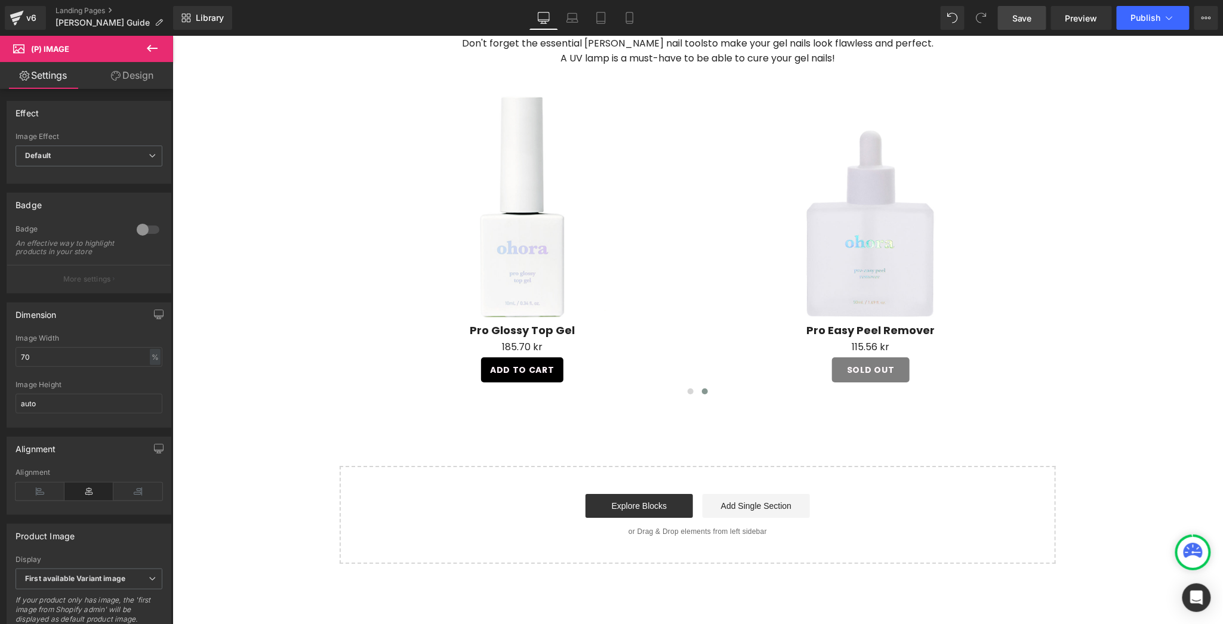
drag, startPoint x: 1021, startPoint y: 21, endPoint x: 869, endPoint y: 227, distance: 255.8
click at [1021, 21] on span "Save" at bounding box center [1023, 18] width 20 height 13
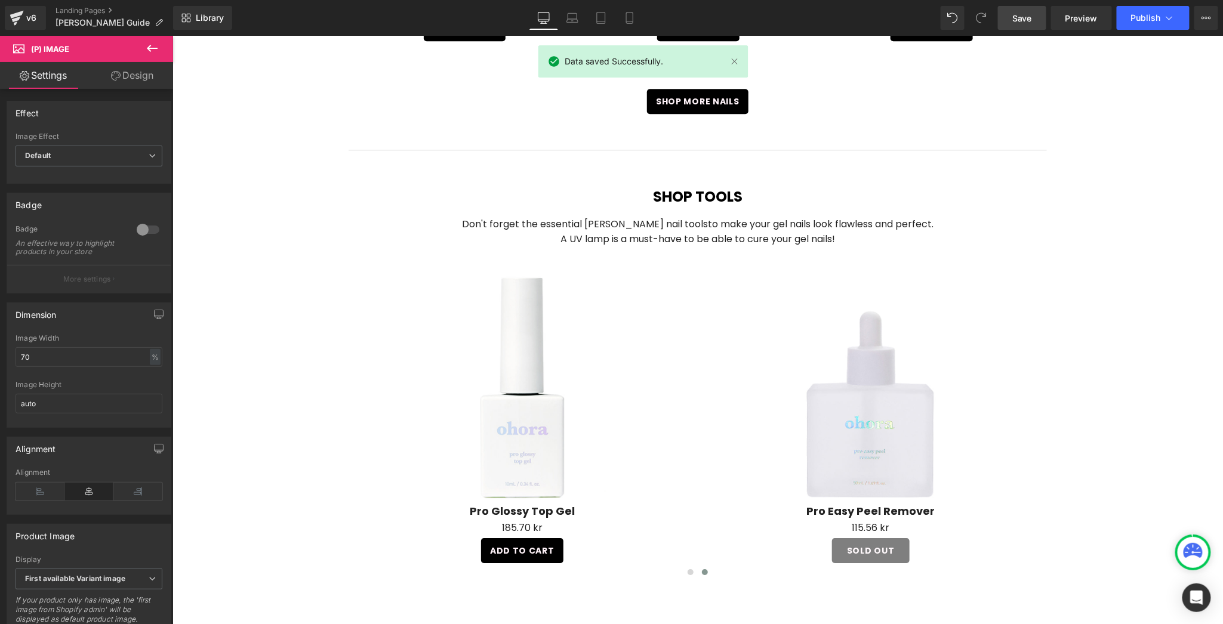
scroll to position [1558, 0]
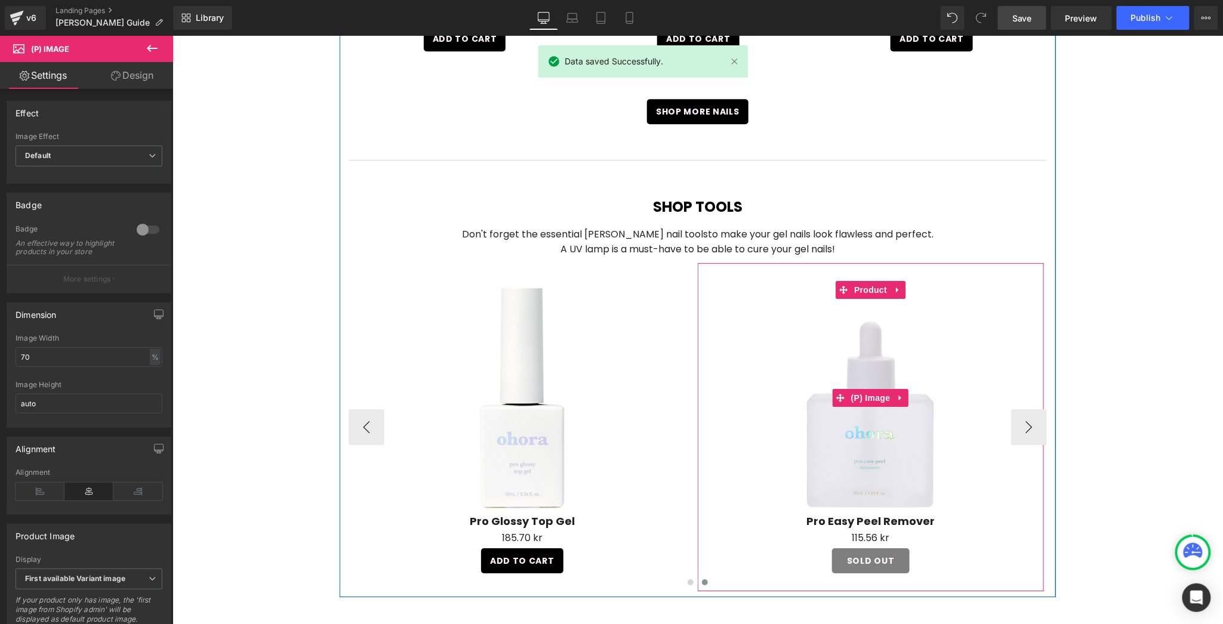
click at [1030, 399] on link "Sale Off" at bounding box center [870, 398] width 334 height 234
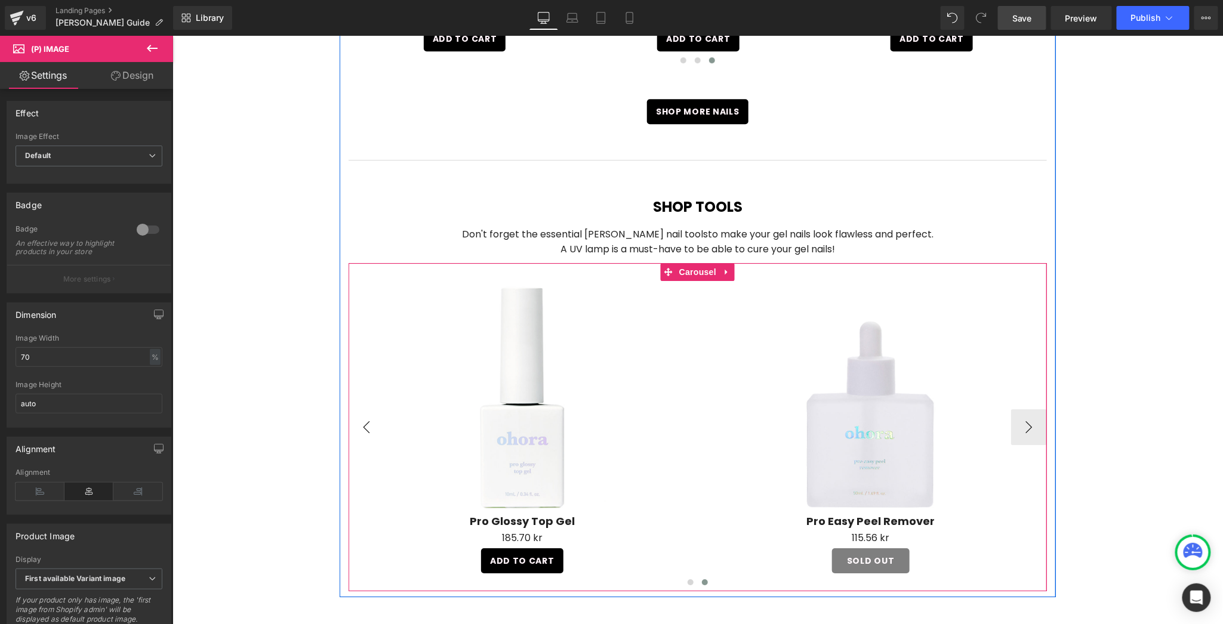
click at [353, 409] on button "‹" at bounding box center [366, 427] width 36 height 36
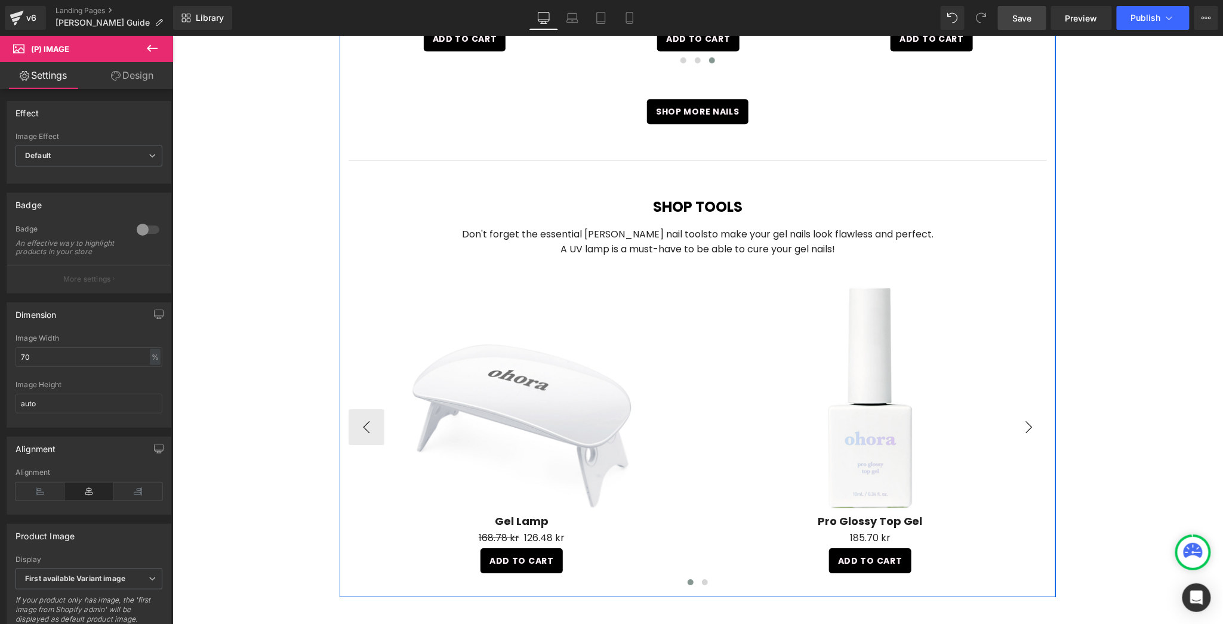
click at [1037, 409] on button "›" at bounding box center [1029, 427] width 36 height 36
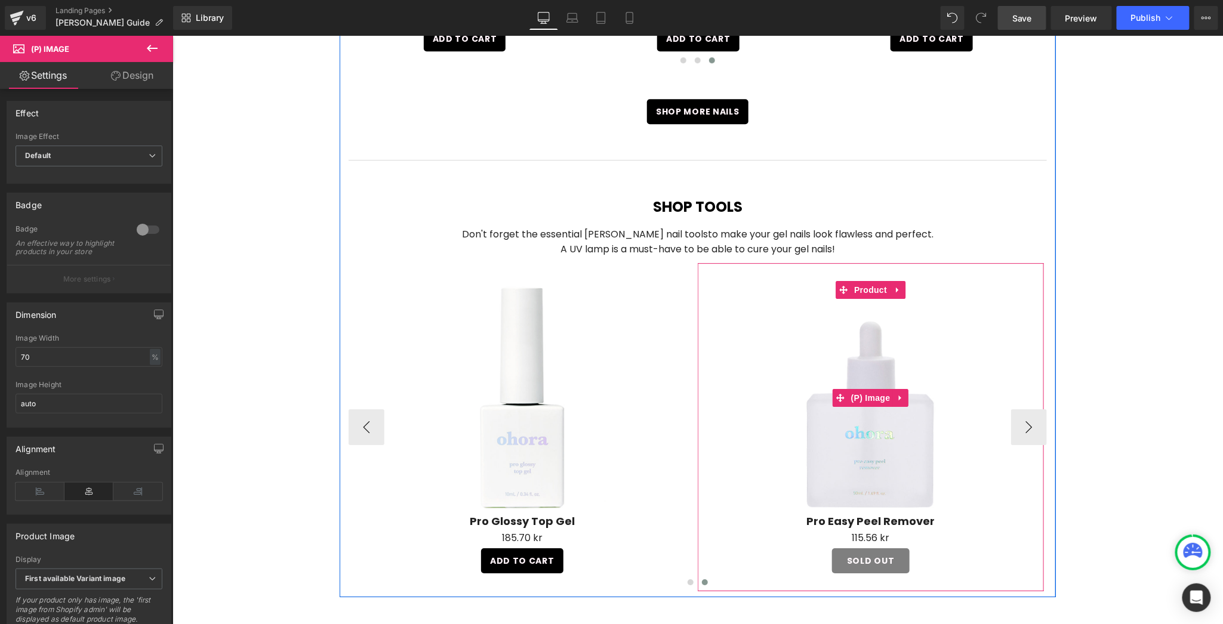
click at [1029, 399] on link "Sale Off" at bounding box center [870, 398] width 334 height 234
click at [1023, 399] on link "Sale Off" at bounding box center [870, 398] width 334 height 234
click at [1014, 299] on link "Sale Off" at bounding box center [870, 398] width 334 height 234
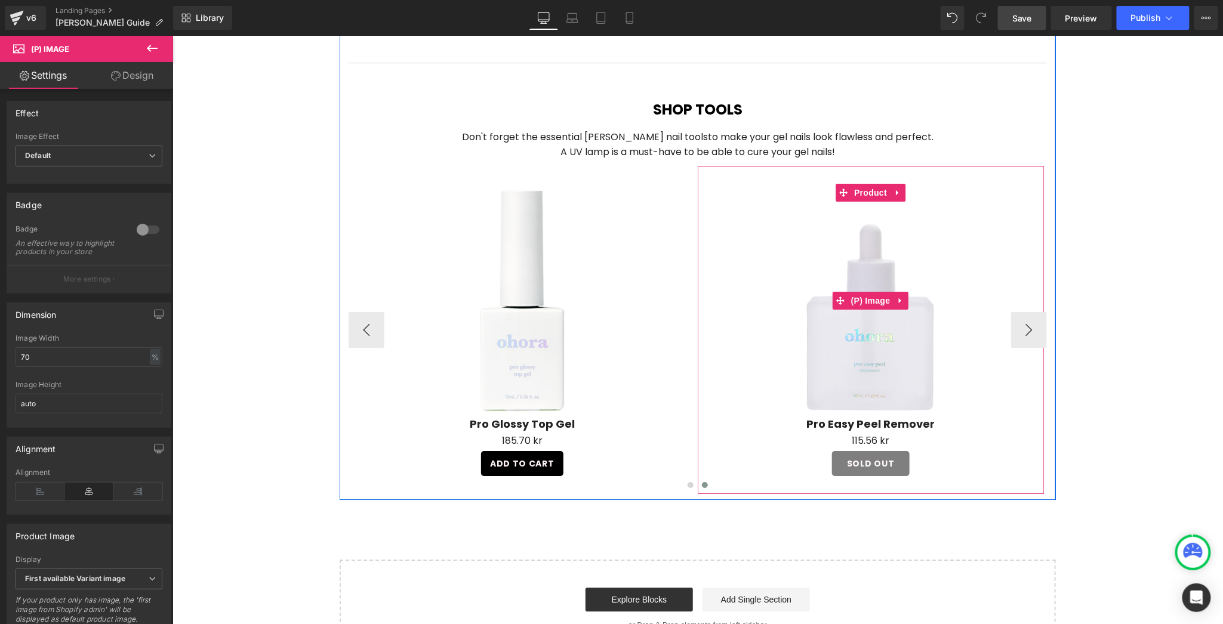
scroll to position [1605, 0]
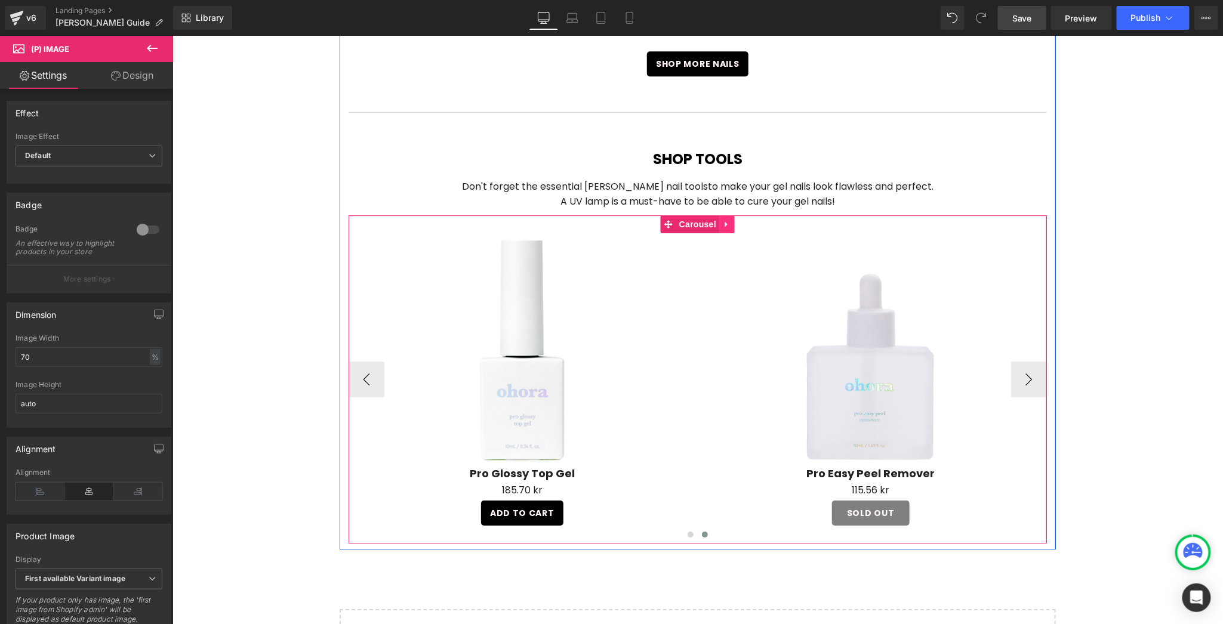
click at [725, 221] on icon at bounding box center [726, 223] width 2 height 5
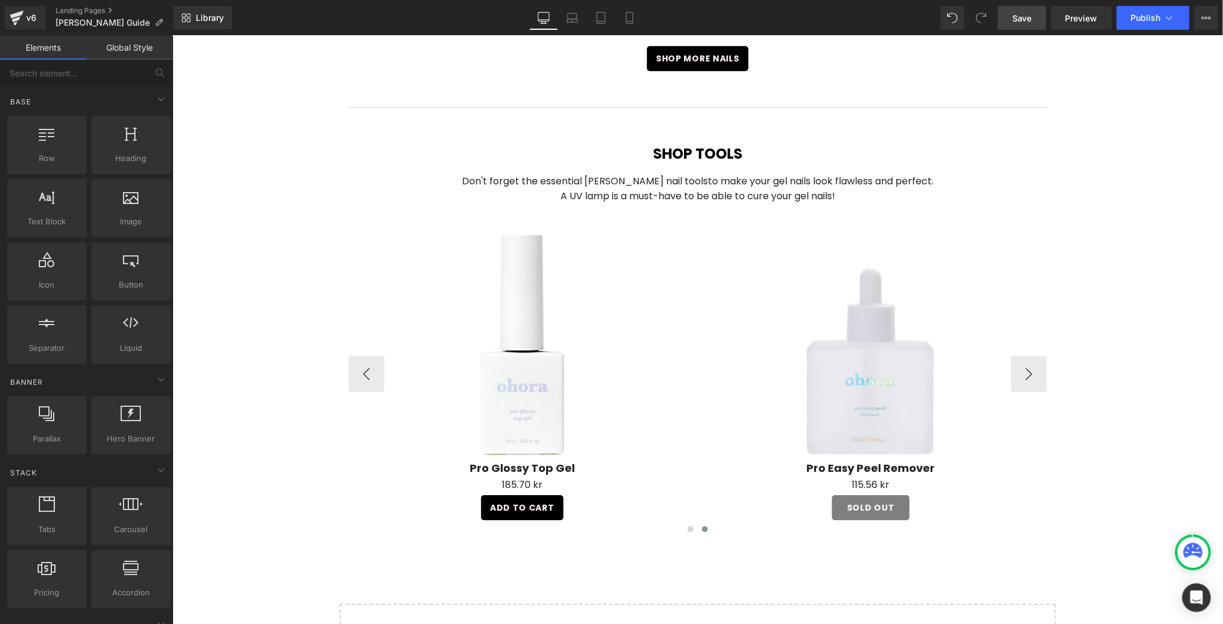
scroll to position [1558, 0]
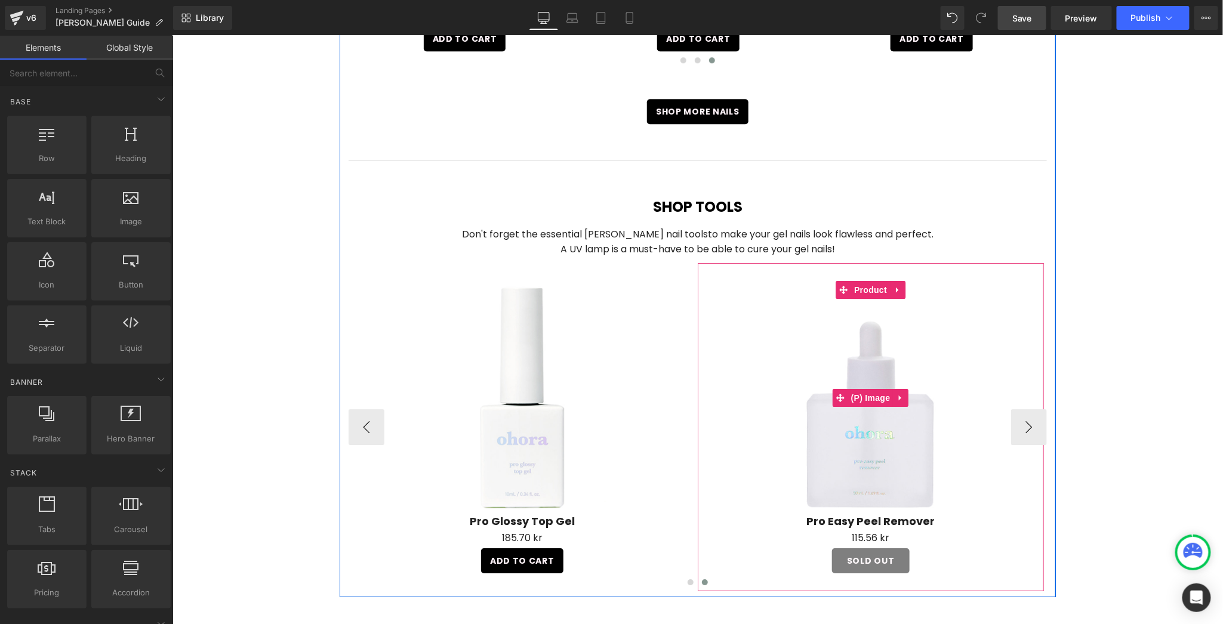
click at [1021, 400] on link "Sale Off" at bounding box center [870, 398] width 334 height 234
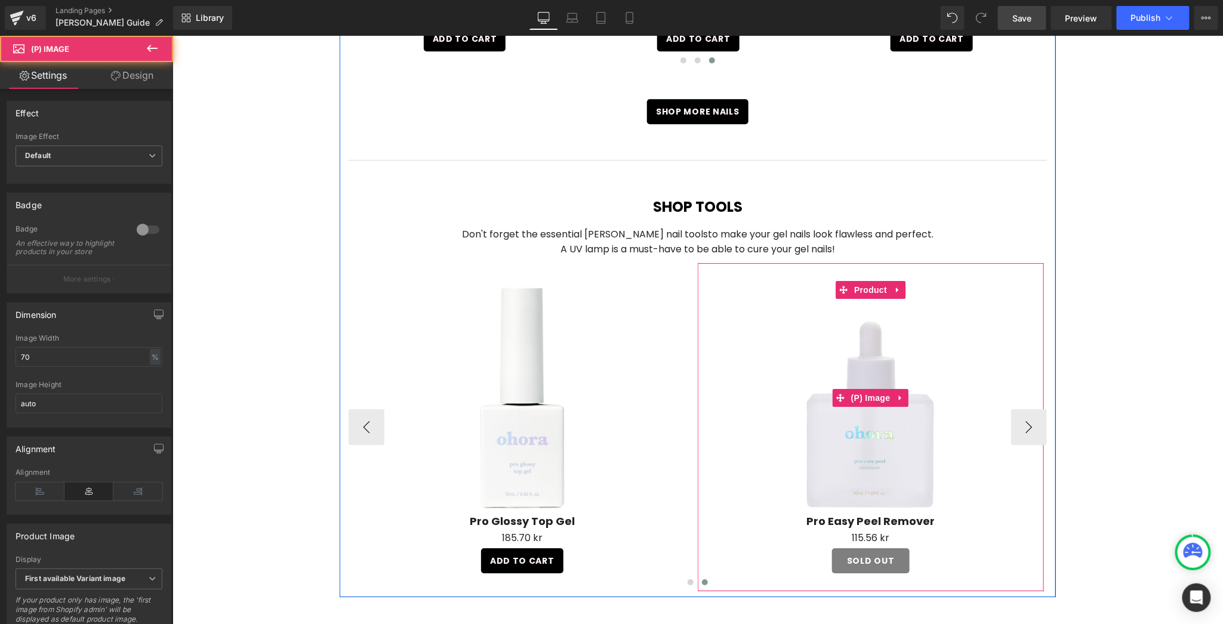
click at [1021, 400] on link "Sale Off" at bounding box center [870, 398] width 334 height 234
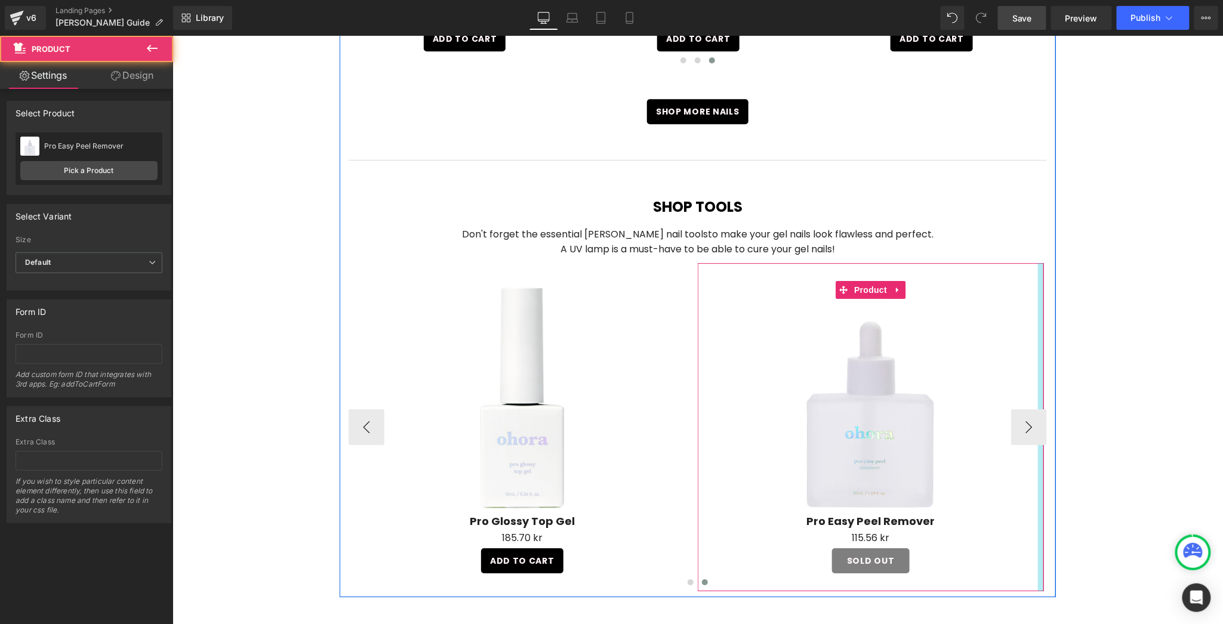
click at [1038, 399] on div at bounding box center [1041, 427] width 6 height 328
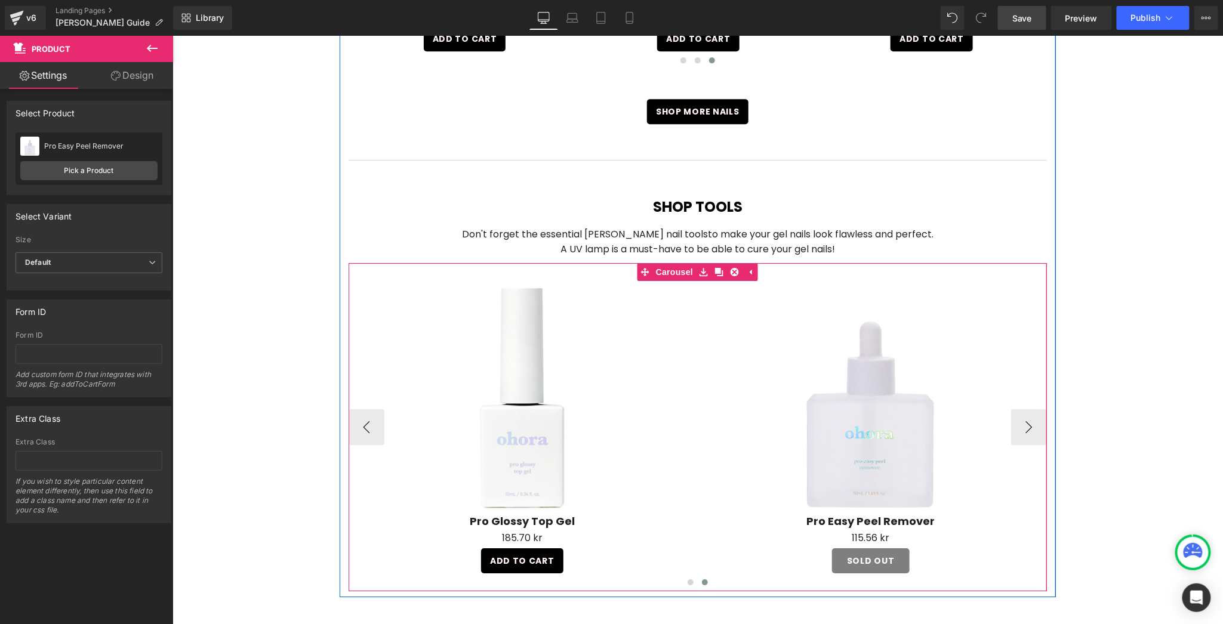
click at [172, 35] on div at bounding box center [172, 35] width 0 height 0
click at [1021, 396] on link "Sale Off" at bounding box center [870, 398] width 334 height 234
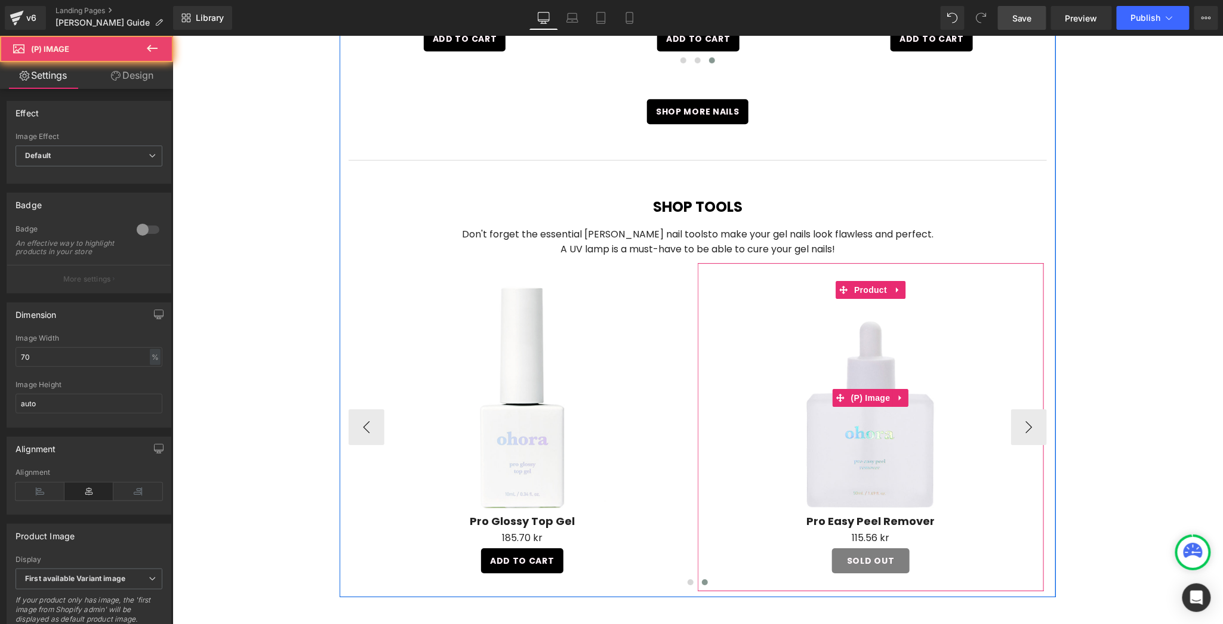
click at [1021, 396] on link "Sale Off" at bounding box center [870, 398] width 334 height 234
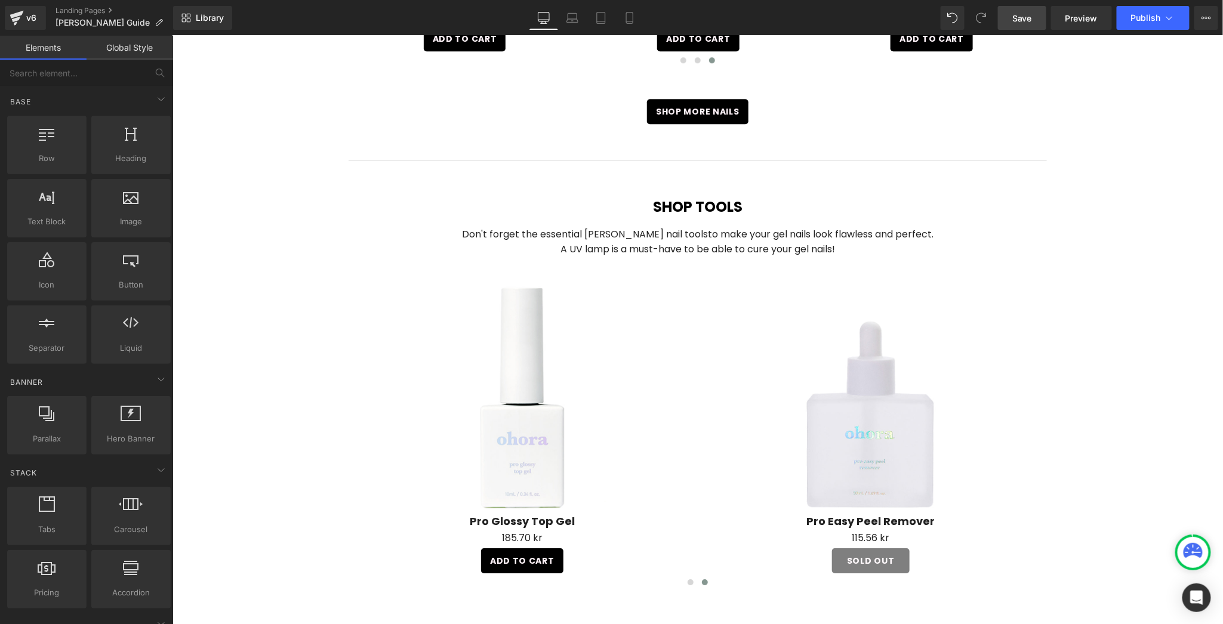
click at [1038, 13] on link "Save" at bounding box center [1022, 18] width 48 height 24
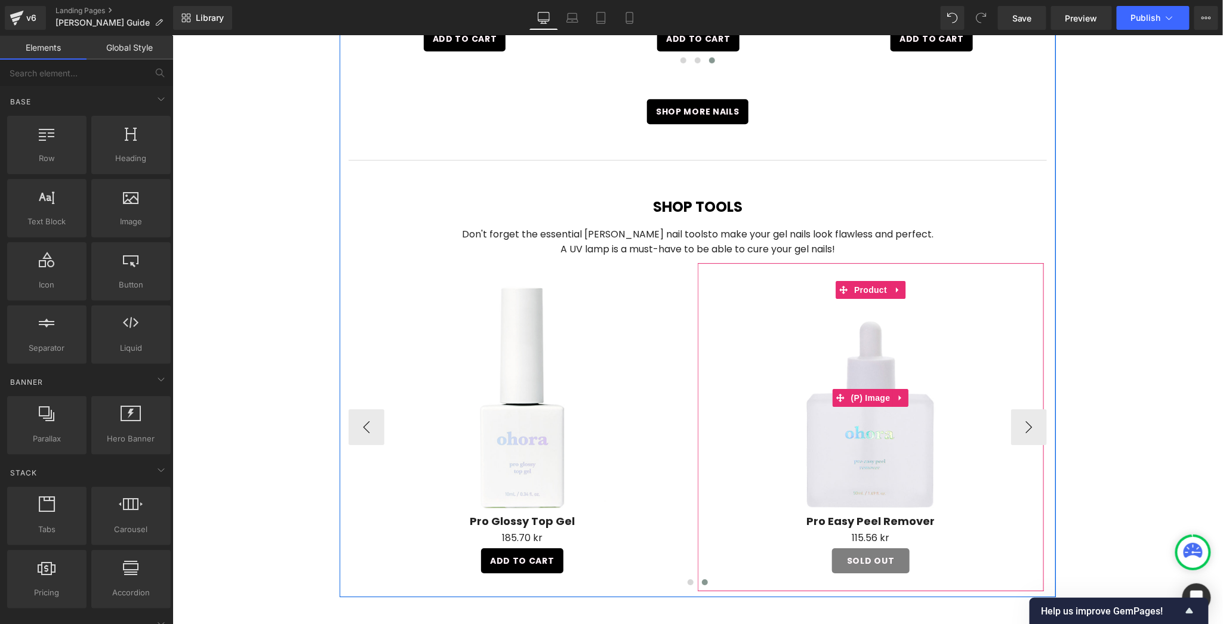
click at [1023, 398] on link "Sale Off" at bounding box center [870, 398] width 334 height 234
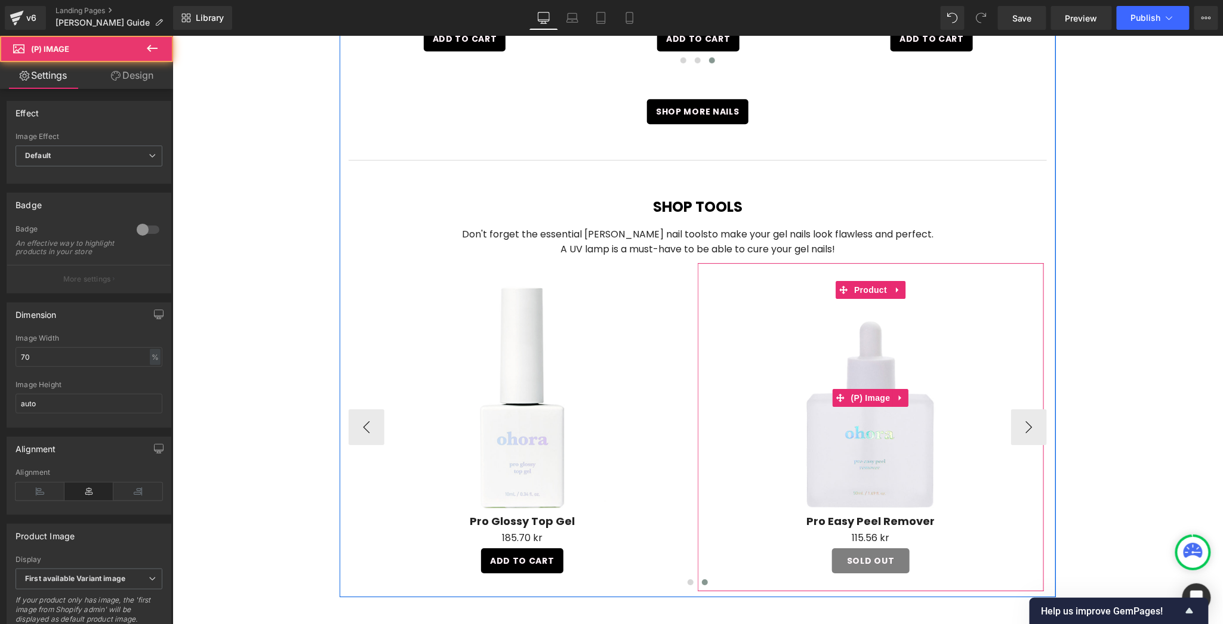
click at [1029, 399] on link "Sale Off" at bounding box center [870, 398] width 334 height 234
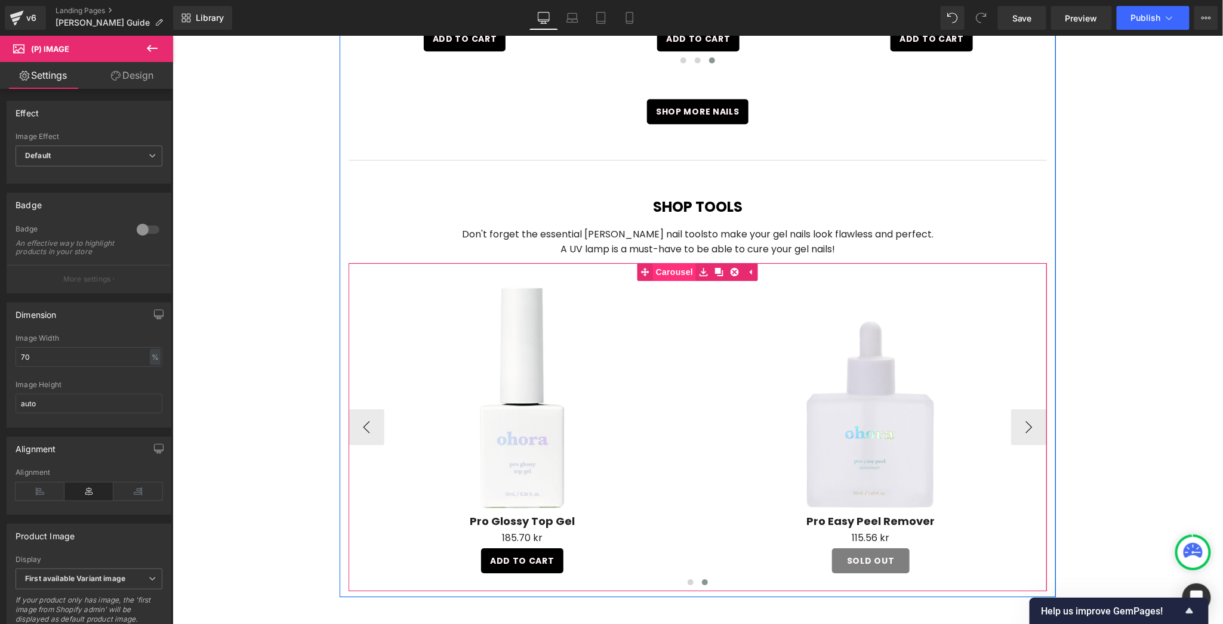
click at [680, 263] on span "Carousel" at bounding box center [674, 272] width 43 height 18
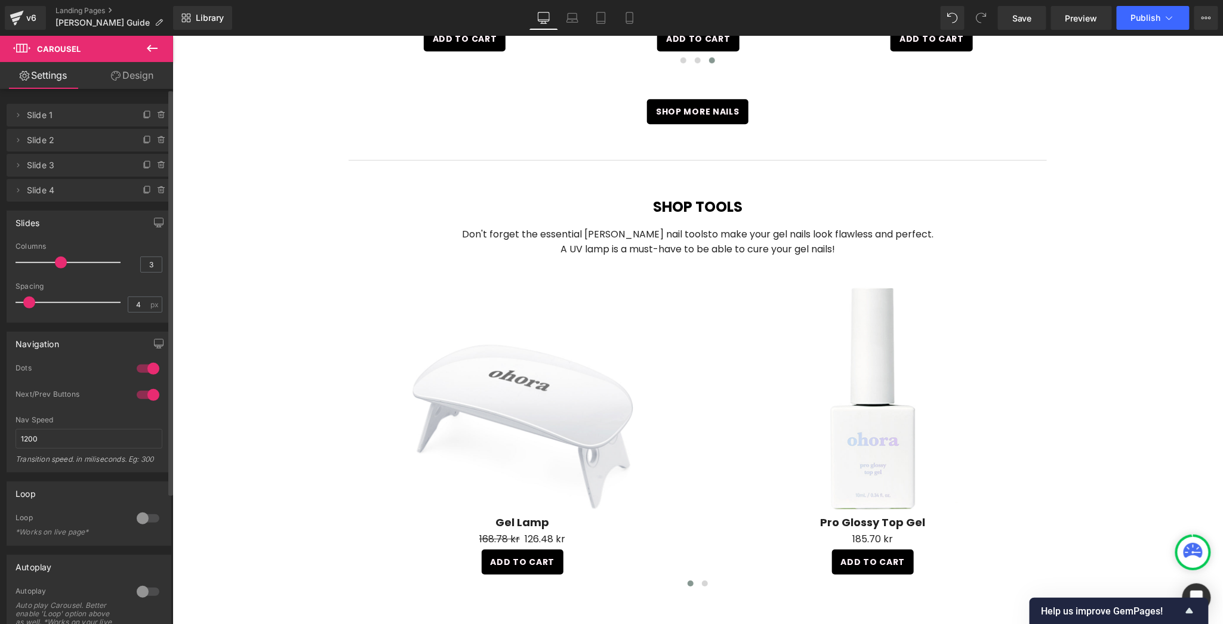
click at [58, 262] on span at bounding box center [61, 263] width 12 height 12
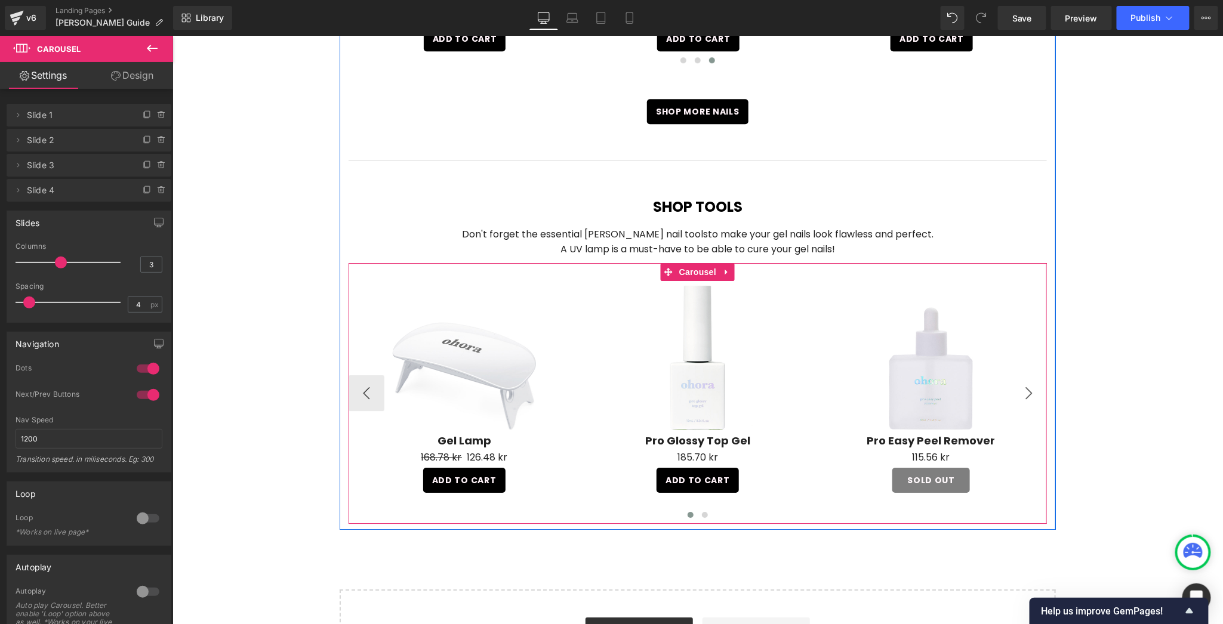
click at [1025, 375] on button "›" at bounding box center [1029, 393] width 36 height 36
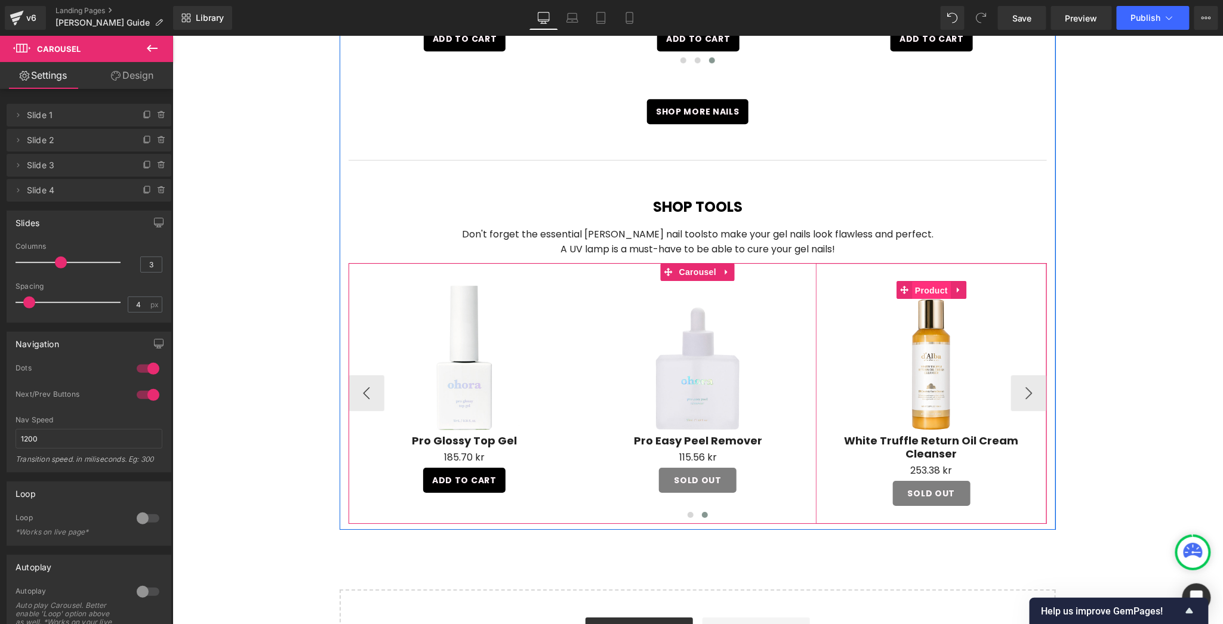
click at [912, 281] on span "Product" at bounding box center [931, 290] width 39 height 18
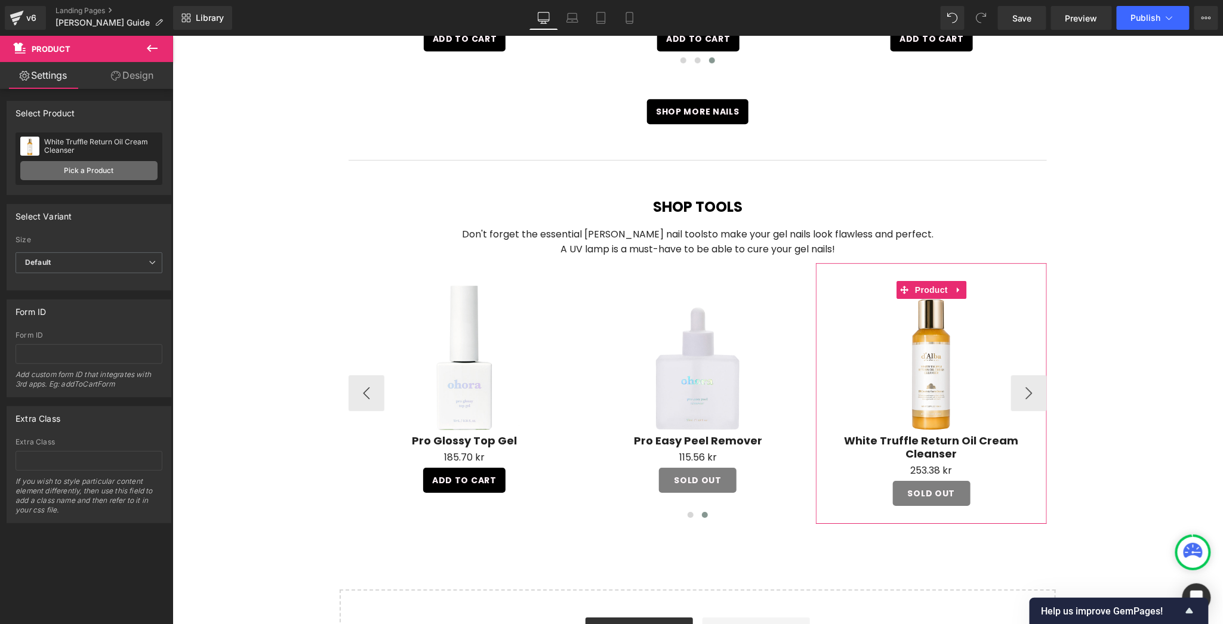
click at [100, 170] on link "Pick a Product" at bounding box center [88, 170] width 137 height 19
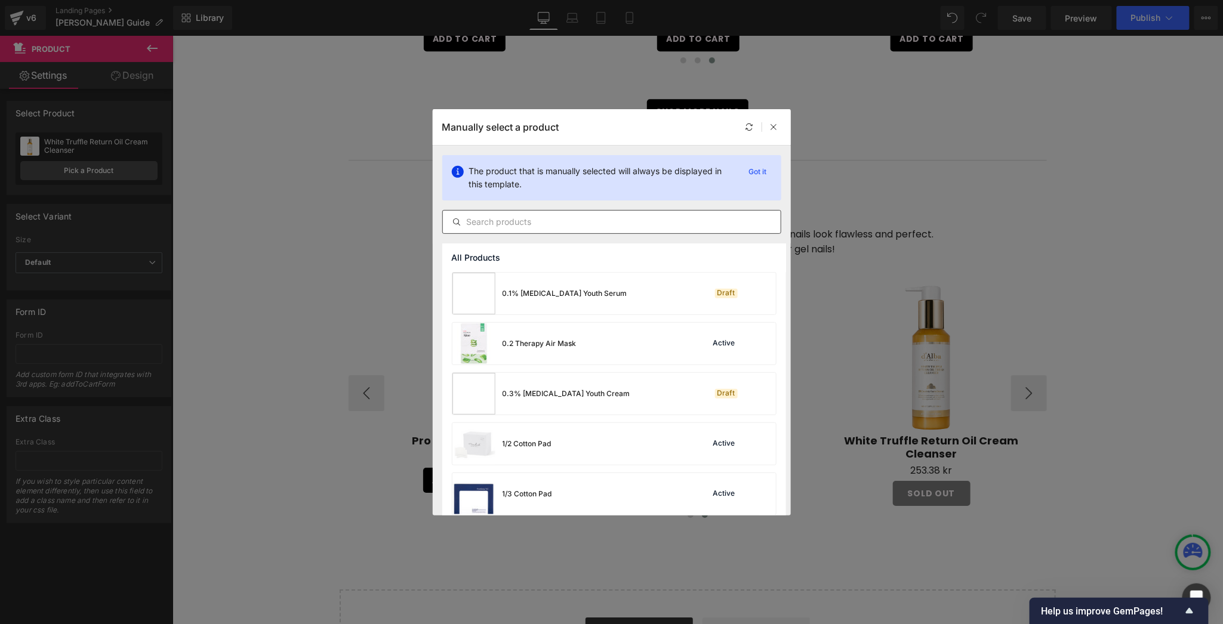
click at [561, 223] on input "text" at bounding box center [612, 222] width 338 height 14
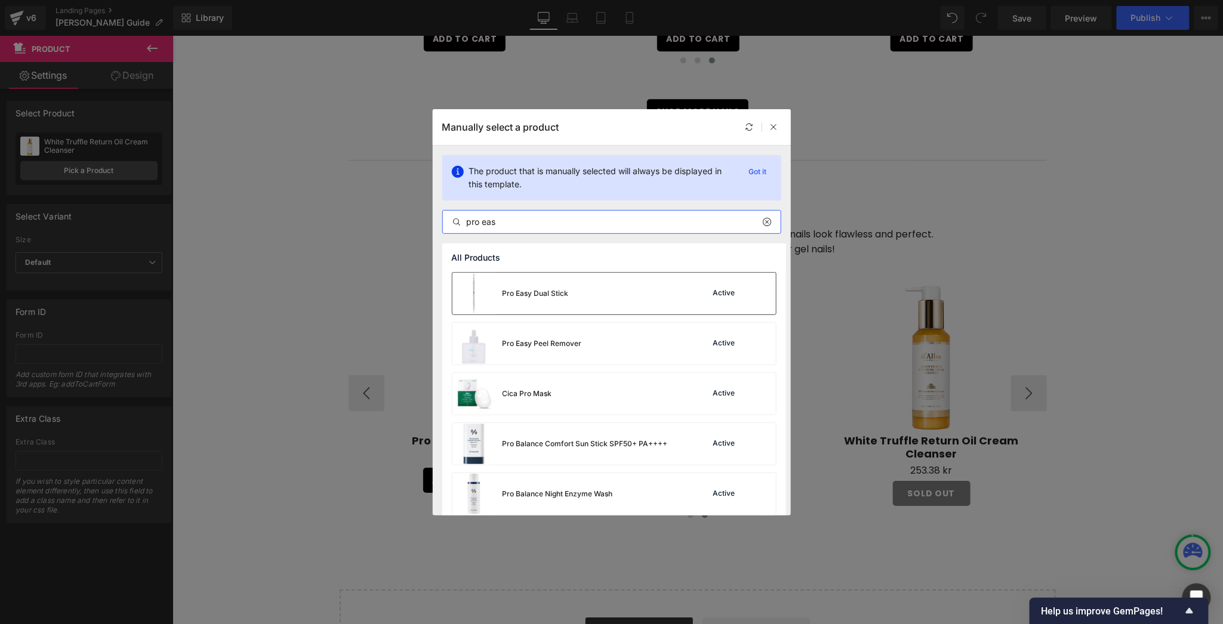
type input "pro eas"
click at [571, 282] on div "Pro Easy Dual Stick Active" at bounding box center [615, 294] width 324 height 42
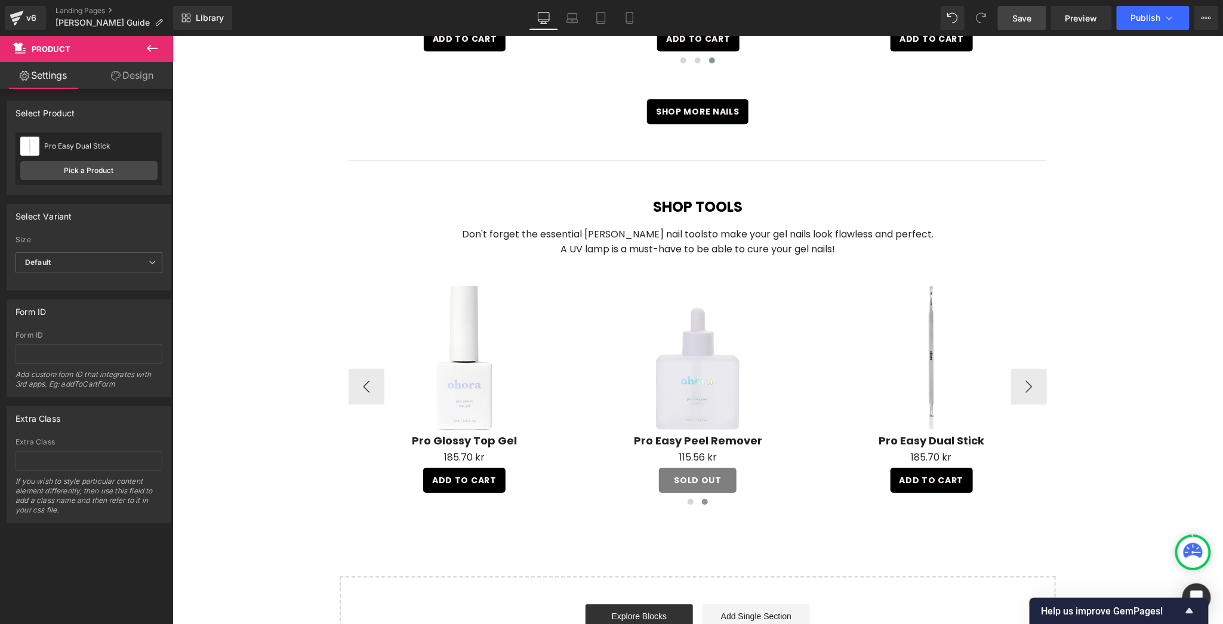
click at [1017, 19] on span "Save" at bounding box center [1023, 18] width 20 height 13
click at [1023, 12] on span "Save" at bounding box center [1023, 18] width 20 height 13
click at [1026, 13] on span "Save" at bounding box center [1023, 18] width 20 height 13
click at [73, 6] on link "Landing Pages" at bounding box center [115, 11] width 118 height 10
